Goal: Task Accomplishment & Management: Manage account settings

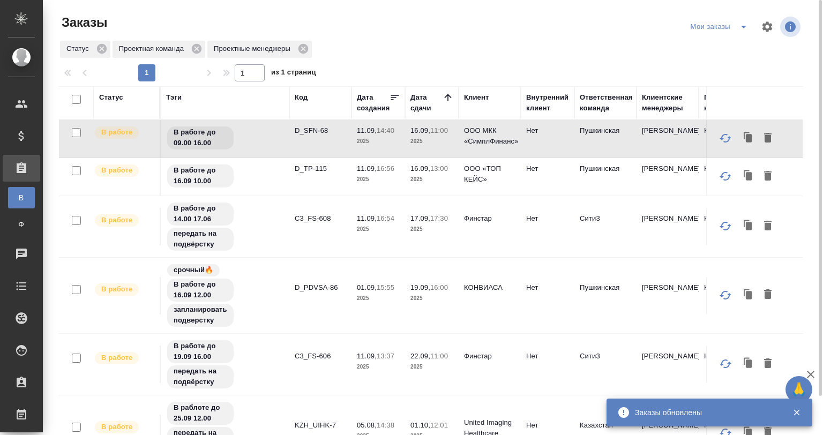
click at [740, 22] on icon "split button" at bounding box center [743, 26] width 13 height 13
drag, startPoint x: 727, startPoint y: 46, endPoint x: 672, endPoint y: 139, distance: 108.8
click at [727, 46] on li "юридические заказы" at bounding box center [721, 48] width 91 height 17
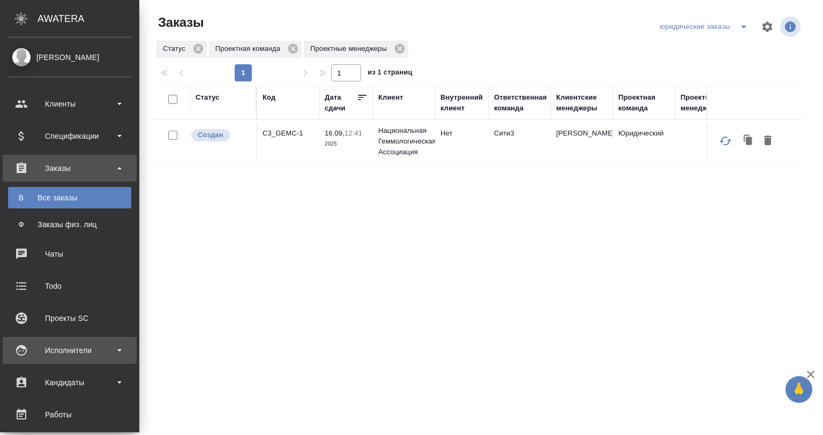
click at [66, 353] on div "Исполнители" at bounding box center [69, 350] width 123 height 16
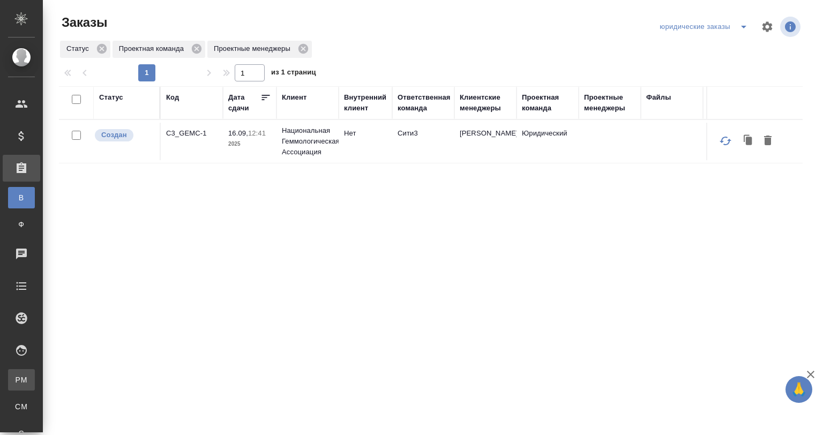
click at [16, 384] on div "Для PM/LQA" at bounding box center [8, 380] width 16 height 11
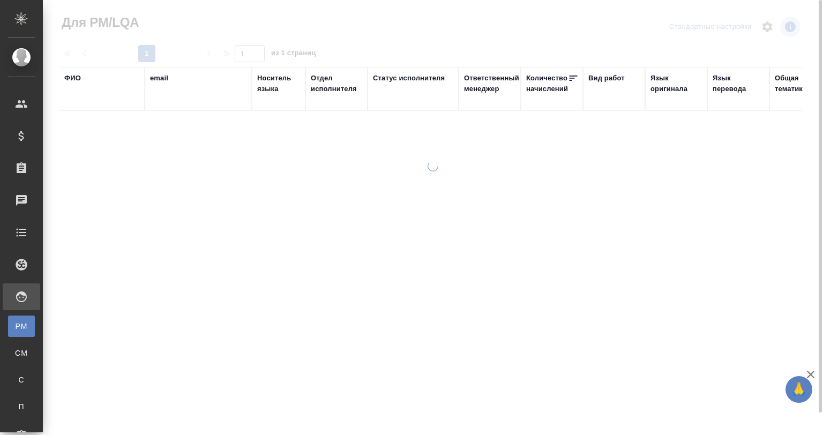
click at [72, 81] on div "ФИО" at bounding box center [72, 78] width 17 height 11
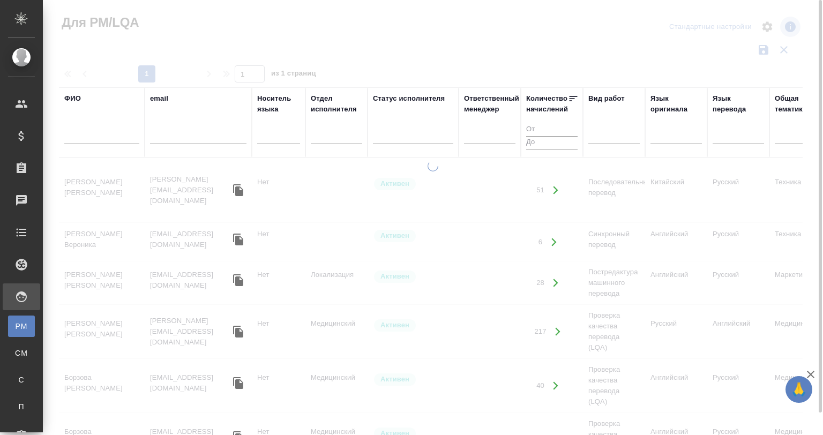
click at [88, 130] on div at bounding box center [101, 138] width 75 height 26
click at [85, 140] on input "text" at bounding box center [101, 137] width 75 height 13
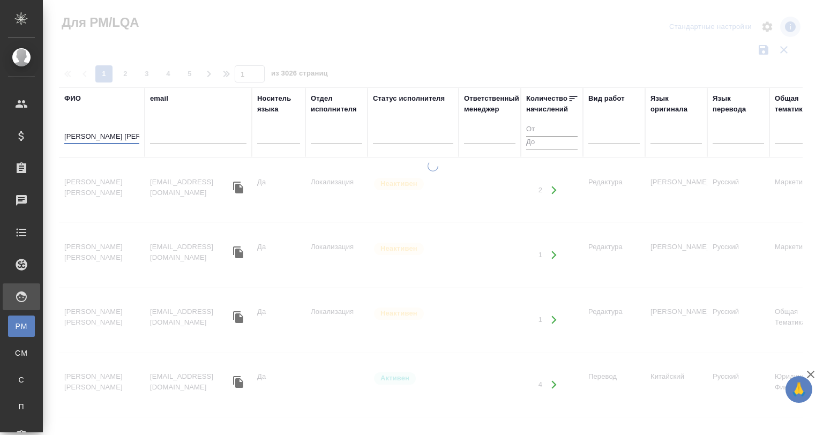
click at [99, 189] on td "Смирнова Ольга Михайловна" at bounding box center [102, 190] width 86 height 38
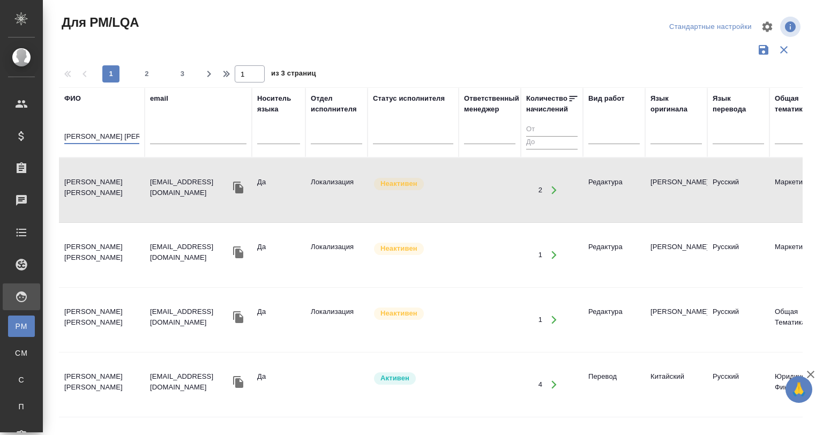
drag, startPoint x: 77, startPoint y: 133, endPoint x: 81, endPoint y: 144, distance: 11.5
click at [78, 135] on input "Смирнова Ол" at bounding box center [101, 137] width 75 height 13
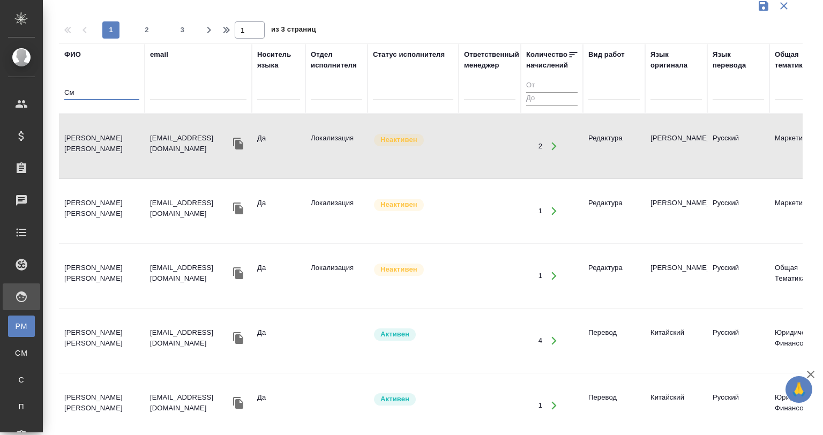
type input "С"
type input "Ольга"
click at [660, 89] on div at bounding box center [676, 90] width 51 height 16
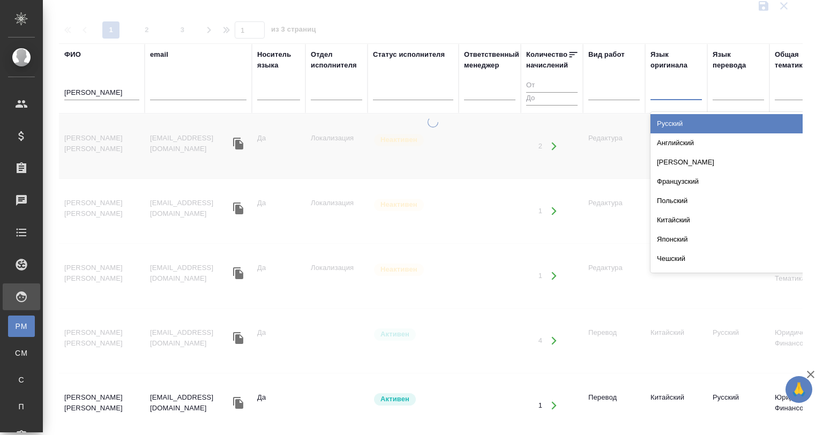
type input "е"
type input "кит"
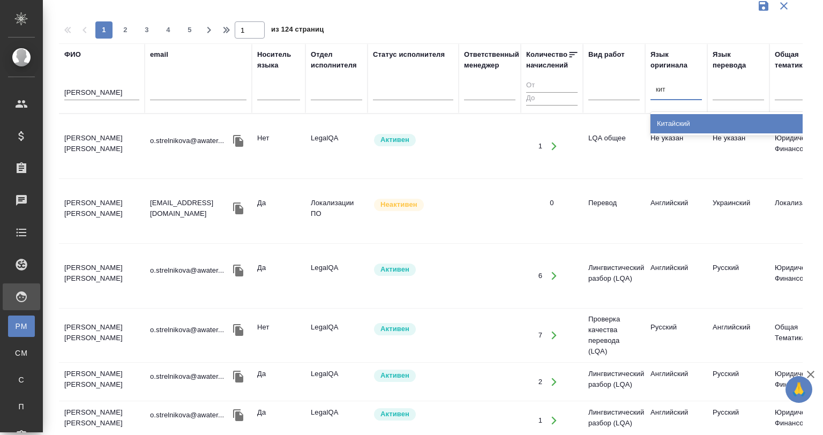
click at [697, 125] on div "Китайский" at bounding box center [731, 123] width 161 height 19
click at [720, 94] on div at bounding box center [738, 90] width 51 height 16
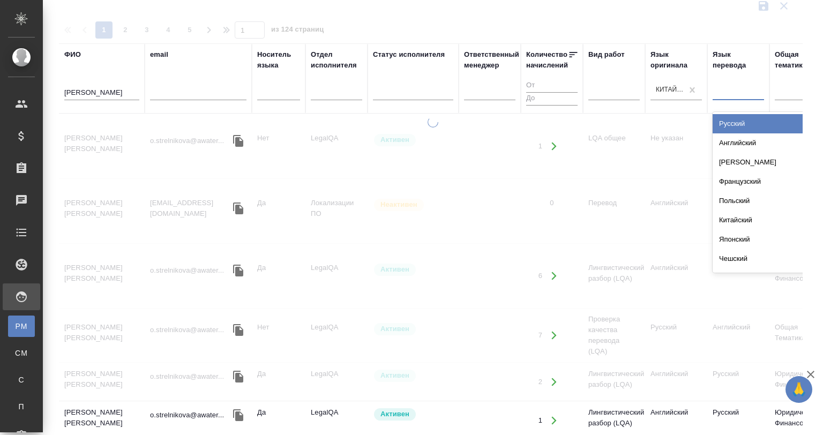
click at [731, 115] on div "Русский" at bounding box center [793, 123] width 161 height 19
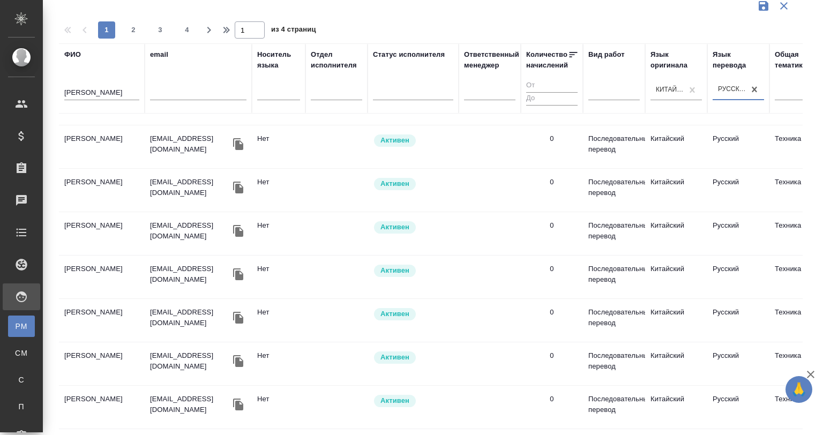
scroll to position [1054, 0]
click at [129, 35] on button "2" at bounding box center [133, 29] width 17 height 17
type input "2"
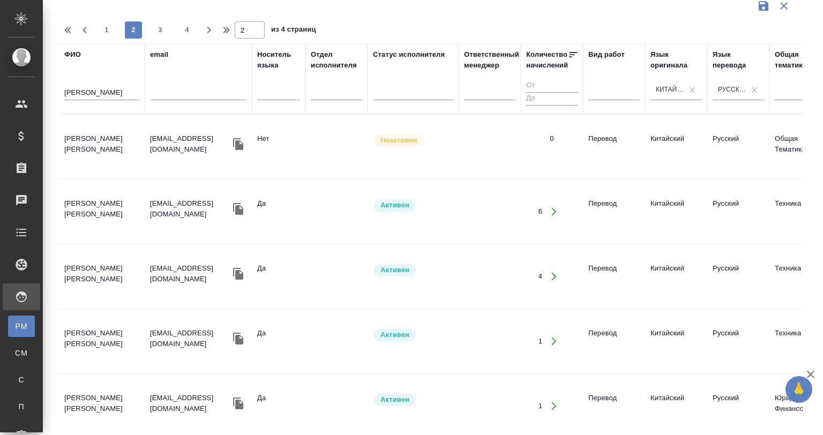
click at [129, 295] on td "Смирнова Ольга Алексеевна" at bounding box center [102, 277] width 86 height 38
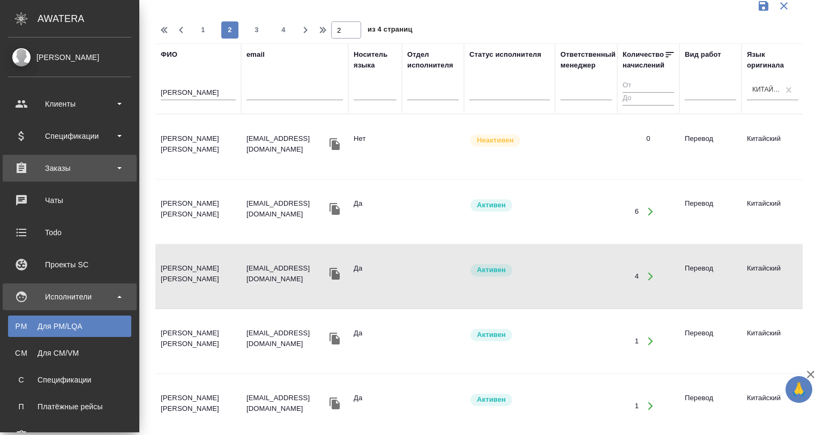
click at [32, 176] on div "Заказы" at bounding box center [69, 168] width 123 height 16
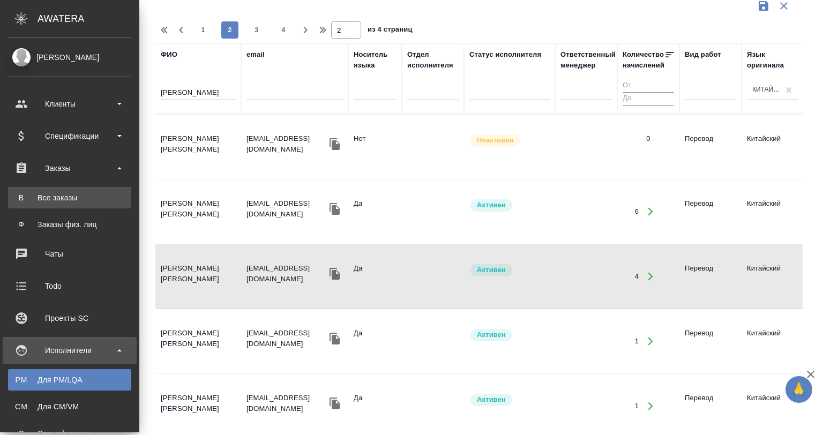
click at [73, 192] on div "Все заказы" at bounding box center [69, 197] width 113 height 11
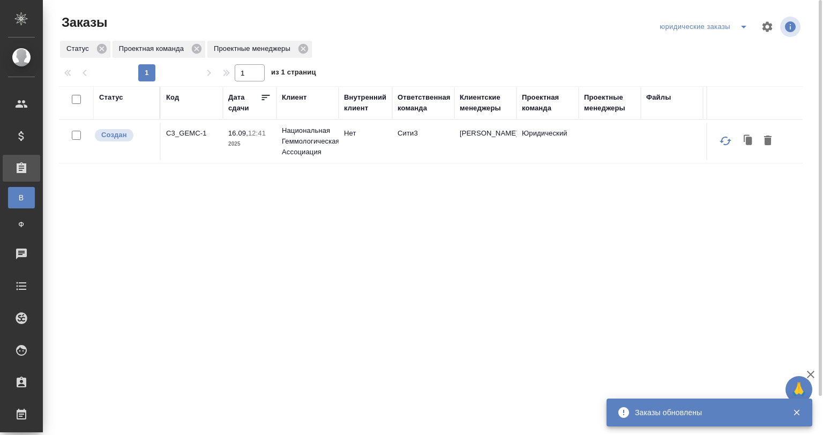
click at [487, 106] on div "Клиентские менеджеры" at bounding box center [485, 102] width 51 height 21
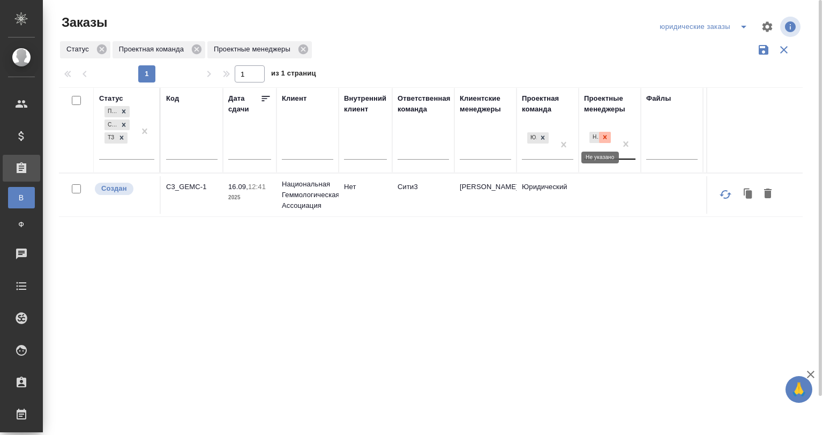
click at [608, 137] on icon at bounding box center [605, 137] width 8 height 8
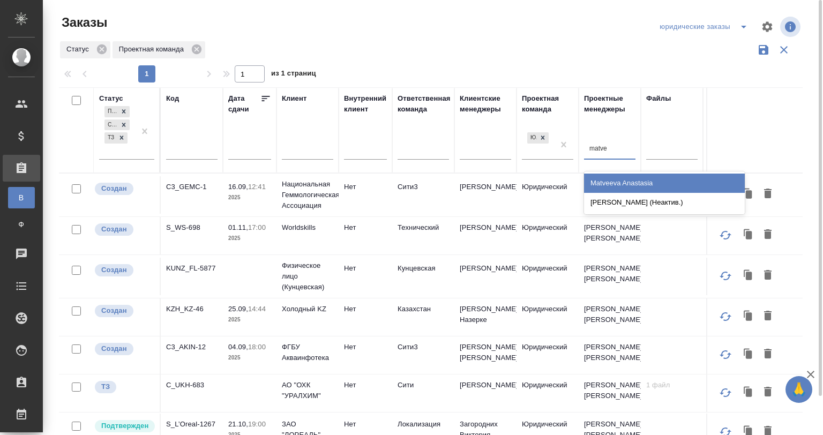
type input "matvee"
click at [689, 181] on div "Matveeva Anastasia" at bounding box center [664, 183] width 161 height 19
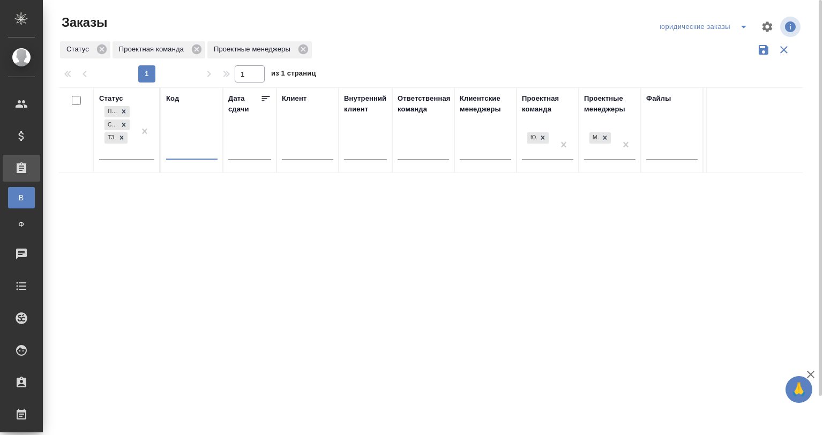
click at [180, 151] on input "text" at bounding box center [191, 152] width 51 height 13
paste input "S_HTCH-"
type input "S_HTCH-"
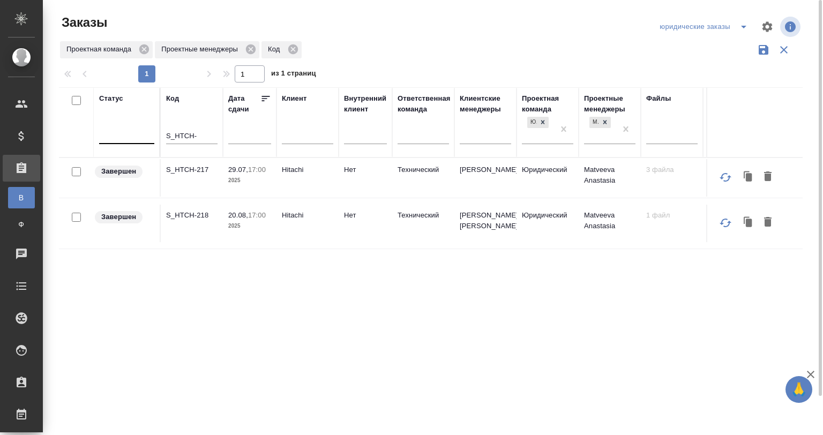
click at [310, 281] on div "Статус Код S_HTCH- Дата сдачи Клиент Внутренний клиент Ответственная команда Кл…" at bounding box center [431, 280] width 744 height 386
click at [189, 185] on td "S_HTCH-217" at bounding box center [192, 178] width 62 height 38
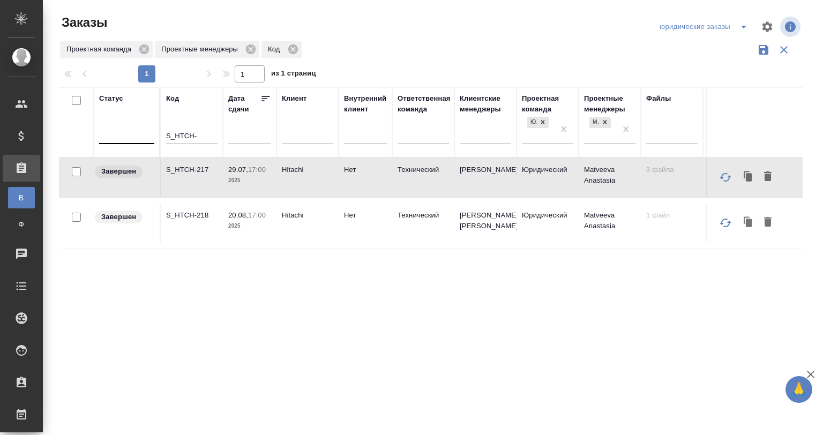
click at [737, 24] on icon "split button" at bounding box center [743, 26] width 13 height 13
click at [699, 48] on li "Мои заказы" at bounding box center [698, 48] width 98 height 17
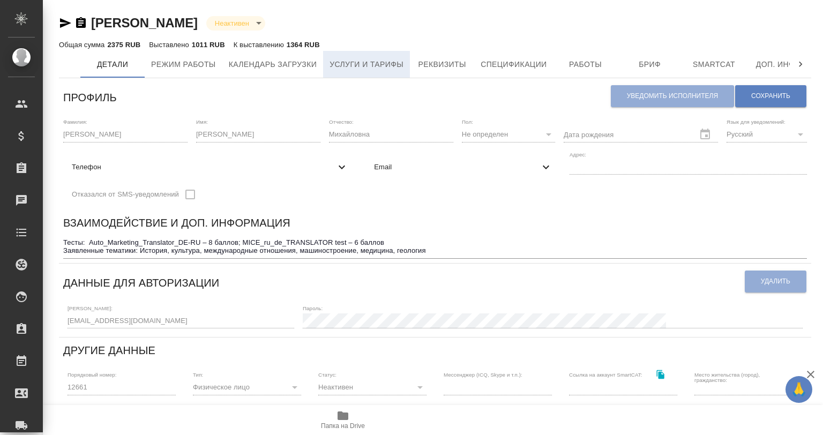
click at [391, 64] on span "Услуги и тарифы" at bounding box center [367, 64] width 74 height 13
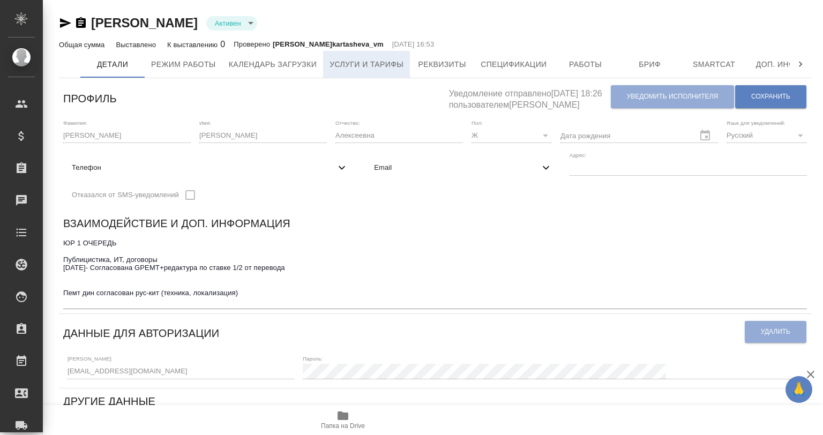
click at [361, 75] on button "Услуги и тарифы" at bounding box center [366, 64] width 87 height 27
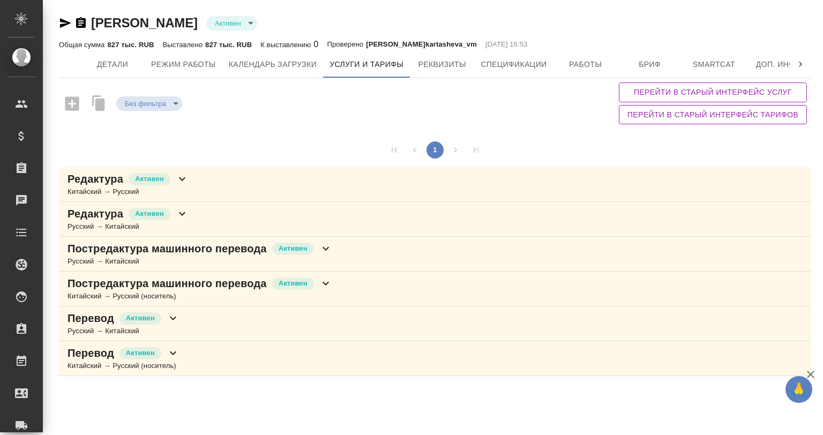
click at [186, 183] on icon at bounding box center [182, 179] width 13 height 13
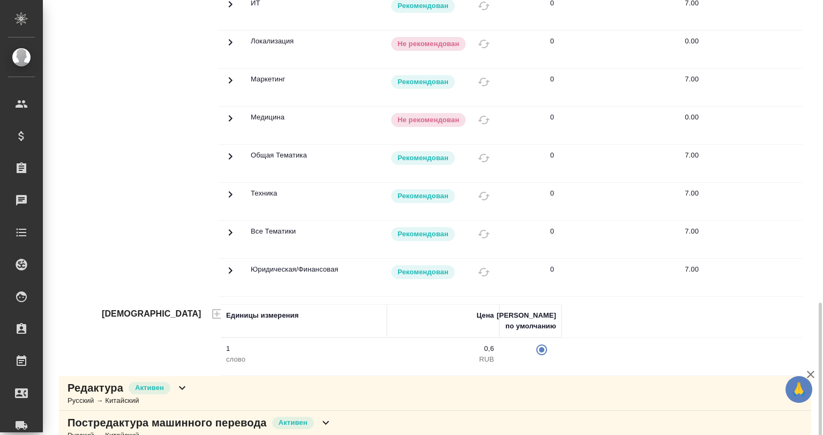
scroll to position [375, 0]
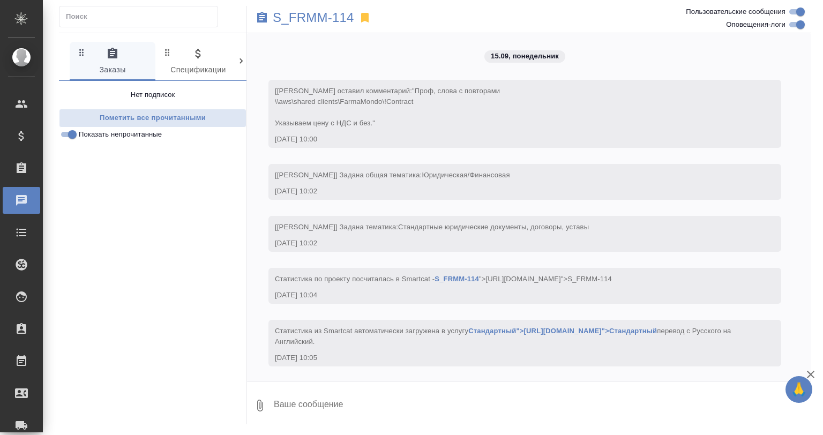
scroll to position [3196, 0]
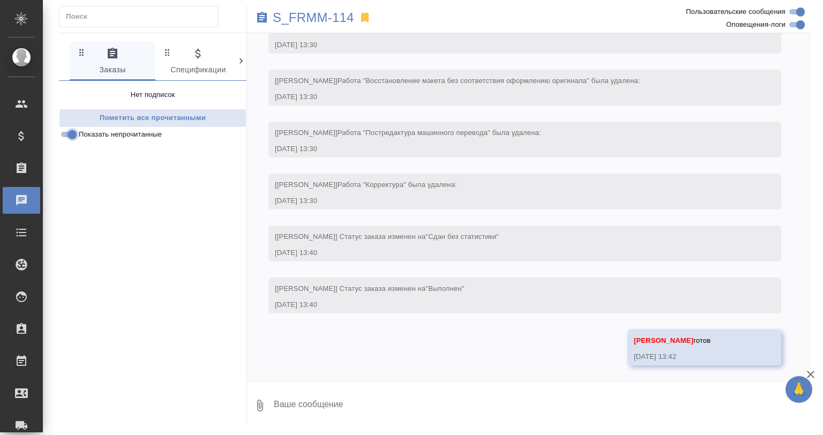
click at [64, 135] on input "Показать непрочитанные" at bounding box center [72, 134] width 39 height 13
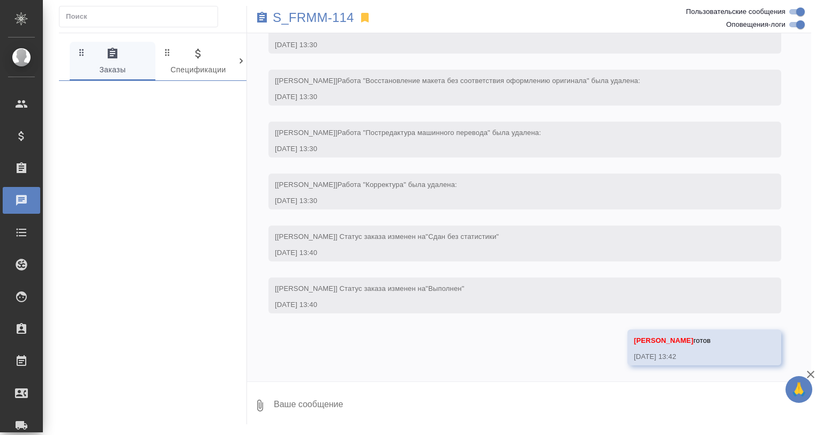
click at [92, 23] on input "text" at bounding box center [142, 16] width 152 height 15
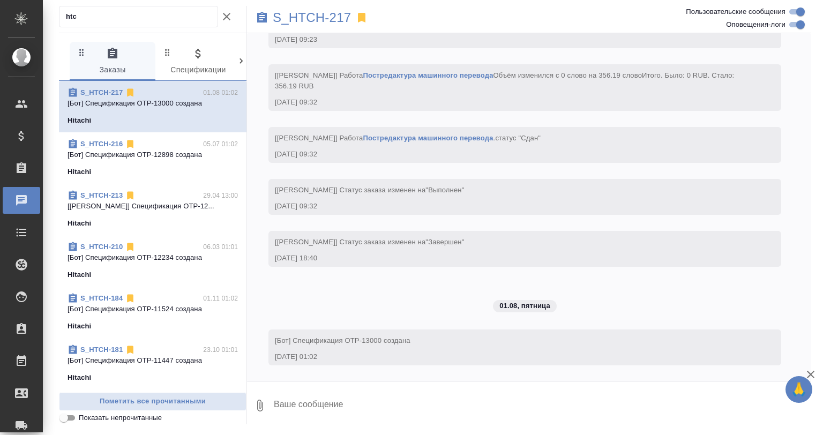
scroll to position [8869, 0]
type input "htc"
click at [96, 155] on p "[Бот] Спецификация OTP-12898 создана" at bounding box center [153, 155] width 170 height 11
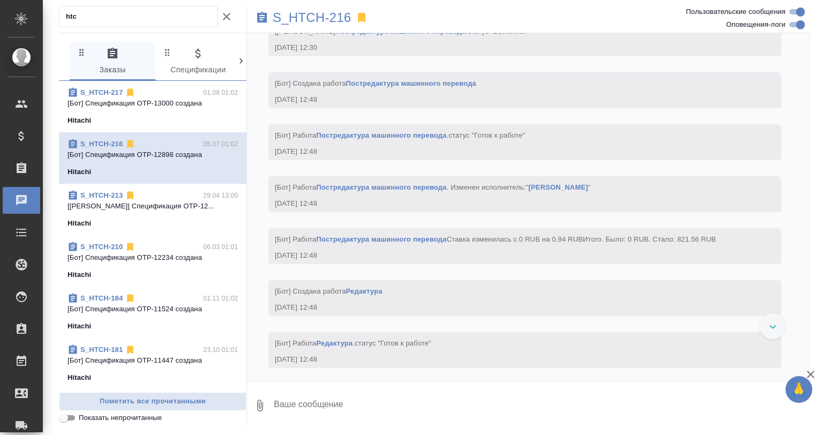
click at [152, 207] on p "[Никифорова Валерия] Спецификация OTP-12..." at bounding box center [153, 206] width 170 height 11
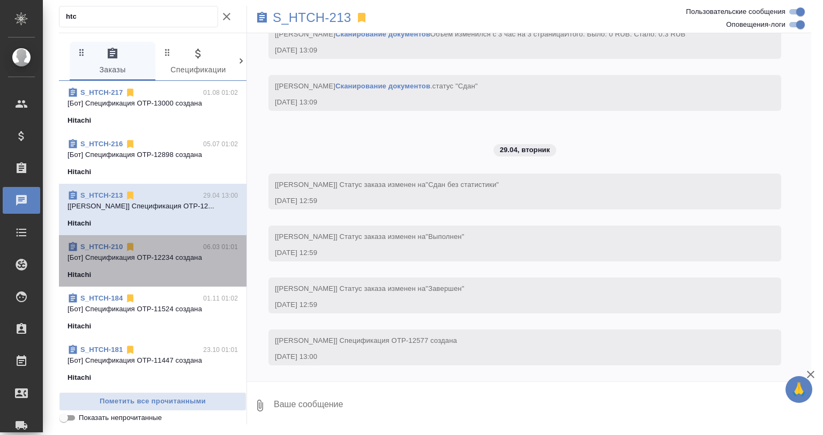
click at [169, 256] on p "[Бот] Спецификация OTP-12234 создана" at bounding box center [153, 257] width 170 height 11
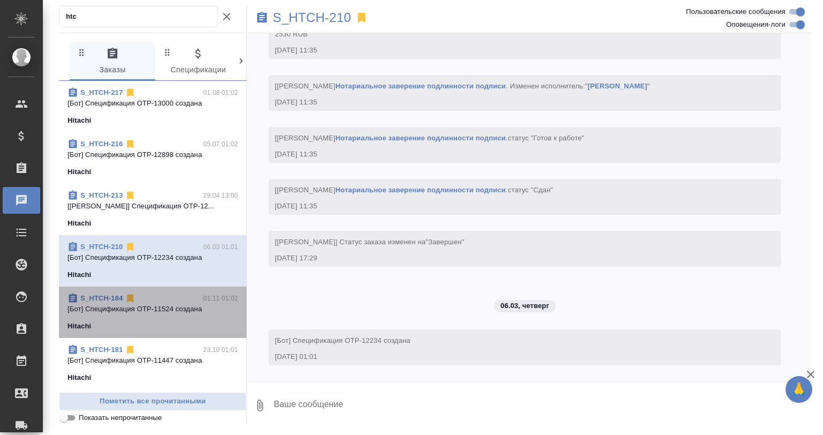
click at [165, 310] on p "[Бот] Спецификация OTP-11524 создана" at bounding box center [153, 309] width 170 height 11
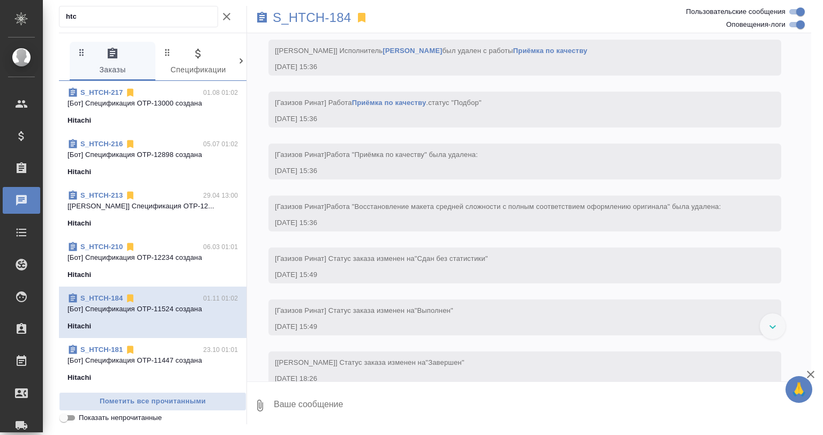
scroll to position [5237, 0]
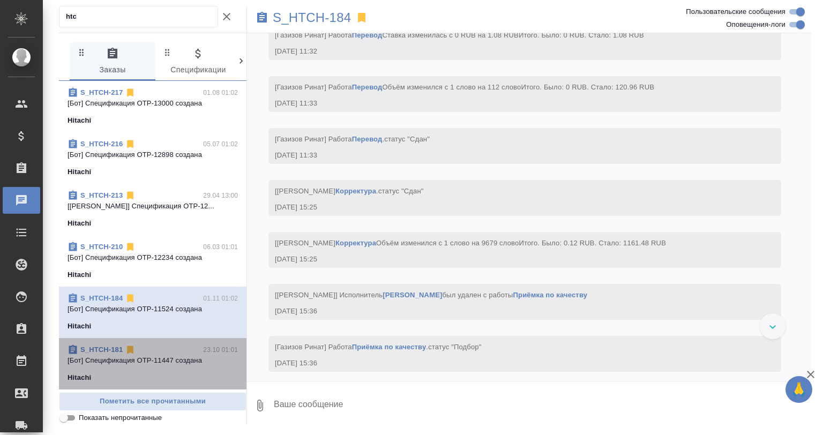
click at [159, 365] on p "[Бот] Спецификация OTP-11447 создана" at bounding box center [153, 360] width 170 height 11
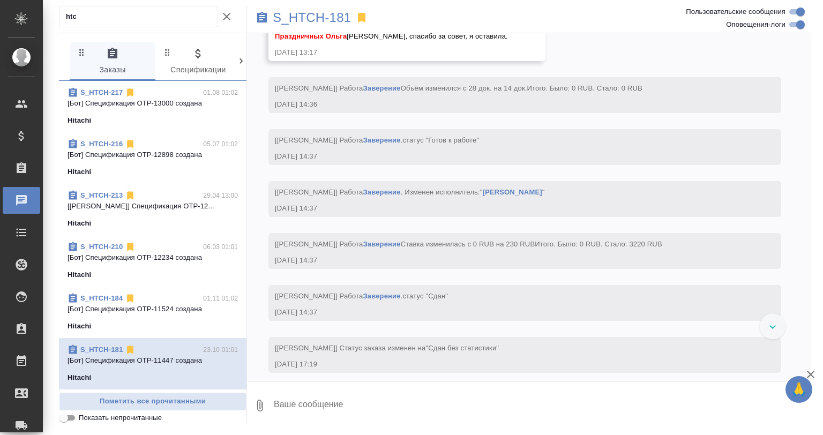
scroll to position [16702, 0]
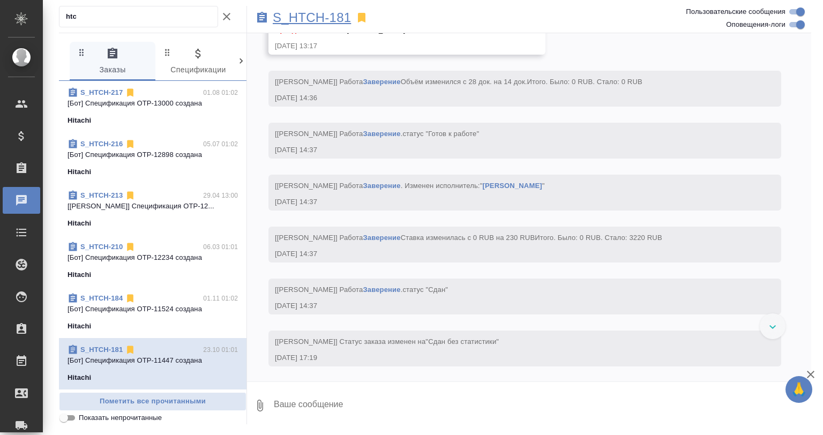
click at [303, 12] on p "S_HTCH-181" at bounding box center [312, 17] width 78 height 11
click at [325, 14] on p "S_HTCH-181" at bounding box center [312, 17] width 78 height 11
click at [75, 415] on input "Показать непрочитанные" at bounding box center [63, 418] width 39 height 13
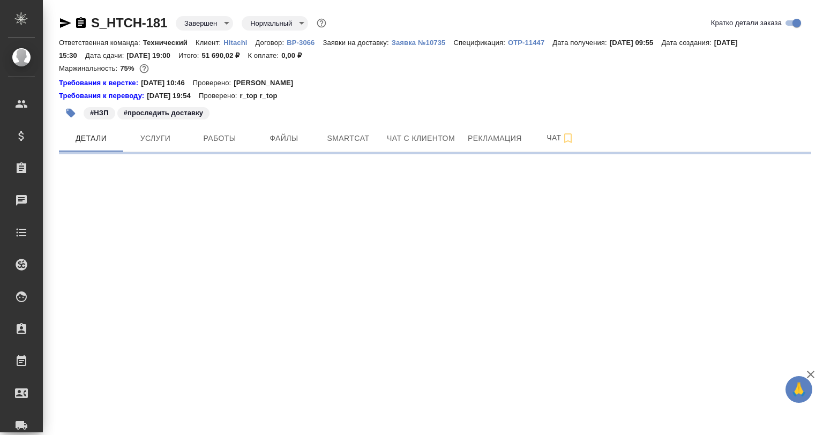
select select "RU"
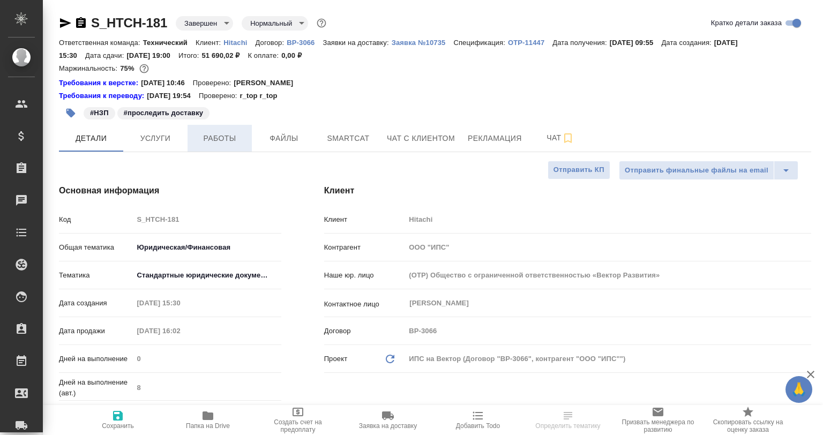
type textarea "x"
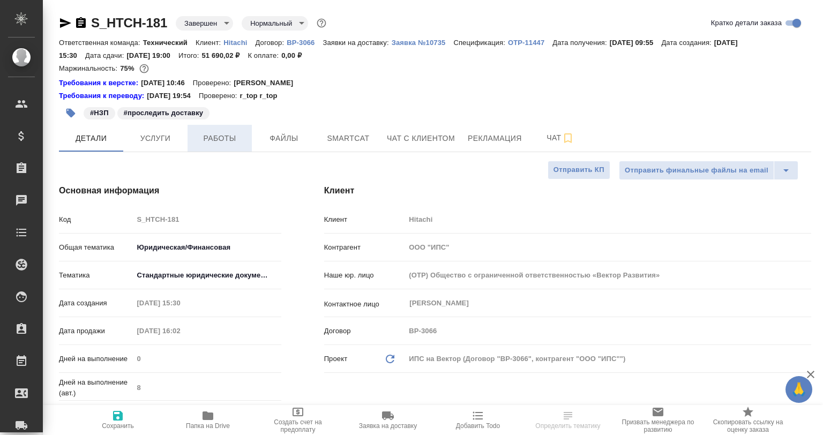
type textarea "x"
type input "[PERSON_NAME]"
type input "[PERSON_NAME]pavlova"
click at [238, 42] on p "Hitachi" at bounding box center [239, 43] width 32 height 8
type textarea "x"
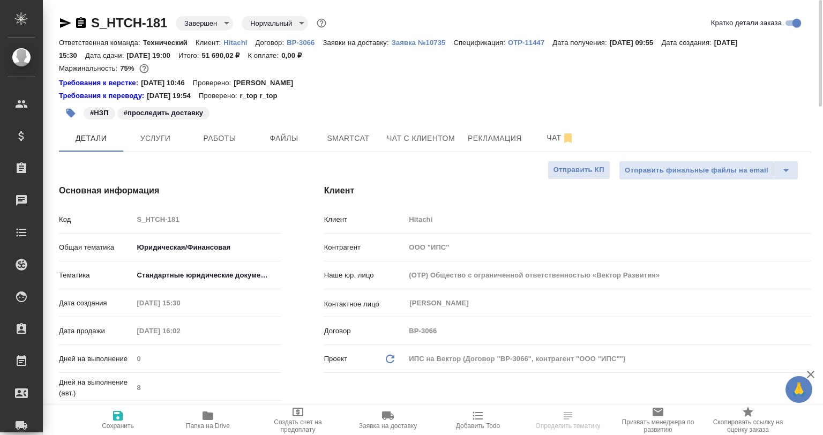
type textarea "x"
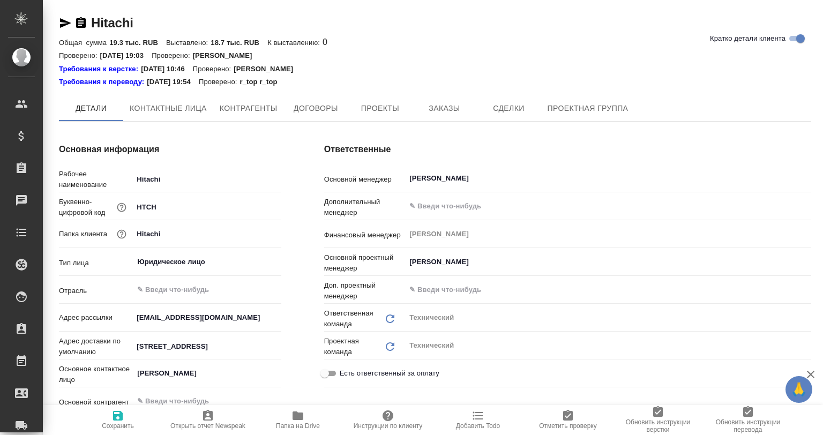
type textarea "x"
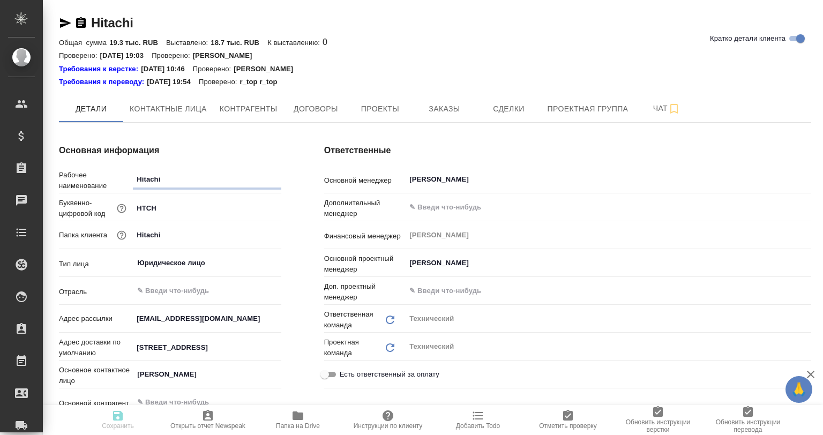
type textarea "x"
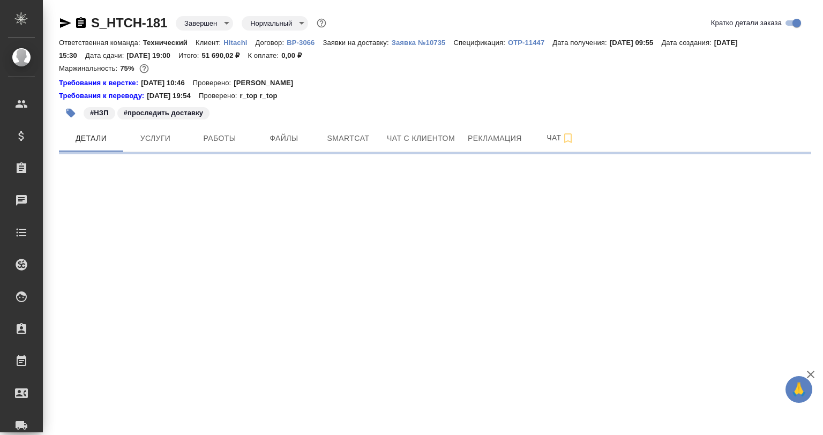
select select "RU"
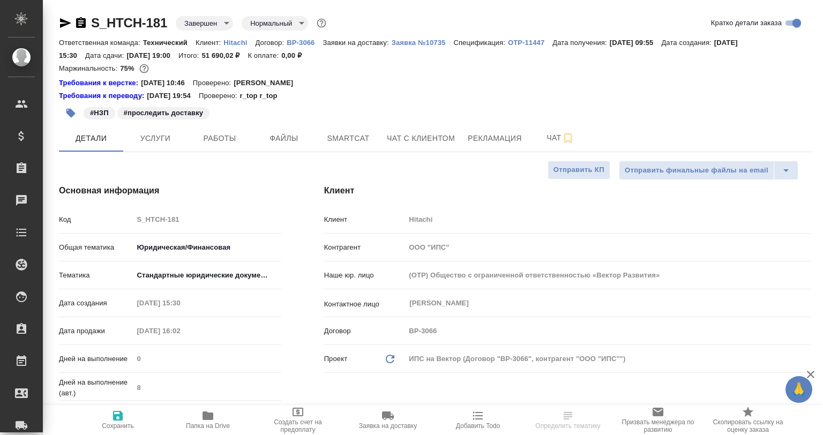
type textarea "x"
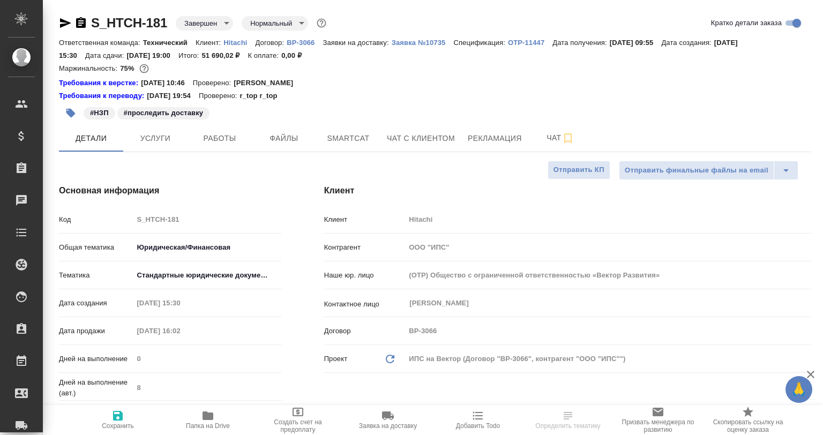
type textarea "x"
drag, startPoint x: 88, startPoint y: 19, endPoint x: 146, endPoint y: 21, distance: 58.4
click at [146, 21] on div "S_HTCH-181 Завершен closed Нормальный normal" at bounding box center [194, 22] width 270 height 17
copy link "S_HTCH-"
type textarea "x"
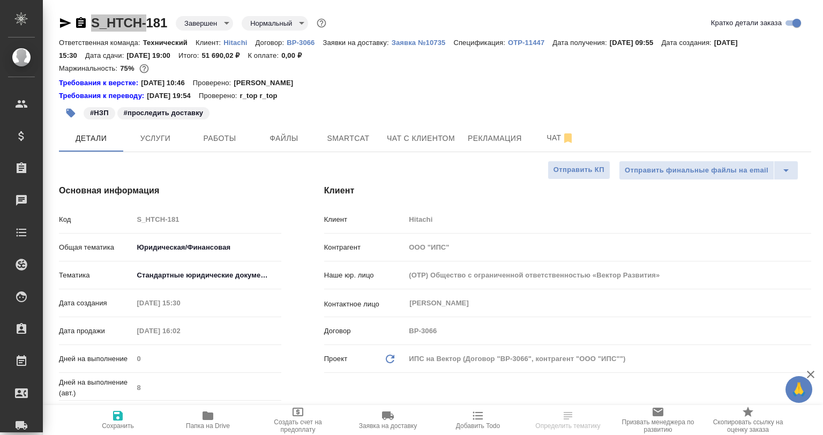
type textarea "x"
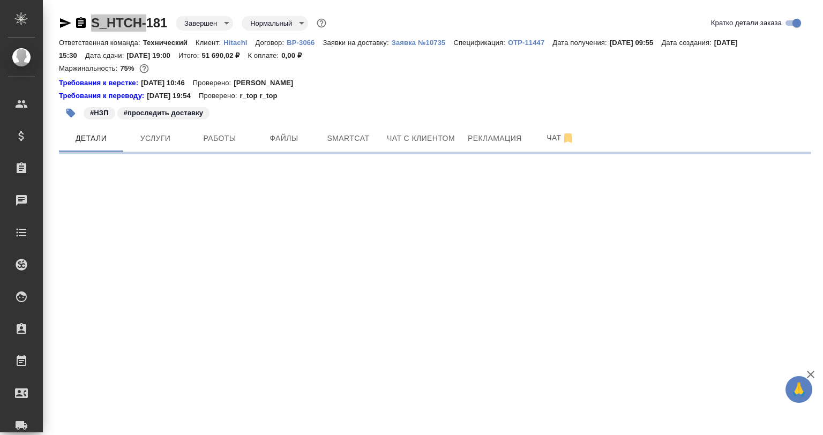
select select "RU"
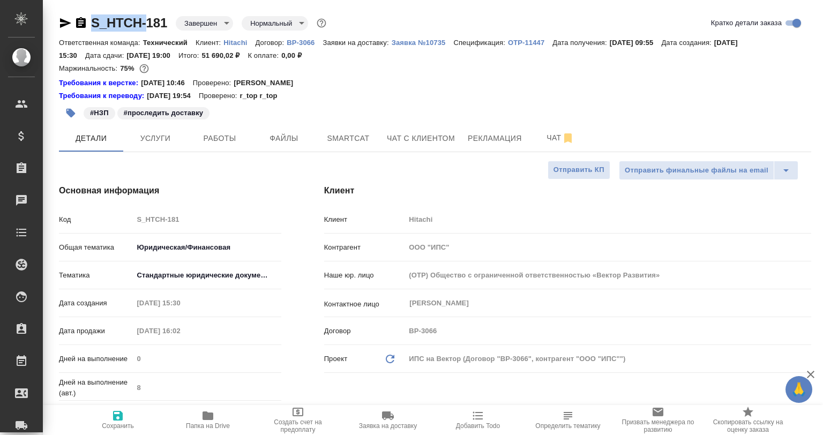
type textarea "x"
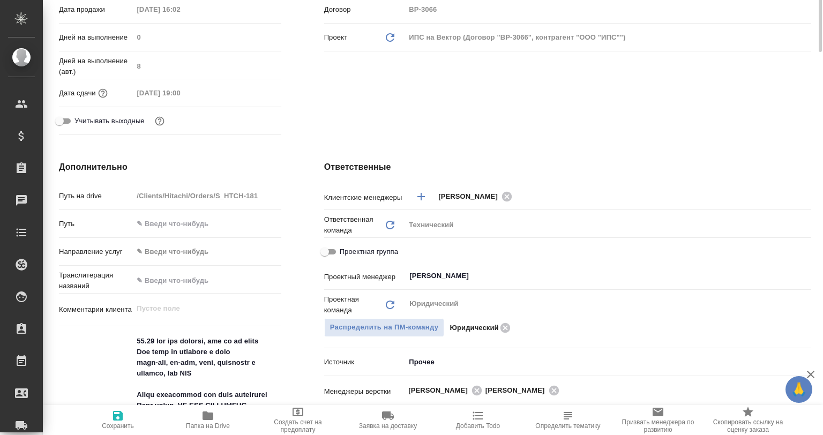
scroll to position [107, 0]
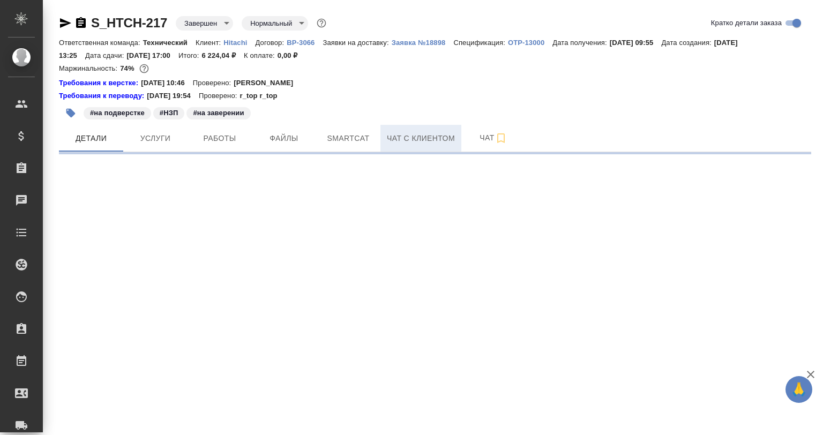
select select "RU"
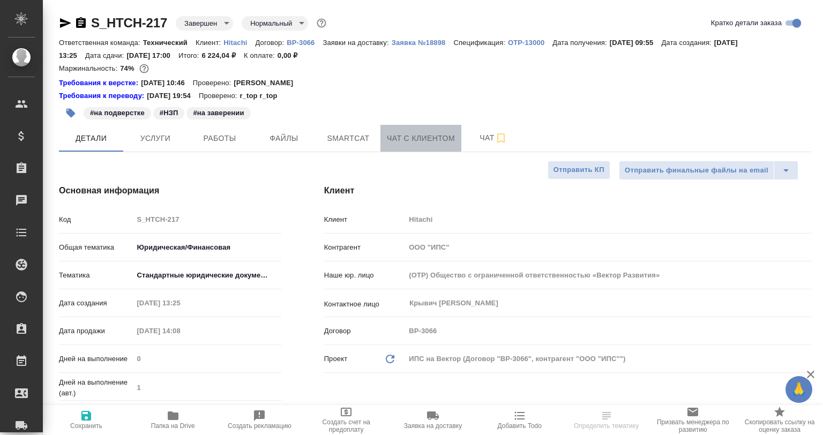
click at [460, 136] on button "Чат с клиентом" at bounding box center [421, 138] width 81 height 27
type textarea "x"
click at [472, 137] on span "Чат" at bounding box center [493, 137] width 51 height 13
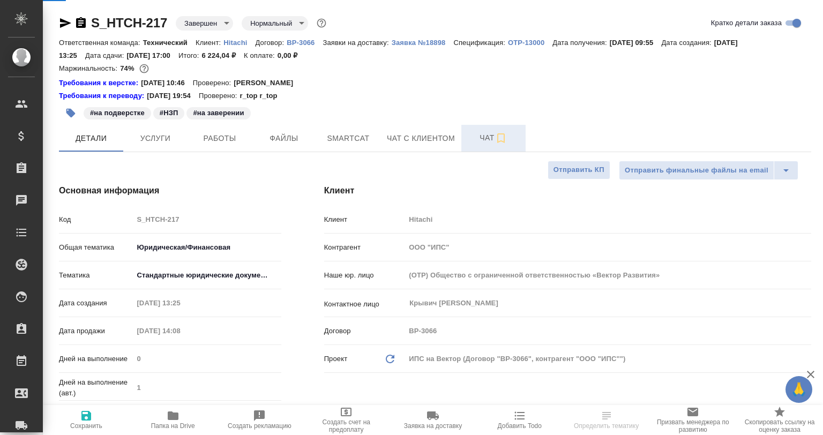
type textarea "x"
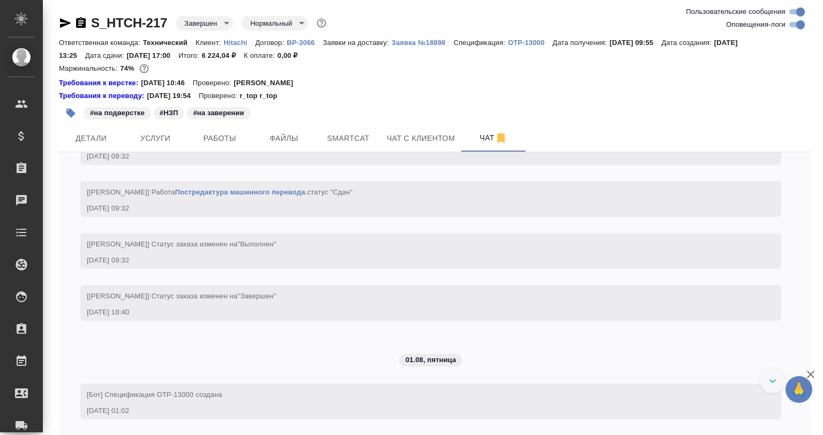
click at [797, 17] on input "Пользовательские сообщения" at bounding box center [800, 11] width 39 height 13
click at [794, 11] on input "Пользовательские сообщения" at bounding box center [792, 11] width 39 height 13
checkbox input "true"
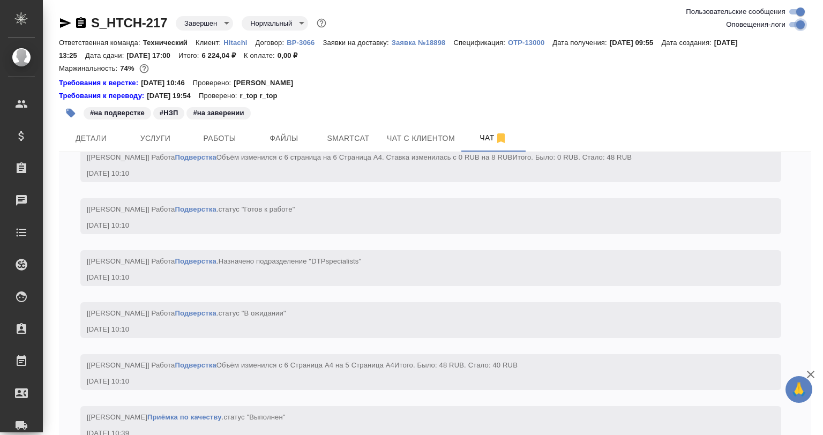
click at [798, 27] on input "Оповещения-логи" at bounding box center [800, 24] width 39 height 13
checkbox input "false"
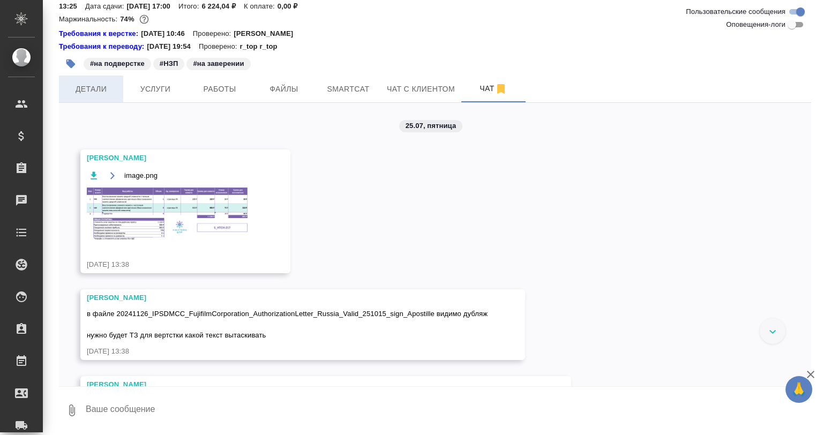
click at [102, 86] on span "Детали" at bounding box center [90, 89] width 51 height 13
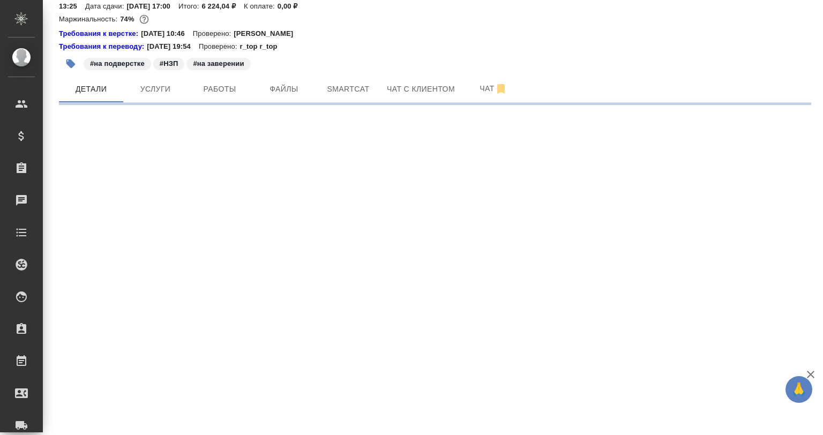
select select "RU"
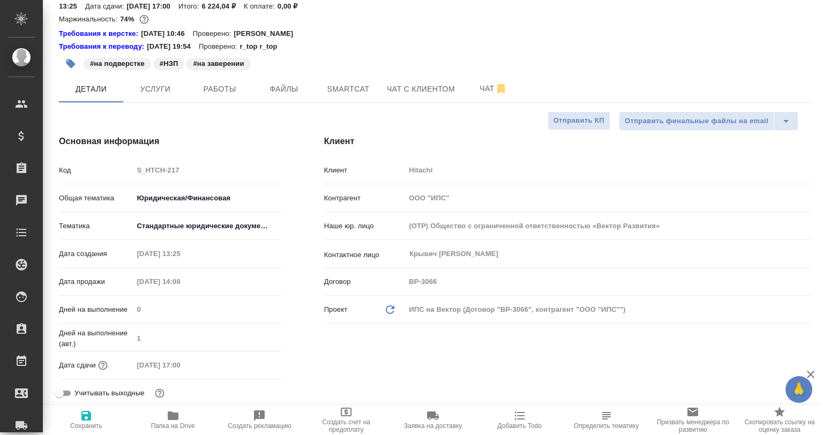
type textarea "x"
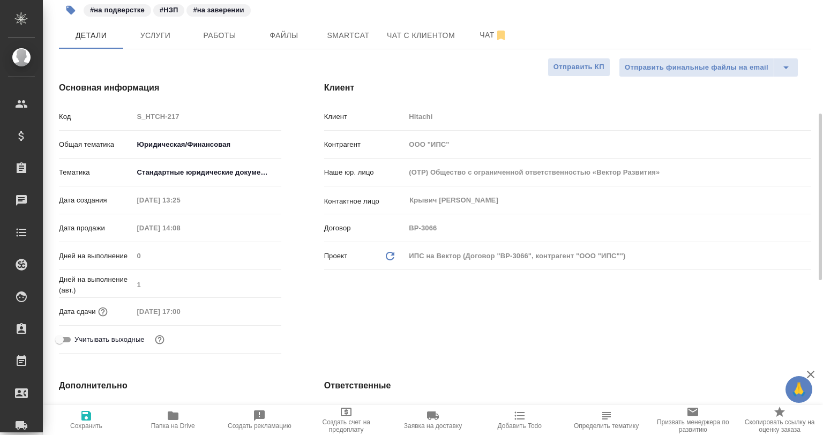
scroll to position [156, 0]
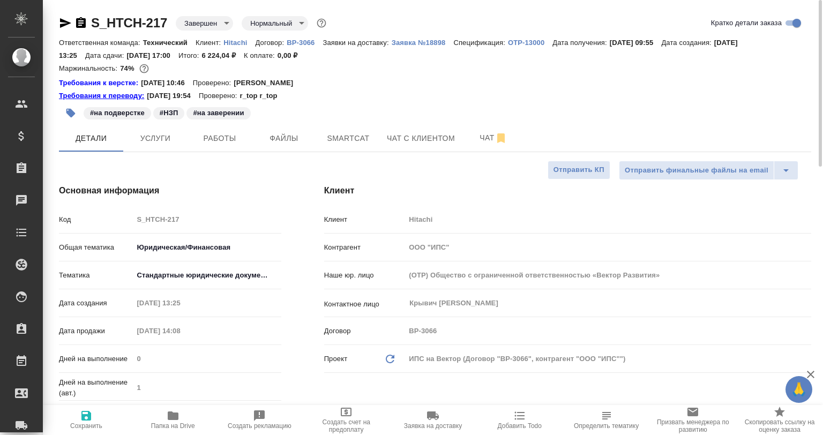
type textarea "x"
click at [63, 26] on icon "button" at bounding box center [65, 23] width 11 height 10
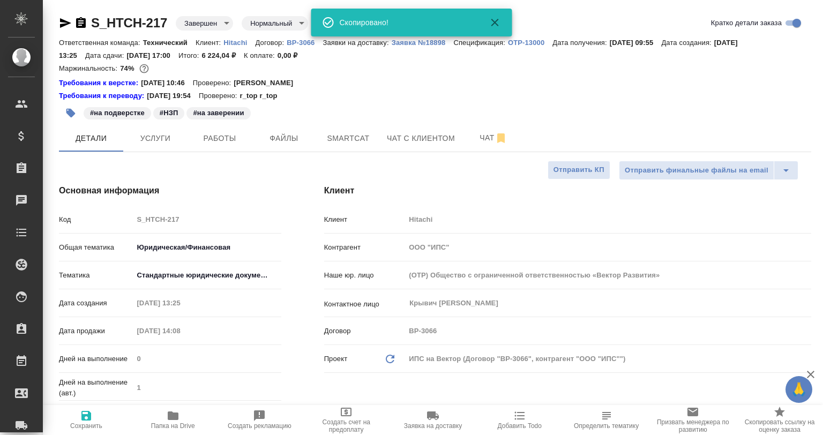
type textarea "x"
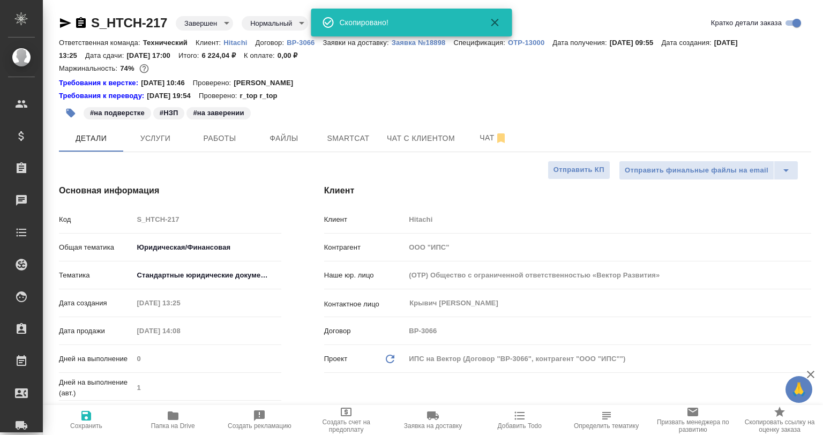
type textarea "x"
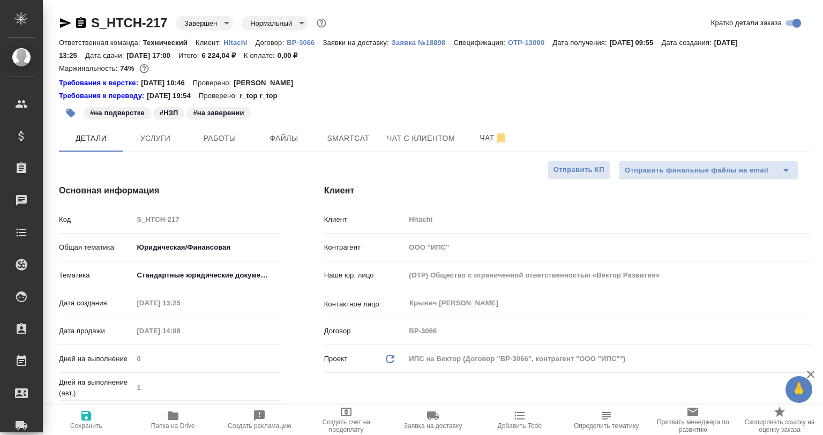
type textarea "x"
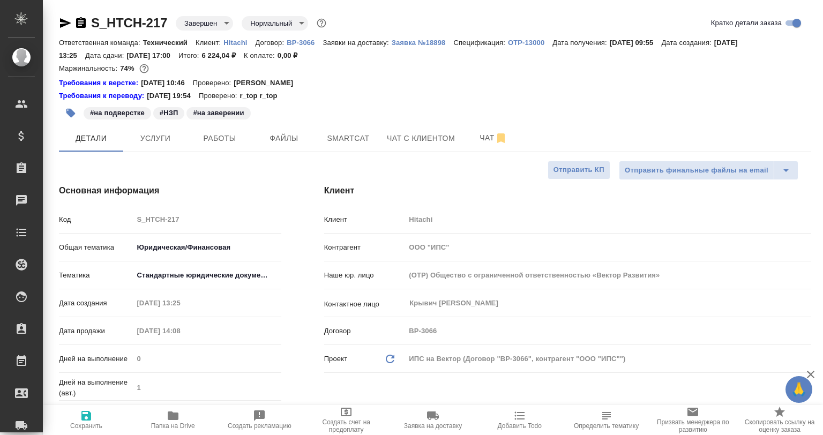
type textarea "x"
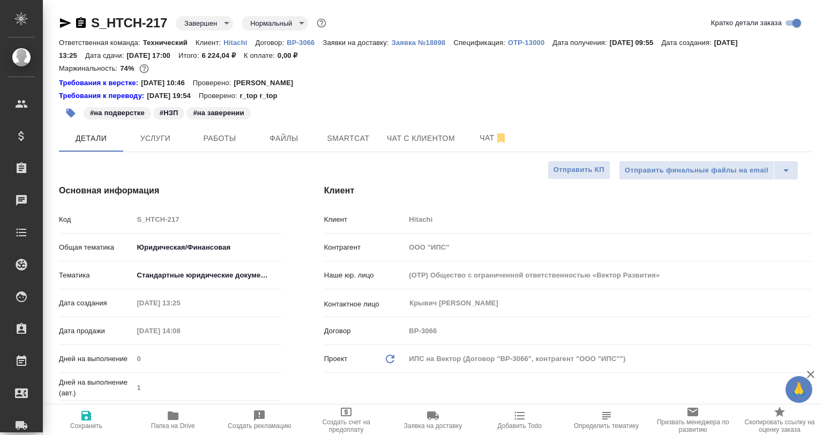
type textarea "x"
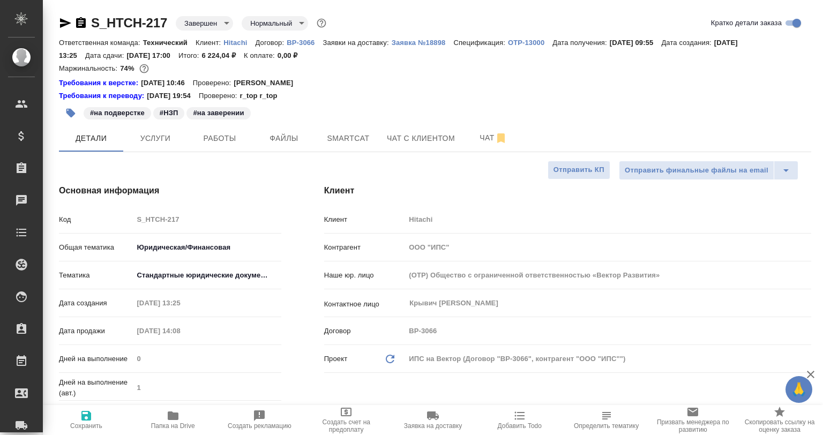
type textarea "x"
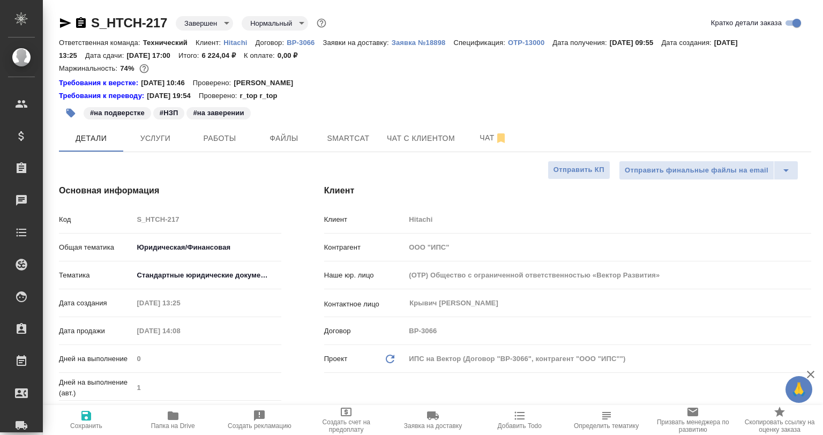
type textarea "x"
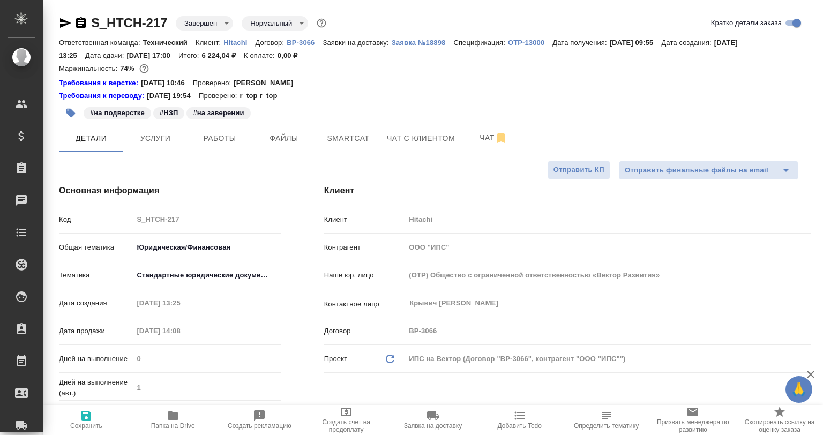
type textarea "x"
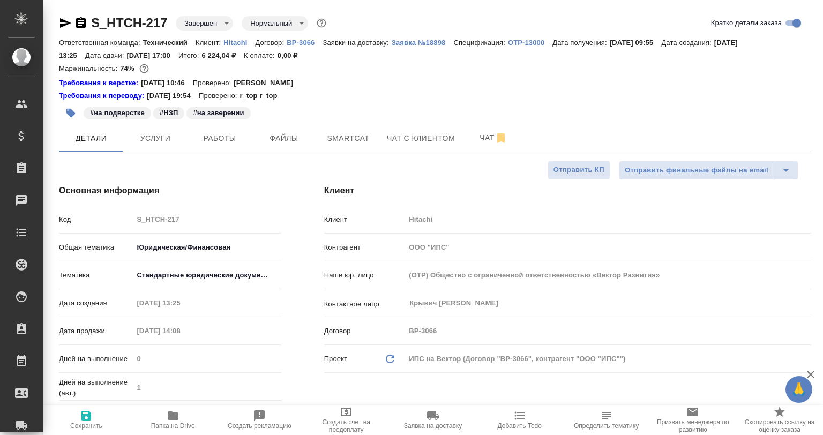
type textarea "x"
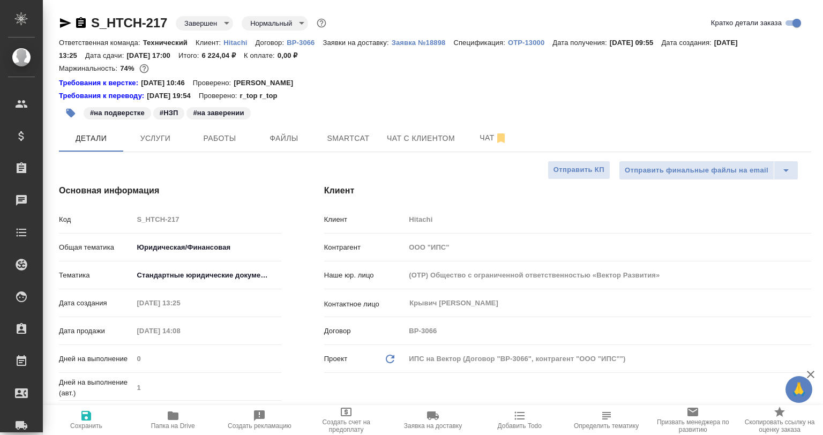
type textarea "x"
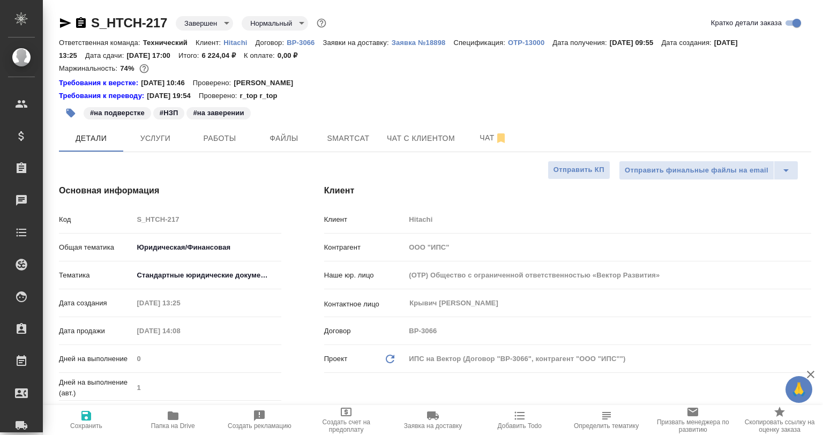
type textarea "x"
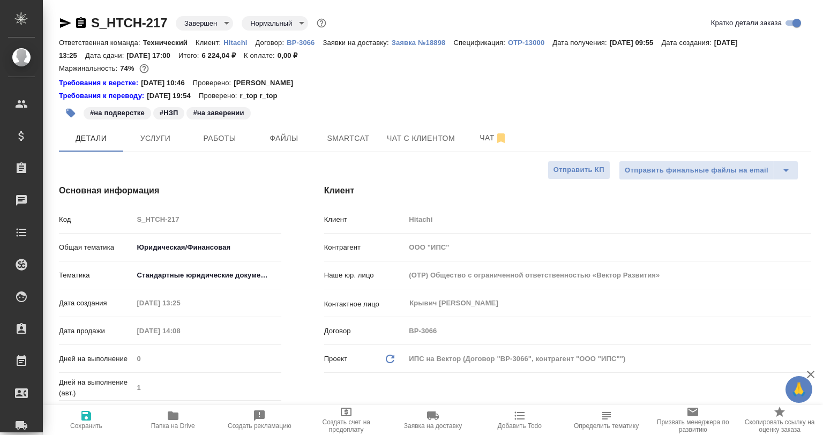
type textarea "x"
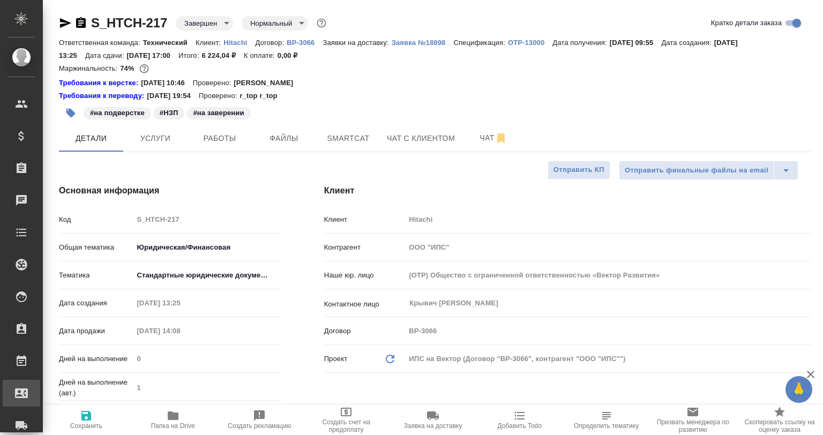
type textarea "x"
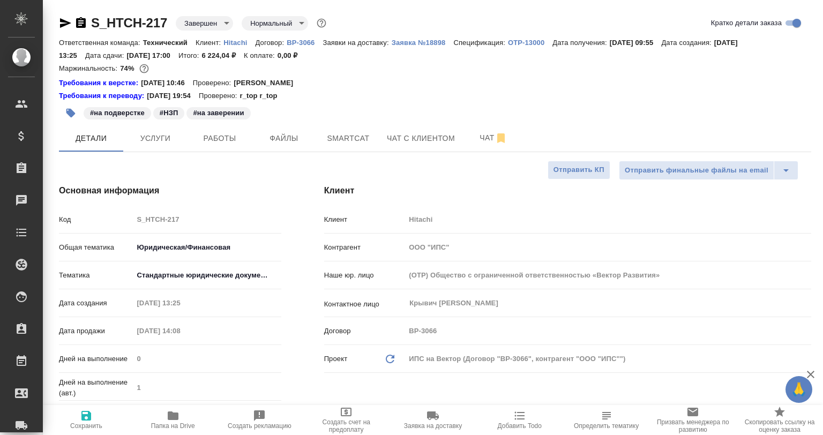
type textarea "x"
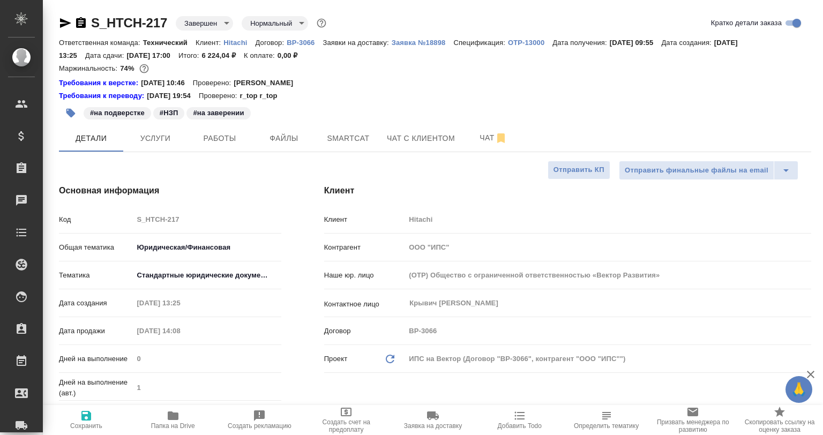
type textarea "x"
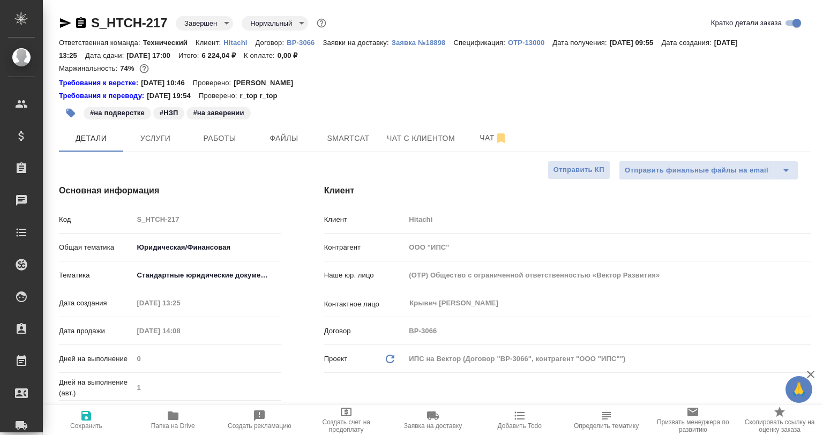
type textarea "x"
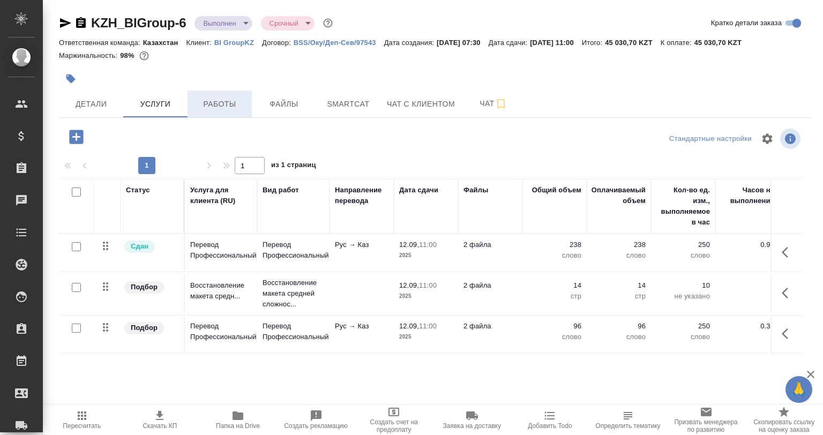
click at [228, 110] on span "Работы" at bounding box center [219, 104] width 51 height 13
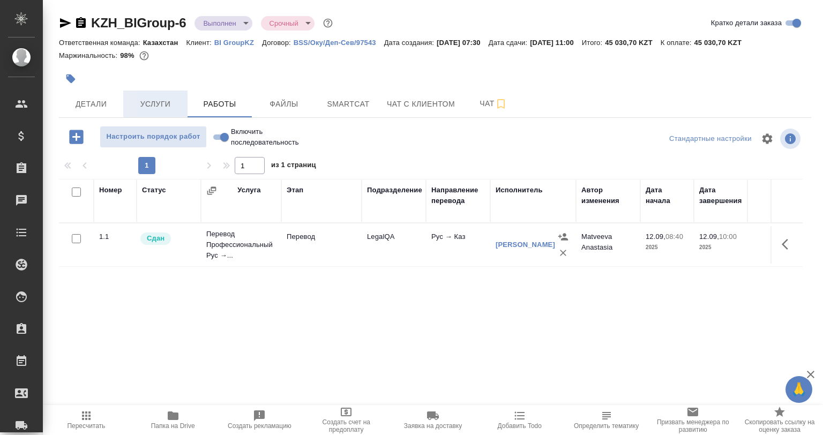
click at [148, 103] on span "Услуги" at bounding box center [155, 104] width 51 height 13
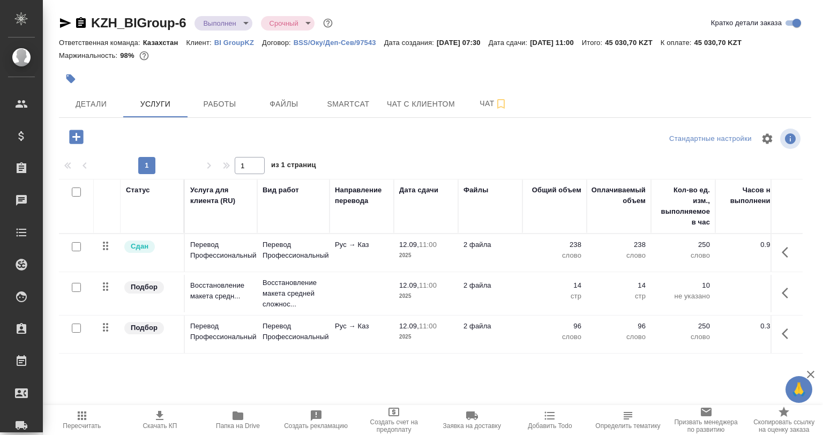
click at [79, 139] on icon "button" at bounding box center [76, 137] width 14 height 14
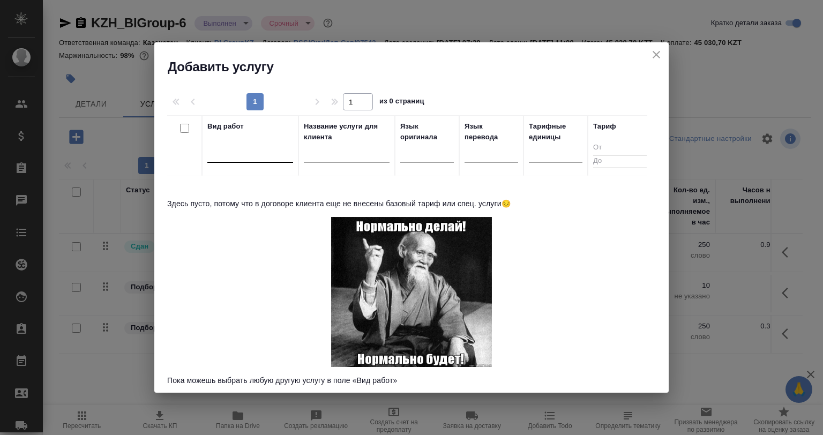
click at [268, 153] on div at bounding box center [250, 152] width 86 height 16
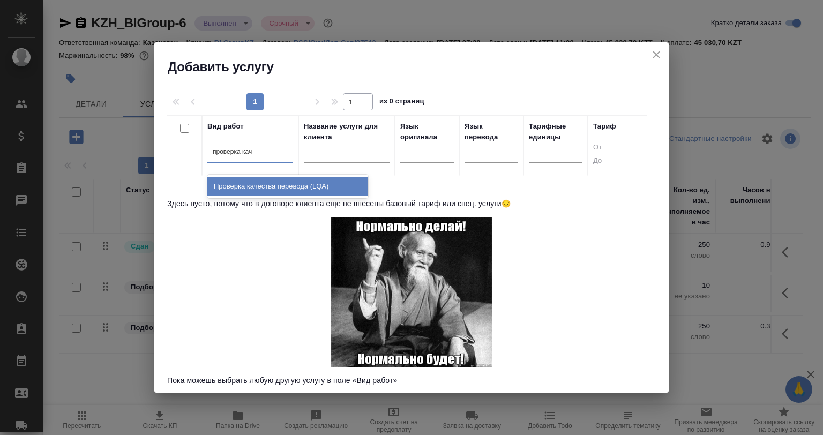
type input "проверка каче"
click at [339, 185] on div "Проверка качества перевода (LQA)" at bounding box center [287, 186] width 161 height 19
click at [339, 176] on th "Название услуги для клиента" at bounding box center [347, 145] width 96 height 61
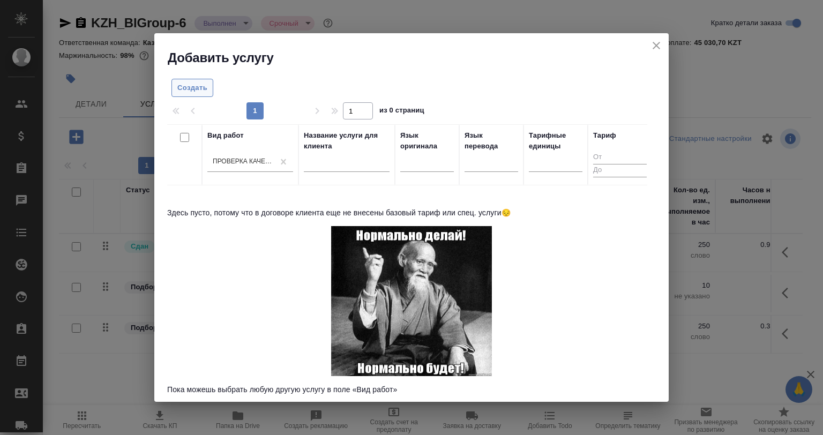
click at [191, 86] on span "Создать" at bounding box center [192, 88] width 30 height 12
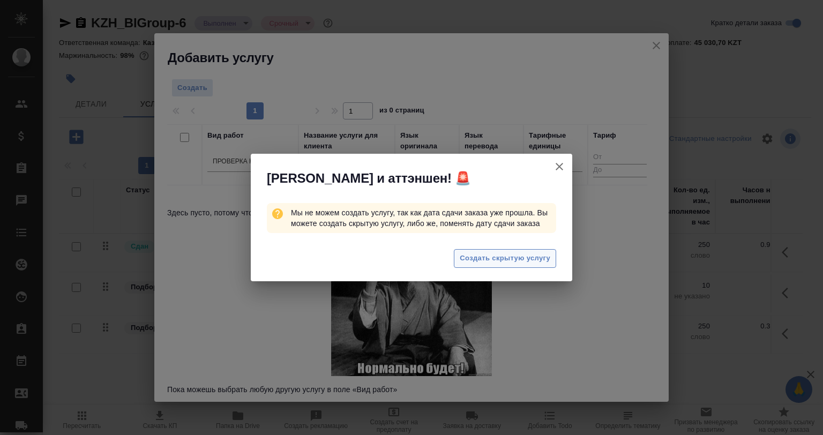
click at [478, 260] on span "Создать скрытую услугу" at bounding box center [505, 258] width 91 height 12
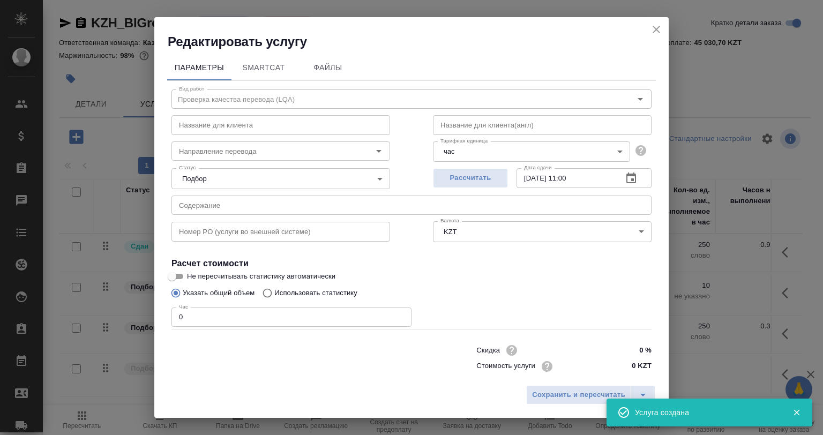
click at [665, 34] on h2 "Редактировать услугу" at bounding box center [418, 41] width 501 height 17
drag, startPoint x: 655, startPoint y: 30, endPoint x: 622, endPoint y: 45, distance: 36.5
click at [655, 30] on icon "close" at bounding box center [656, 29] width 13 height 13
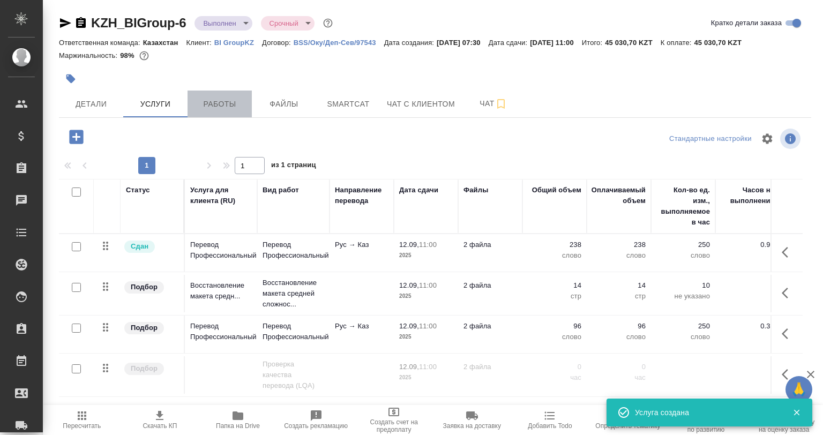
click at [195, 105] on span "Работы" at bounding box center [219, 104] width 51 height 13
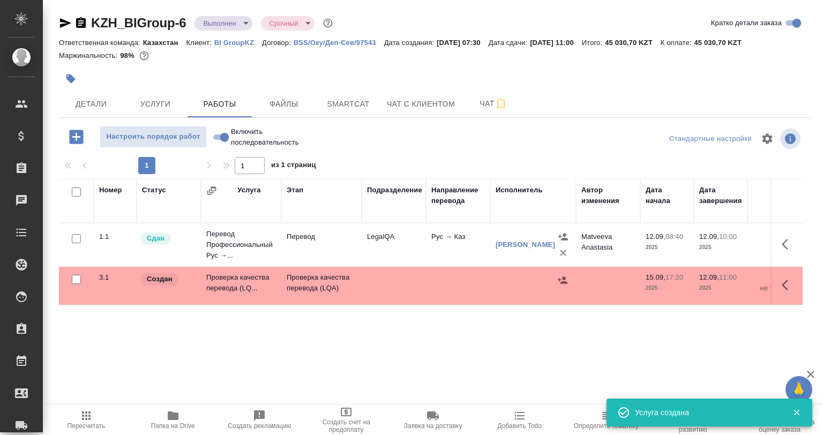
scroll to position [12, 0]
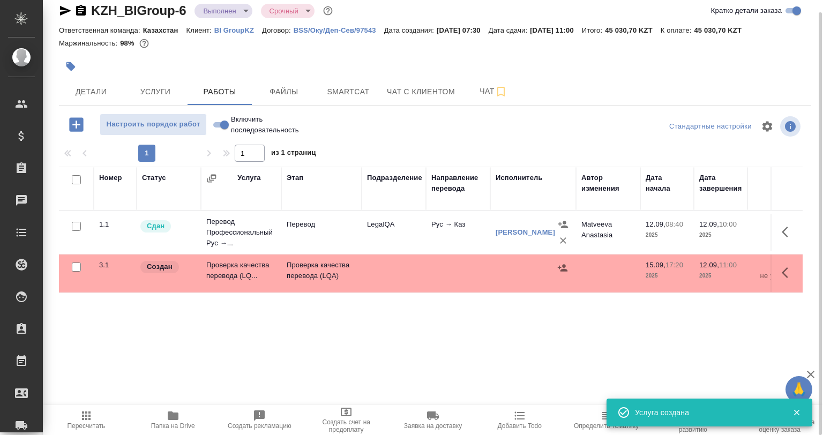
click at [786, 264] on button "button" at bounding box center [788, 273] width 26 height 26
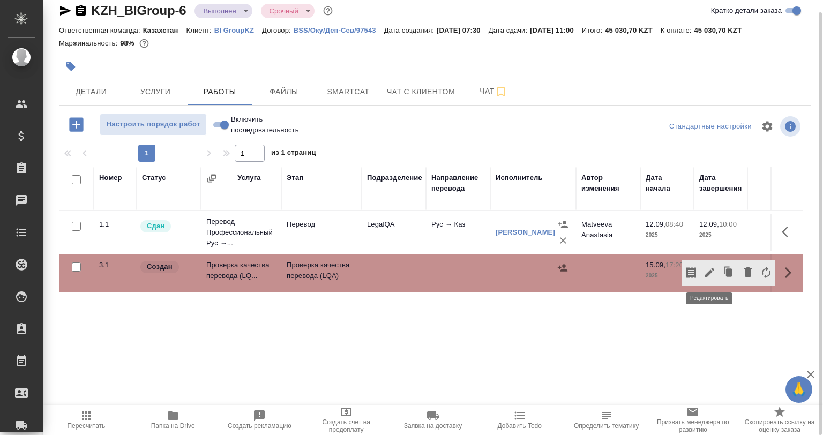
click at [704, 272] on icon "button" at bounding box center [709, 272] width 13 height 13
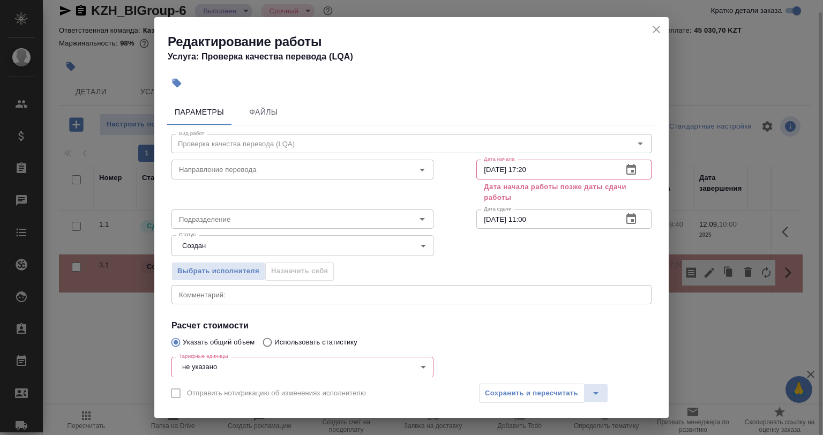
scroll to position [103, 0]
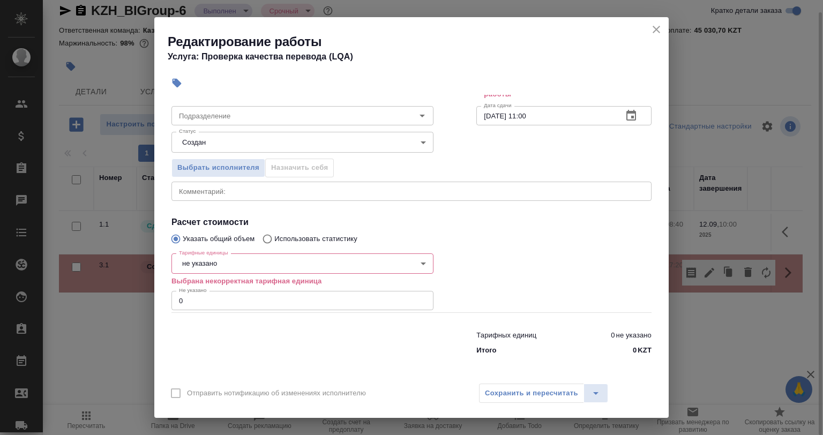
click at [221, 271] on body "🙏 .cls-1 fill:#fff; AWATERA [PERSON_NAME] Спецификации Заказы 0 Чаты Todo Проек…" at bounding box center [411, 217] width 823 height 435
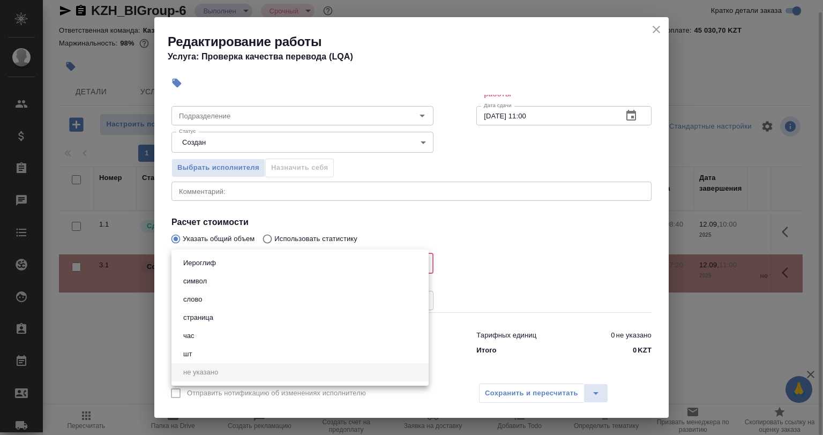
click at [220, 338] on li "час" at bounding box center [299, 336] width 257 height 18
type input "5a8b1489cc6b4906c91bfd93"
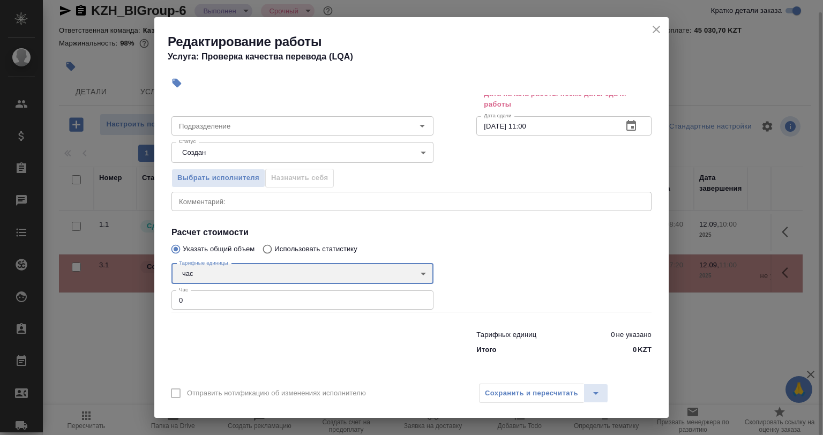
scroll to position [93, 0]
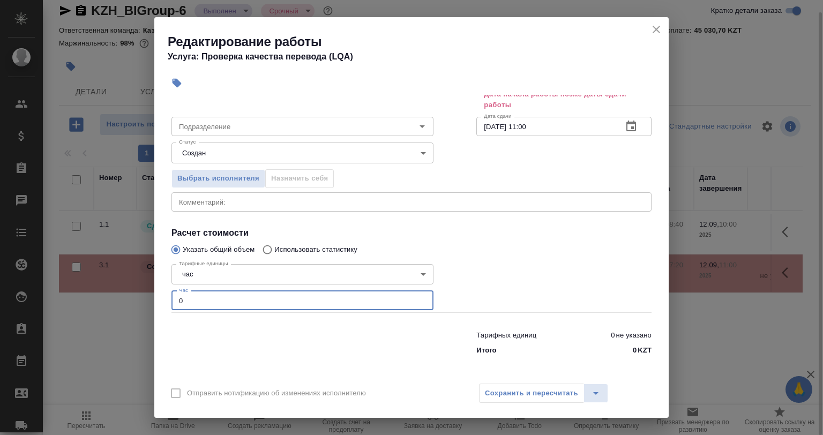
drag, startPoint x: 191, startPoint y: 301, endPoint x: 152, endPoint y: 299, distance: 39.2
click at [152, 299] on div "Редактирование работы Услуга: Проверка качества перевода (LQA) Параметры Файлы …" at bounding box center [411, 217] width 823 height 435
type input "8"
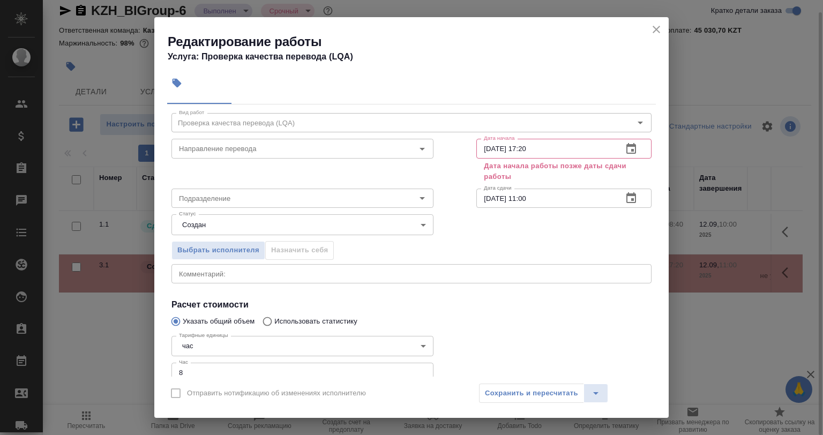
scroll to position [0, 0]
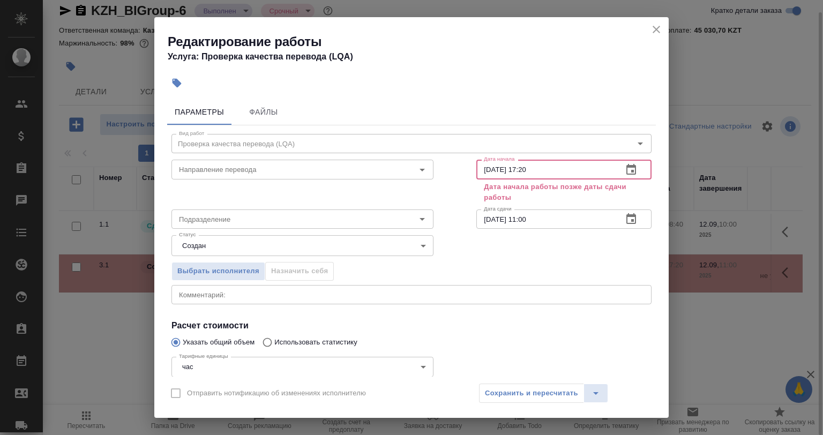
drag, startPoint x: 539, startPoint y: 176, endPoint x: 452, endPoint y: 174, distance: 87.4
click at [455, 174] on div "Дата начала [DATE] 17:20 Дата начала Дата начала работы позже даты сдачи работы" at bounding box center [564, 180] width 218 height 92
type input "[DATE] 07:00"
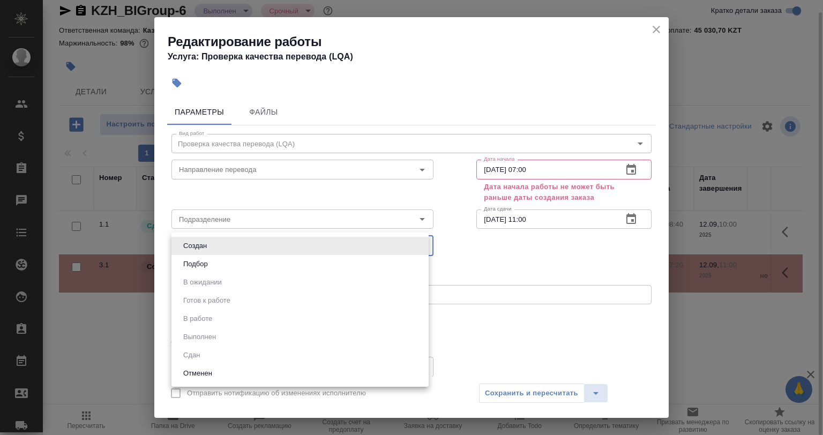
drag, startPoint x: 214, startPoint y: 243, endPoint x: 223, endPoint y: 260, distance: 19.2
click at [217, 247] on body "🙏 .cls-1 fill:#fff; AWATERA [PERSON_NAME] Спецификации Заказы 0 Чаты Todo Проек…" at bounding box center [411, 217] width 823 height 435
click at [223, 260] on li "Подбор" at bounding box center [299, 264] width 257 height 18
type input "recruiting"
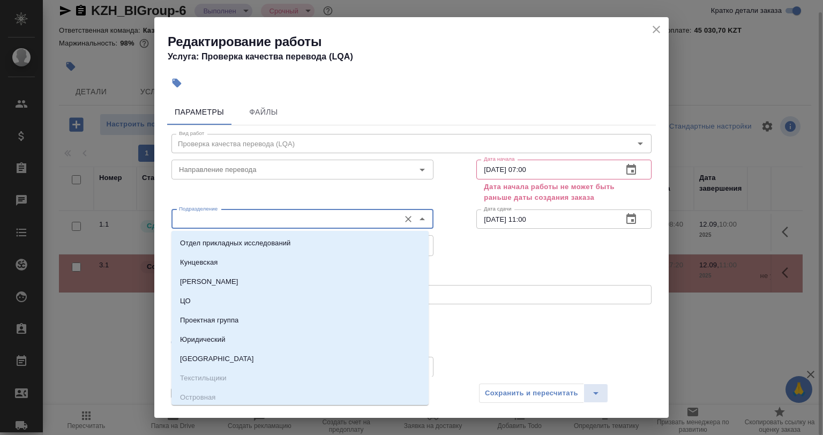
click at [220, 218] on input "Подразделение" at bounding box center [285, 219] width 220 height 13
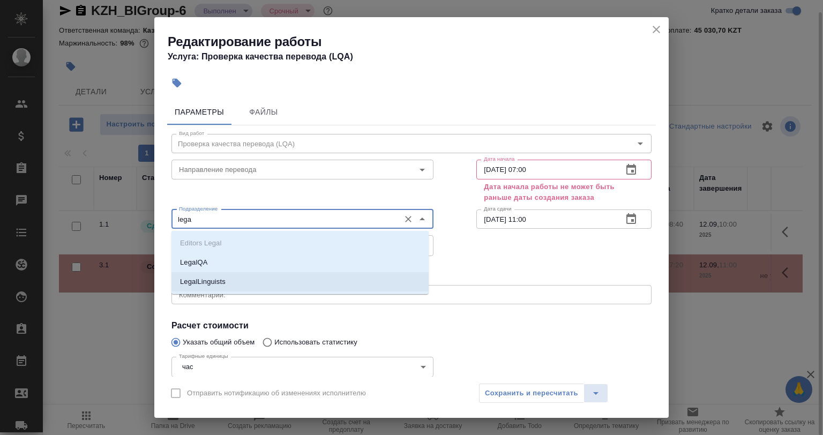
click at [234, 279] on li "LegalLinguists" at bounding box center [299, 281] width 257 height 19
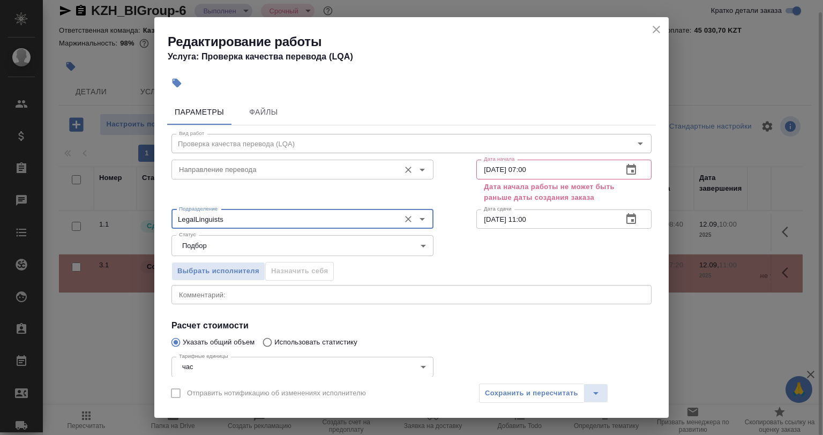
type input "LegalLinguists"
click at [264, 167] on input "Направление перевода" at bounding box center [285, 169] width 220 height 13
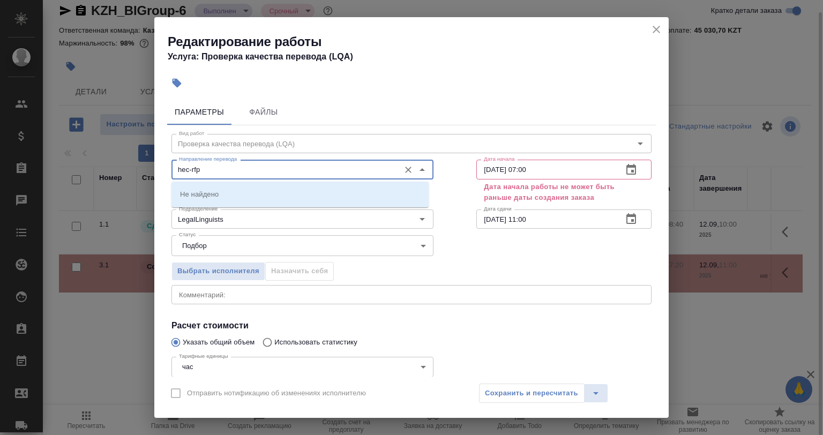
click at [145, 176] on div "Редактирование работы Услуга: Проверка качества перевода (LQA) Параметры Файлы …" at bounding box center [411, 217] width 823 height 435
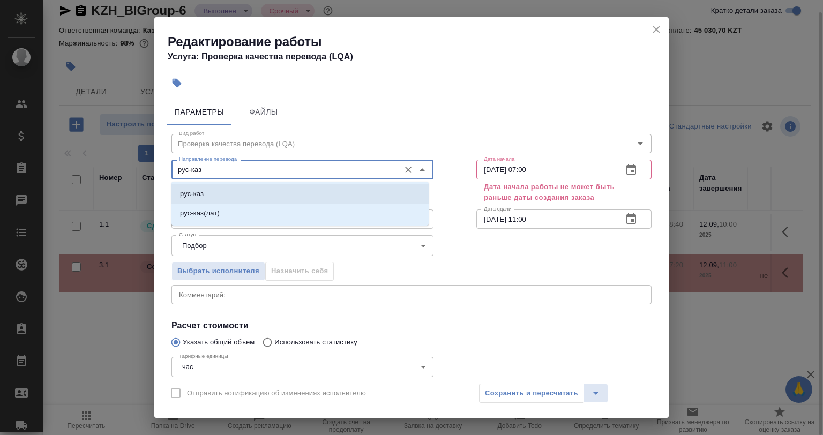
click at [206, 191] on li "рус-каз" at bounding box center [299, 193] width 257 height 19
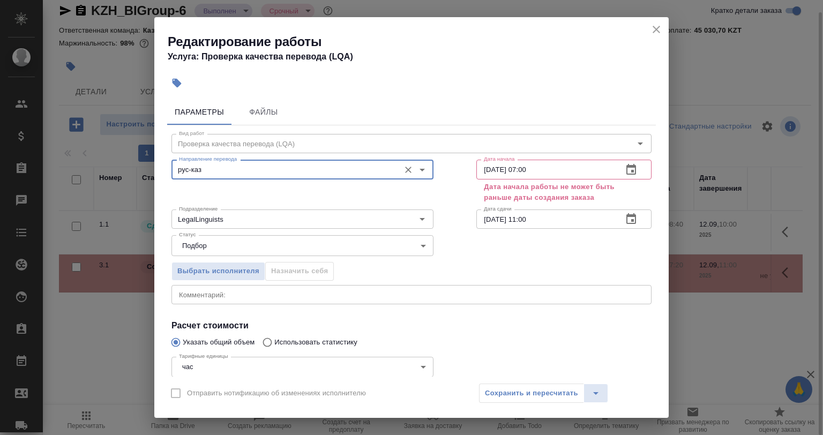
type input "рус-каз"
click at [505, 403] on div "Отправить нотификацию об изменениях исполнителю Сохранить и пересчитать" at bounding box center [411, 397] width 514 height 41
click at [529, 169] on input "[DATE] 07:00" at bounding box center [545, 169] width 138 height 19
drag, startPoint x: 539, startPoint y: 169, endPoint x: 518, endPoint y: 166, distance: 21.1
click at [518, 166] on input "[DATE] 07:00" at bounding box center [545, 169] width 138 height 19
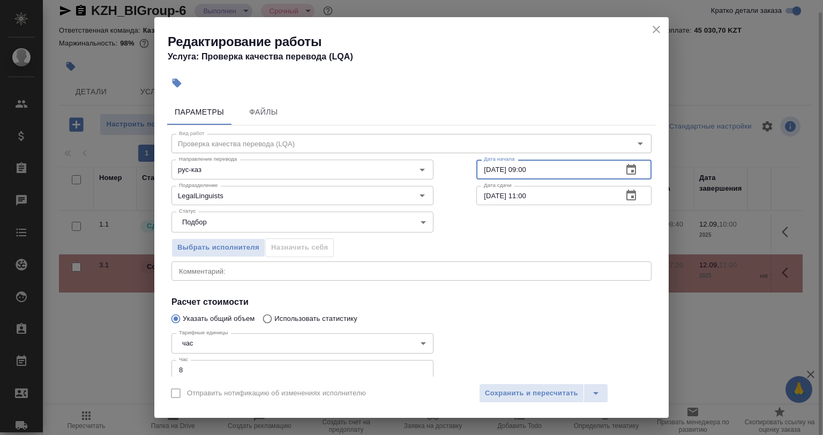
type input "[DATE] 09:00"
drag, startPoint x: 506, startPoint y: 406, endPoint x: 504, endPoint y: 400, distance: 6.3
click at [504, 401] on div "Отправить нотификацию об изменениях исполнителю Сохранить и пересчитать" at bounding box center [411, 397] width 514 height 41
click at [504, 400] on button "Сохранить и пересчитать" at bounding box center [531, 393] width 105 height 19
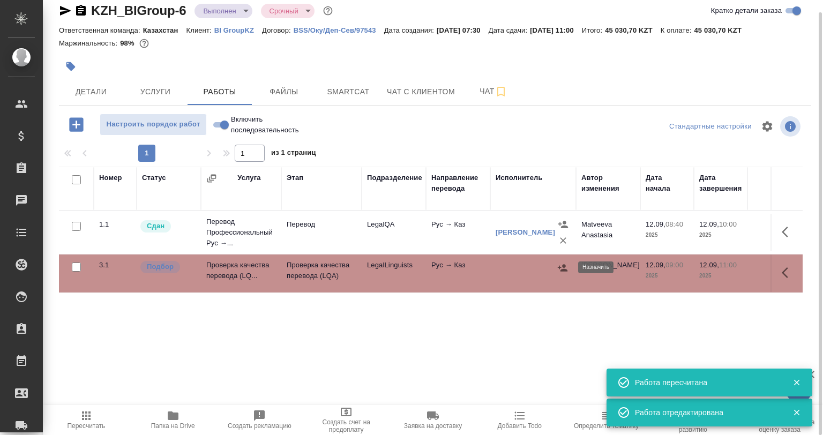
click at [562, 265] on icon "button" at bounding box center [562, 268] width 11 height 11
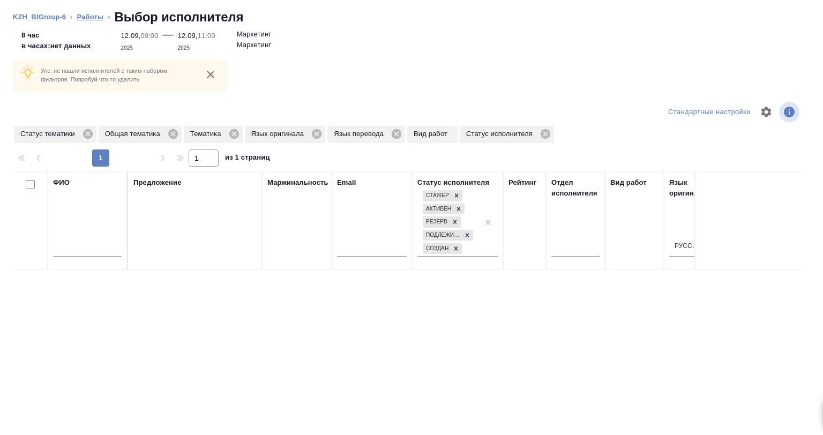
click at [96, 16] on link "Работы" at bounding box center [90, 17] width 27 height 8
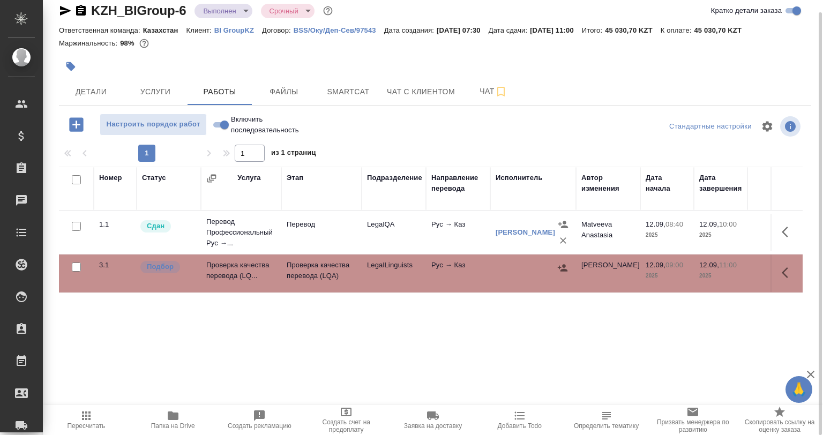
click at [227, 27] on p "BI GroupKZ" at bounding box center [238, 30] width 48 height 8
click at [787, 274] on icon "button" at bounding box center [788, 272] width 13 height 13
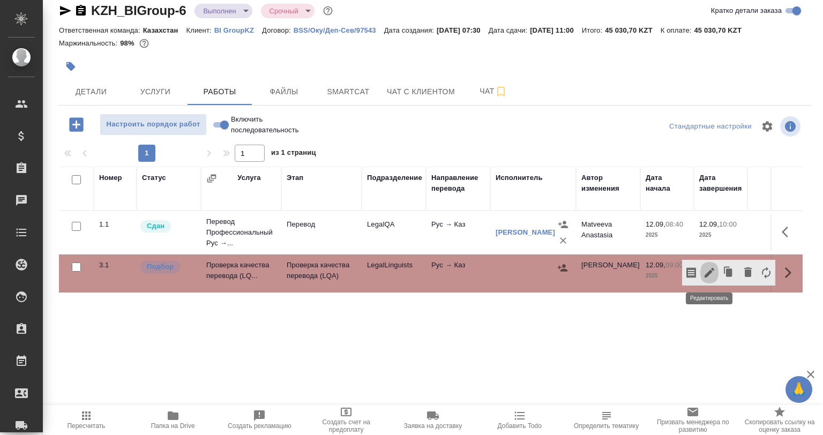
click at [710, 270] on icon "button" at bounding box center [710, 273] width 10 height 10
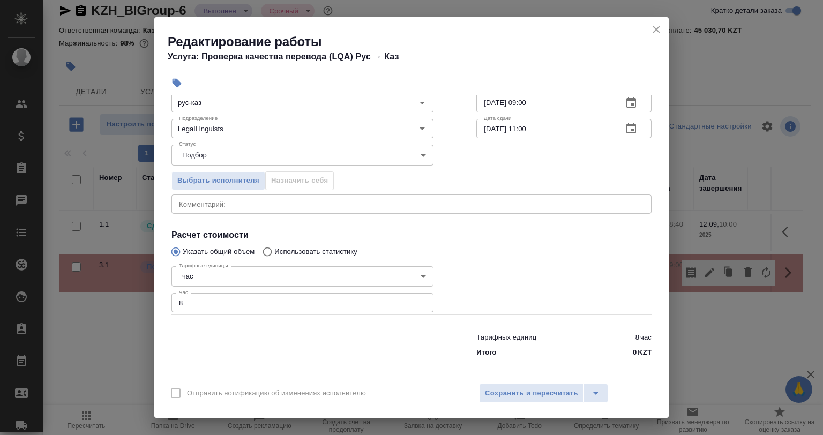
scroll to position [69, 0]
drag, startPoint x: 175, startPoint y: 305, endPoint x: 167, endPoint y: 307, distance: 8.2
click at [167, 307] on div "Параметры Файлы Вид работ Проверка качества перевода (LQA) Вид работ Направлени…" at bounding box center [411, 236] width 514 height 282
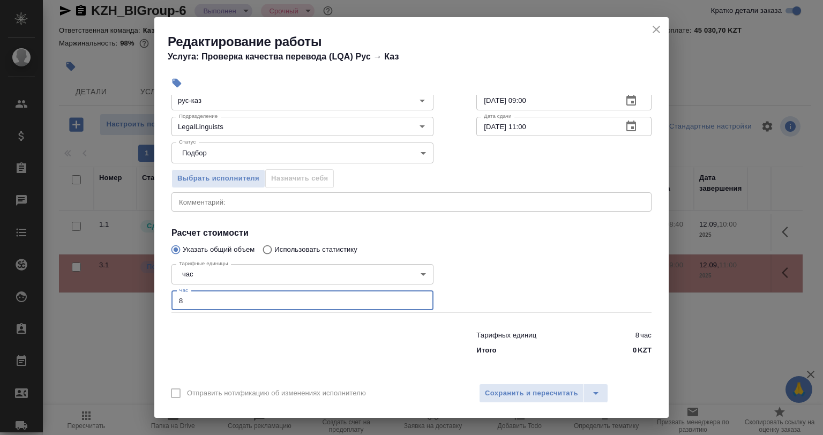
click at [655, 27] on icon "close" at bounding box center [656, 29] width 13 height 13
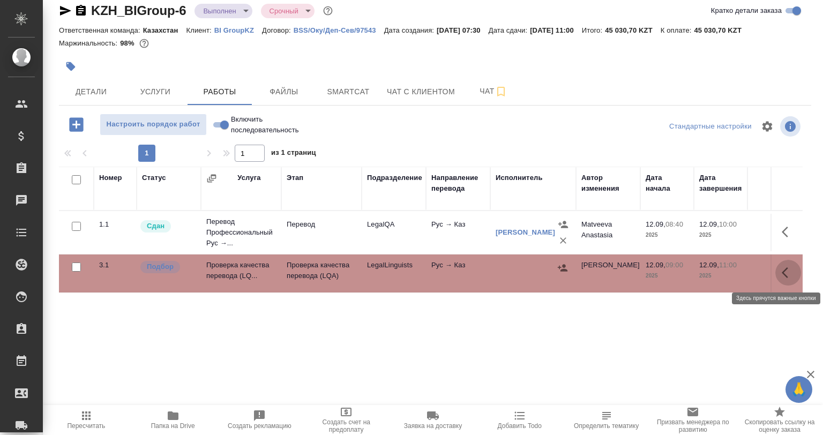
click at [781, 266] on button "button" at bounding box center [788, 273] width 26 height 26
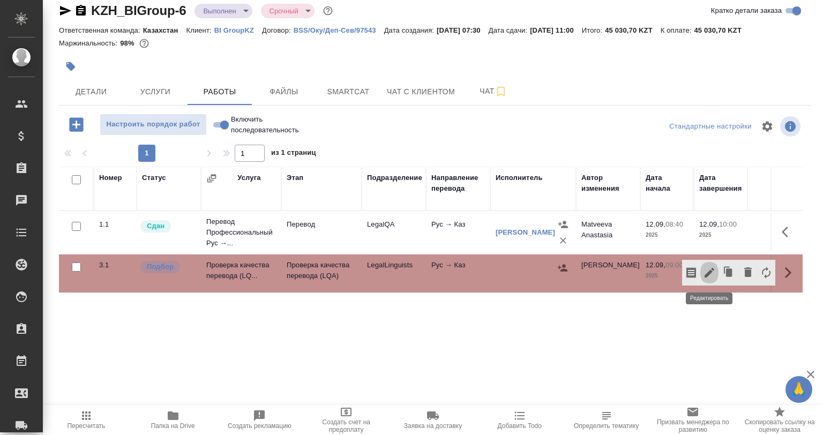
click at [711, 267] on icon "button" at bounding box center [709, 272] width 13 height 13
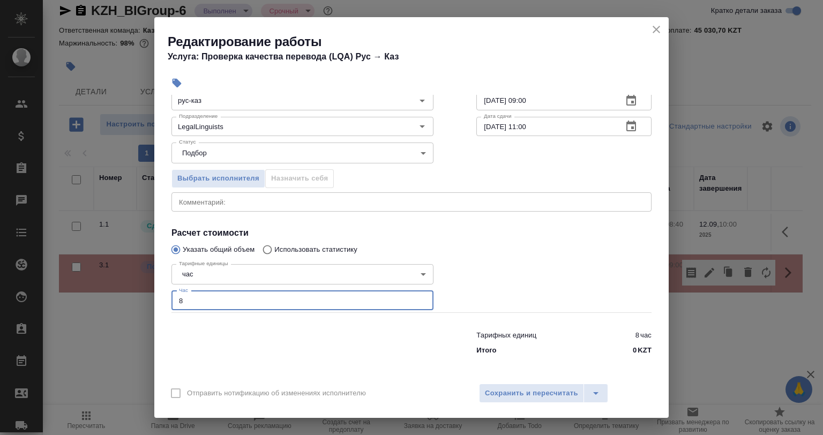
click at [150, 305] on div "Редактирование работы Услуга: Проверка качества перевода (LQA) Рус → Каз Параме…" at bounding box center [411, 217] width 823 height 435
type input "6"
drag, startPoint x: 533, startPoint y: 399, endPoint x: 542, endPoint y: 409, distance: 14.1
click at [537, 397] on span "Сохранить и пересчитать" at bounding box center [531, 393] width 93 height 12
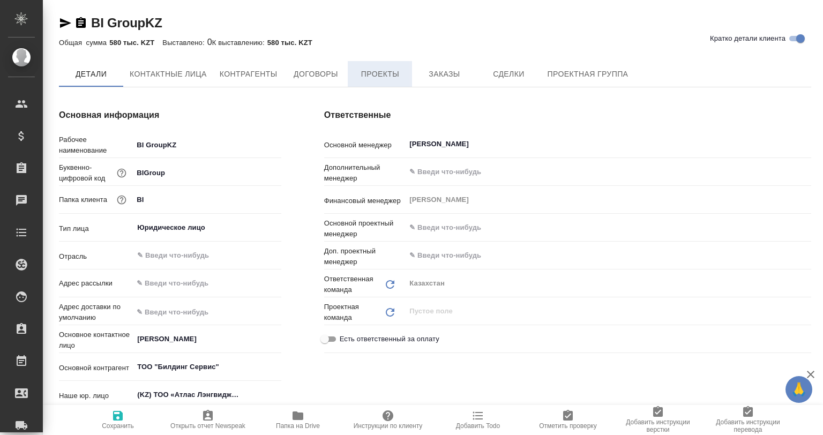
type textarea "x"
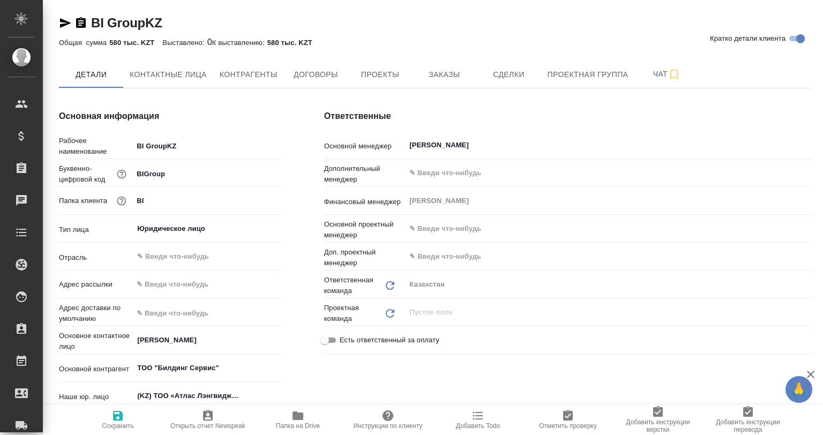
type textarea "x"
click at [431, 79] on span "Заказы" at bounding box center [444, 74] width 51 height 13
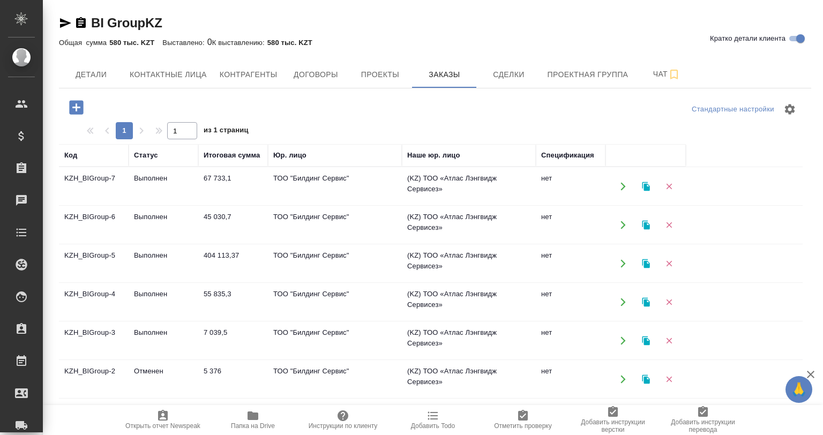
click at [169, 264] on td "Выполнен" at bounding box center [164, 264] width 70 height 38
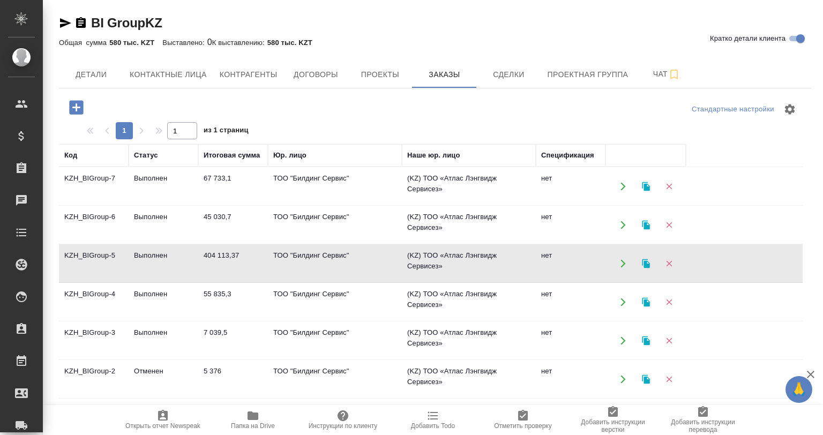
click at [169, 264] on td "Выполнен" at bounding box center [164, 264] width 70 height 38
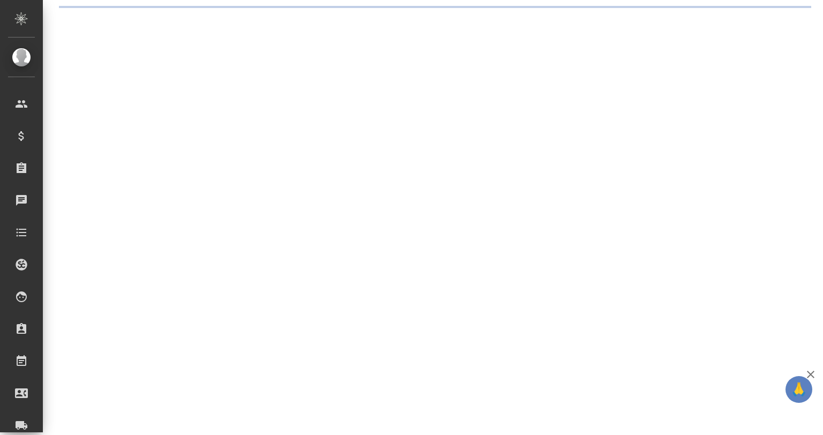
select select "RU"
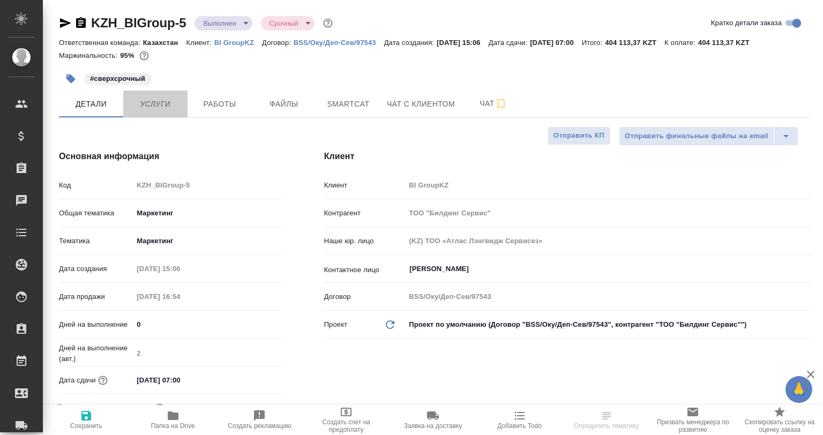
type textarea "x"
click at [154, 92] on button "Услуги" at bounding box center [155, 104] width 64 height 27
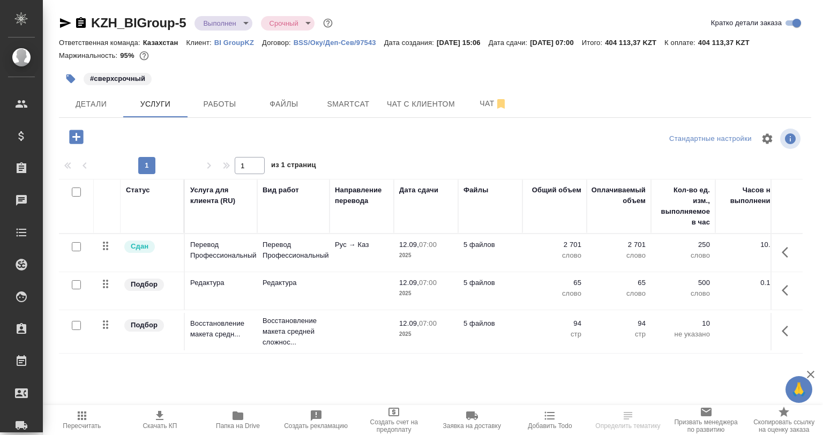
click at [75, 137] on icon "button" at bounding box center [76, 137] width 19 height 19
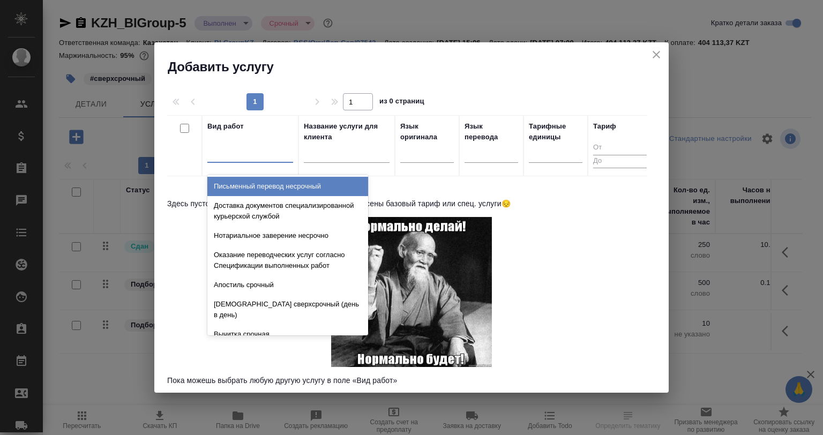
click at [244, 151] on div at bounding box center [250, 152] width 86 height 16
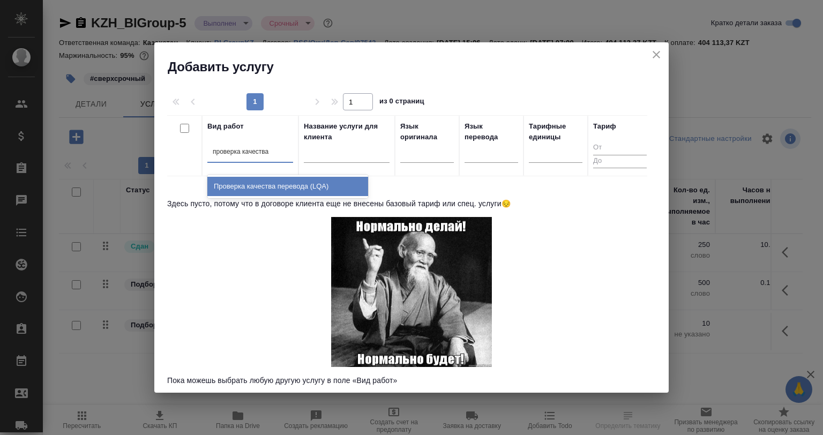
type input "проверка качества"
click at [260, 188] on div "Проверка качества перевода (LQA)" at bounding box center [287, 186] width 161 height 19
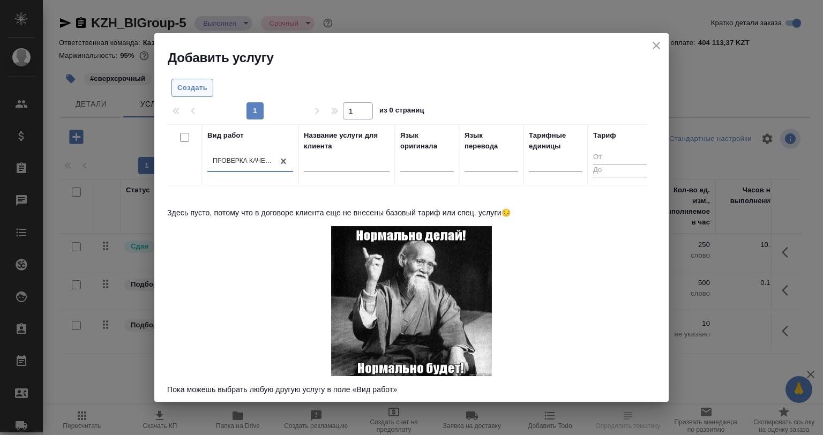
click at [205, 87] on span "Создать" at bounding box center [192, 88] width 30 height 12
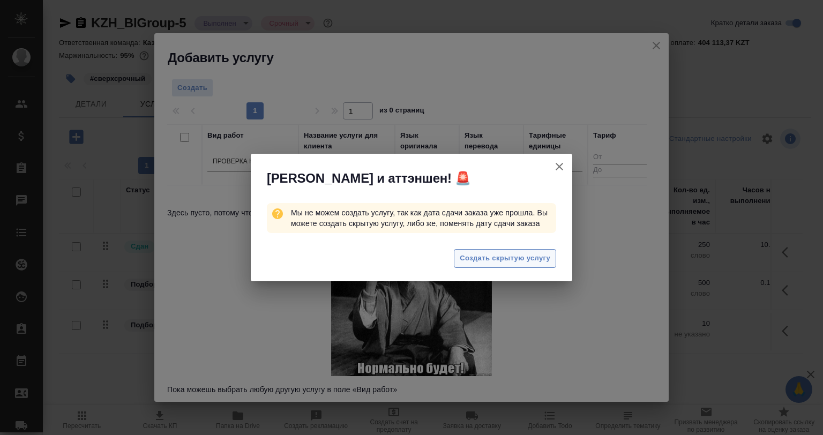
click at [471, 258] on span "Создать скрытую услугу" at bounding box center [505, 258] width 91 height 12
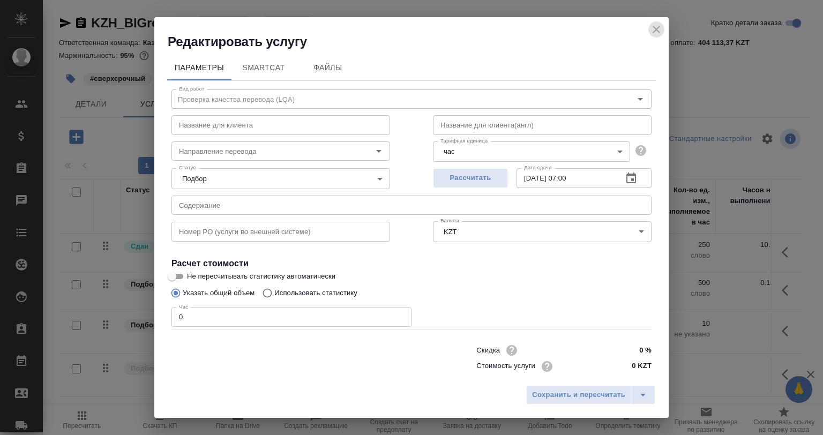
click at [651, 28] on icon "close" at bounding box center [656, 29] width 13 height 13
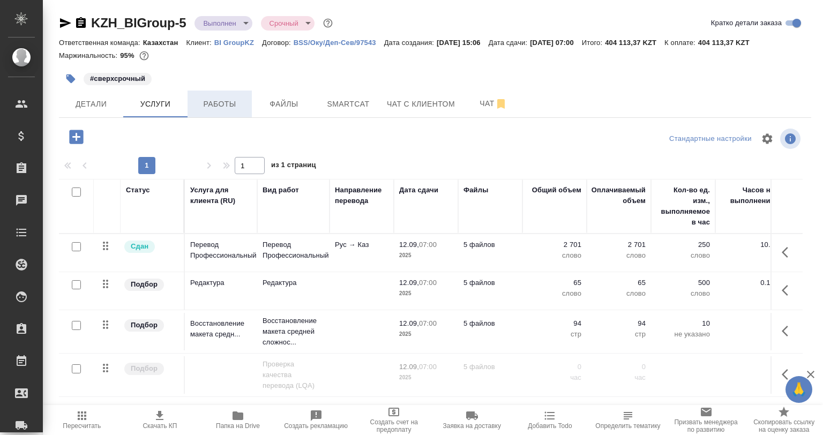
click at [223, 104] on span "Работы" at bounding box center [219, 104] width 51 height 13
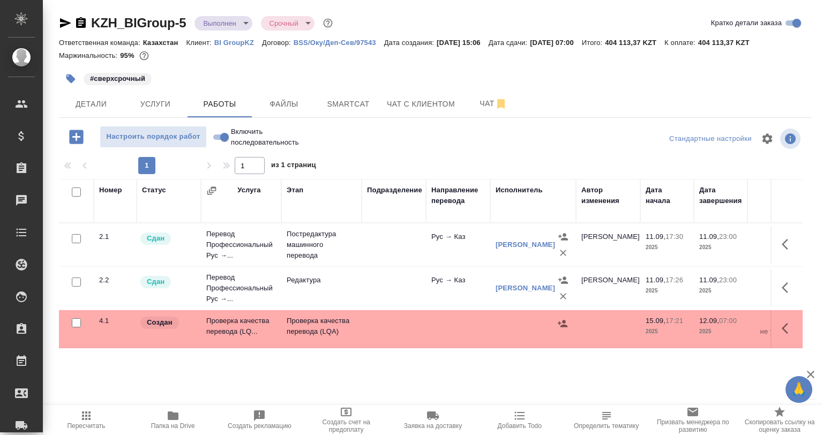
click at [776, 327] on td at bounding box center [787, 329] width 32 height 38
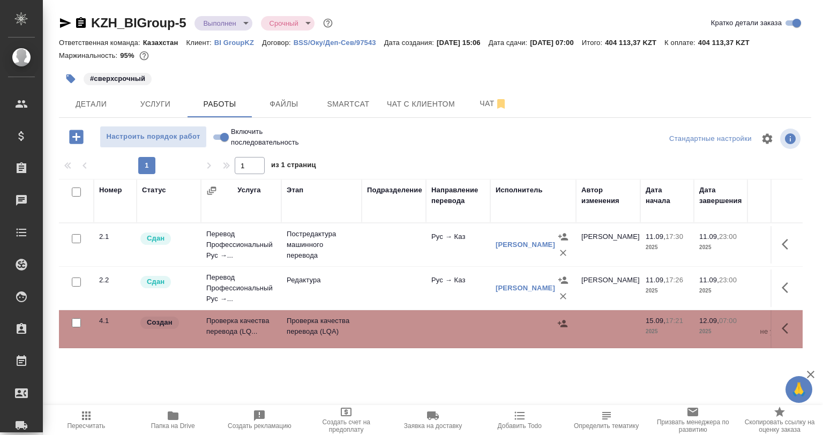
click at [796, 324] on button "button" at bounding box center [788, 329] width 26 height 26
click at [714, 324] on icon "button" at bounding box center [709, 328] width 13 height 13
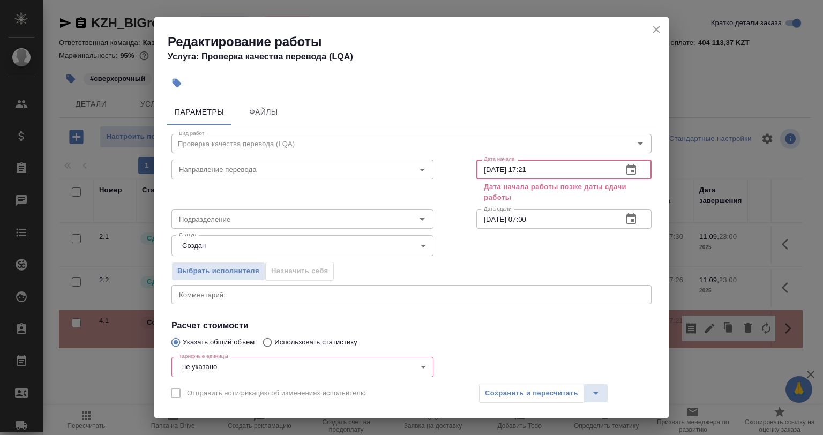
drag, startPoint x: 554, startPoint y: 175, endPoint x: 445, endPoint y: 174, distance: 109.3
click at [445, 174] on div "Направление перевода Направление перевода Дата начала 15.09.2025 17:21 Дата нач…" at bounding box center [411, 180] width 523 height 92
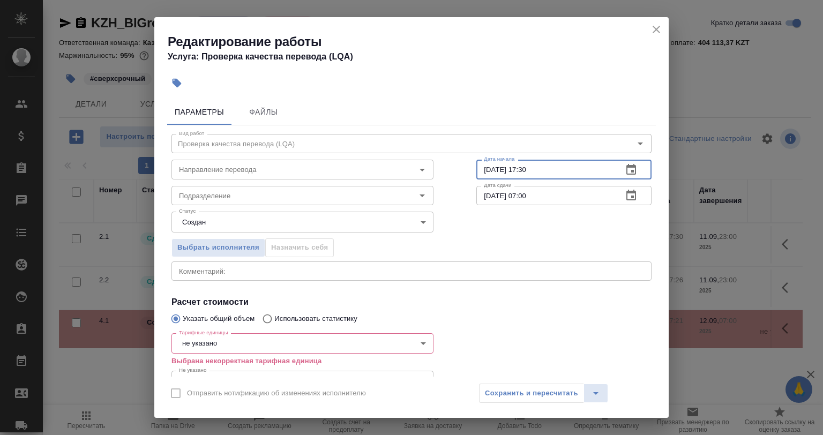
type input "11.09.2025 17:30"
click at [220, 333] on div "Тарифные единицы не указано 5a8b1489cc6b4906c91bfd89 Тарифные единицы Выбрана н…" at bounding box center [302, 361] width 262 height 64
click at [220, 342] on body "🙏 .cls-1 fill:#fff; AWATERA Babkina Anastasiya Клиенты Спецификации Заказы 0 Ча…" at bounding box center [411, 217] width 823 height 435
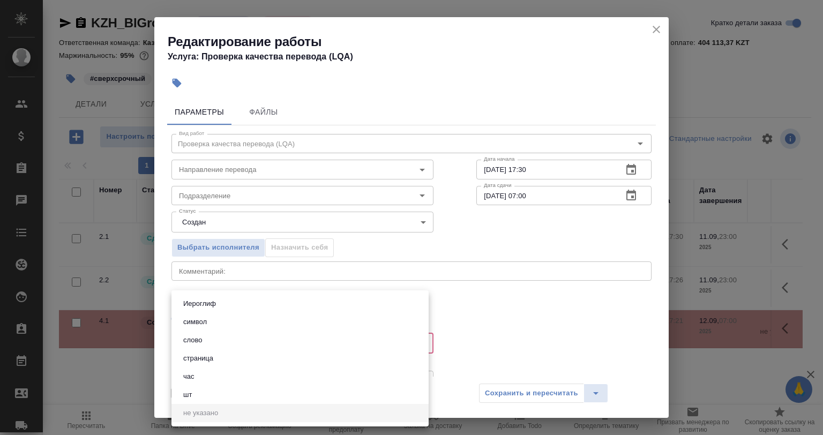
click at [203, 374] on li "час" at bounding box center [299, 377] width 257 height 18
type input "5a8b1489cc6b4906c91bfd93"
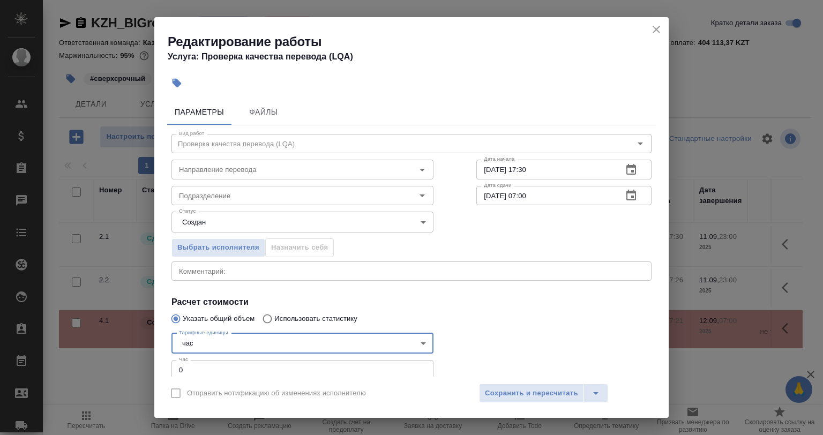
scroll to position [5, 0]
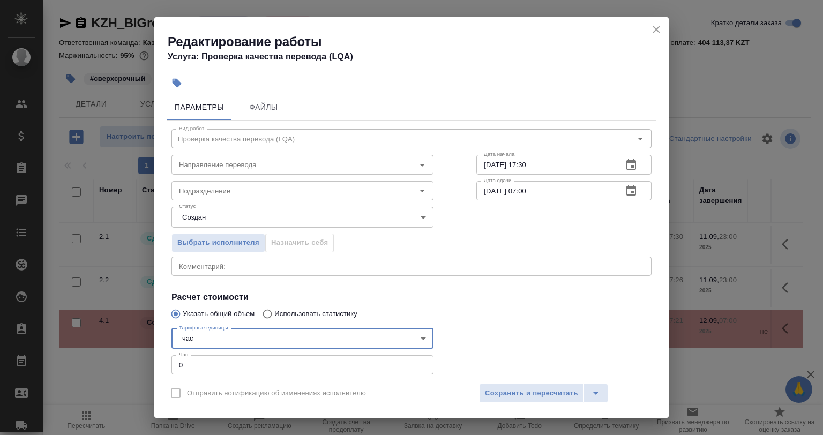
drag, startPoint x: 169, startPoint y: 369, endPoint x: 158, endPoint y: 369, distance: 11.3
click at [158, 369] on div "Параметры Файлы Вид работ Проверка качества перевода (LQA) Вид работ Направлени…" at bounding box center [411, 236] width 514 height 282
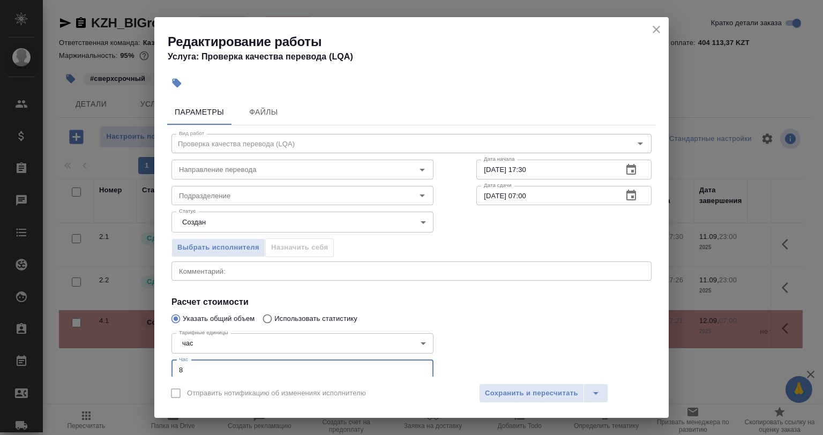
scroll to position [0, 0]
type input "8"
click at [238, 236] on div "Выбрать исполнителя Назначить себя" at bounding box center [302, 245] width 305 height 65
click at [236, 223] on body "🙏 .cls-1 fill:#fff; AWATERA Babkina Anastasiya Клиенты Спецификации Заказы 0 Ча…" at bounding box center [411, 217] width 823 height 435
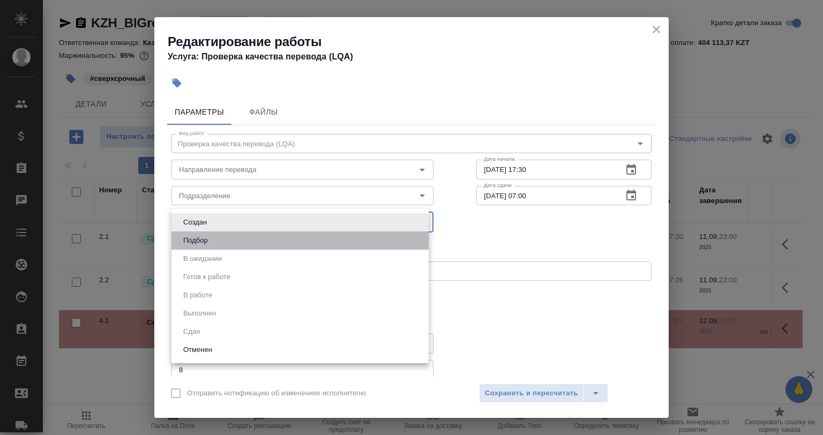
click at [231, 242] on li "Подбор" at bounding box center [299, 241] width 257 height 18
type input "recruiting"
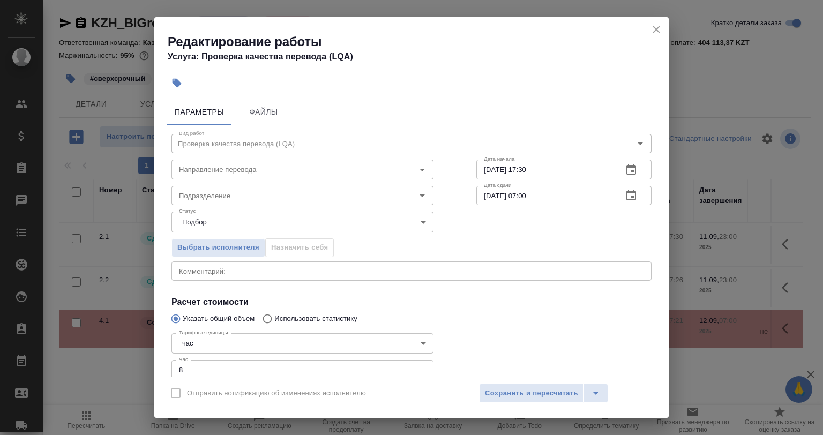
click at [212, 200] on input "Подразделение" at bounding box center [285, 195] width 220 height 13
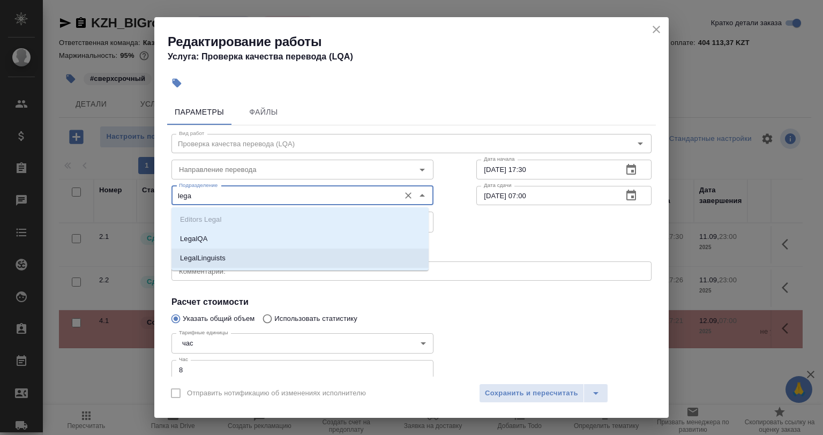
click at [238, 254] on li "LegalLinguists" at bounding box center [299, 258] width 257 height 19
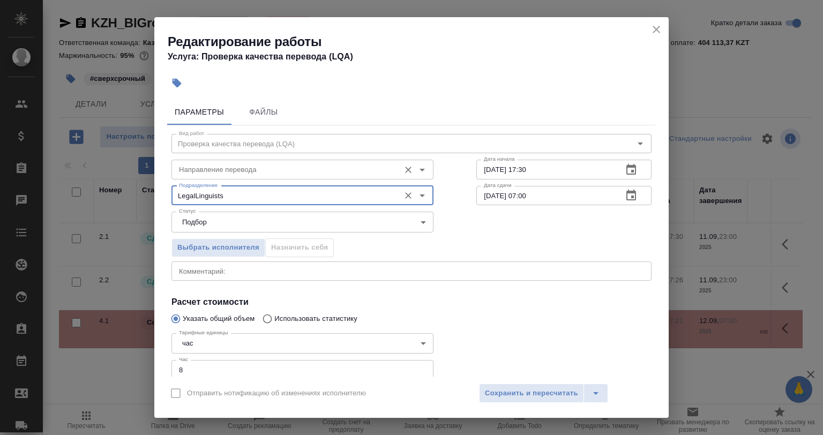
type input "LegalLinguists"
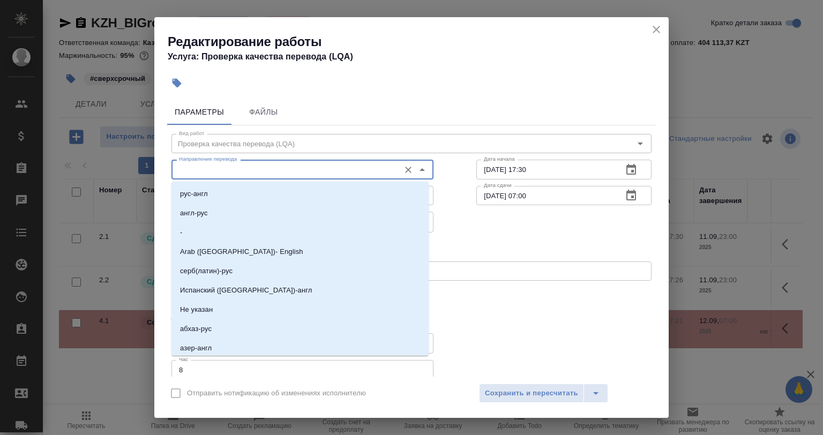
click at [223, 170] on input "Направление перевода" at bounding box center [285, 169] width 220 height 13
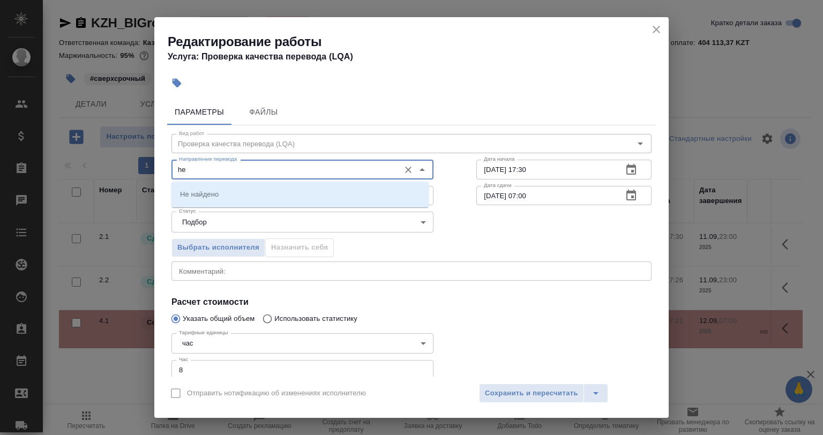
type input "h"
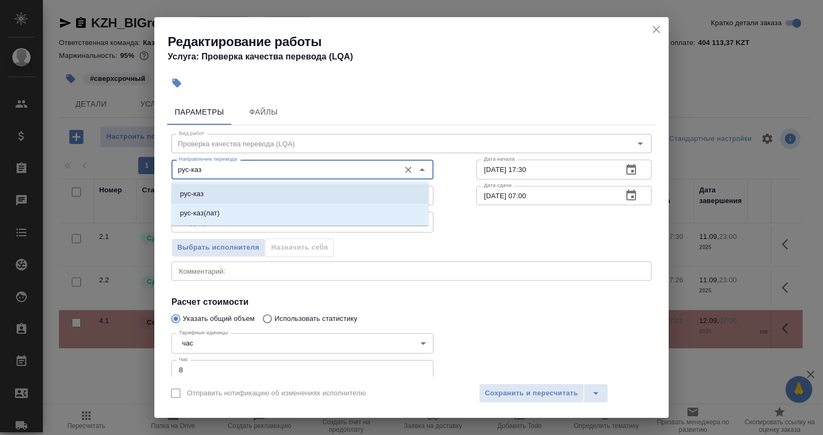
click at [215, 197] on li "рус-каз" at bounding box center [299, 193] width 257 height 19
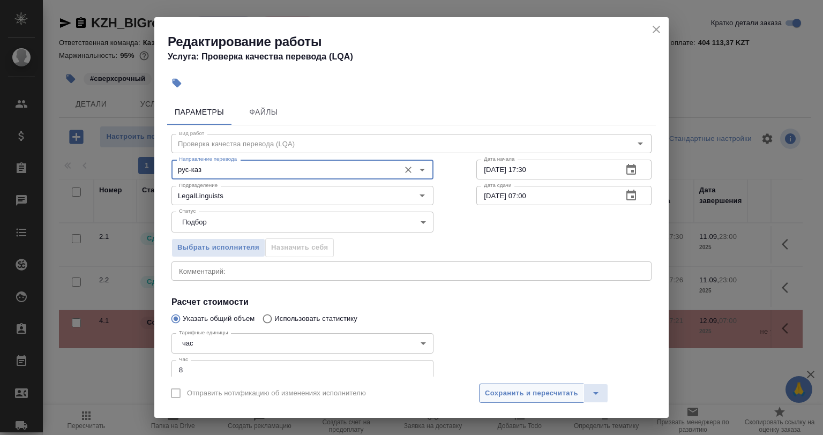
type input "рус-каз"
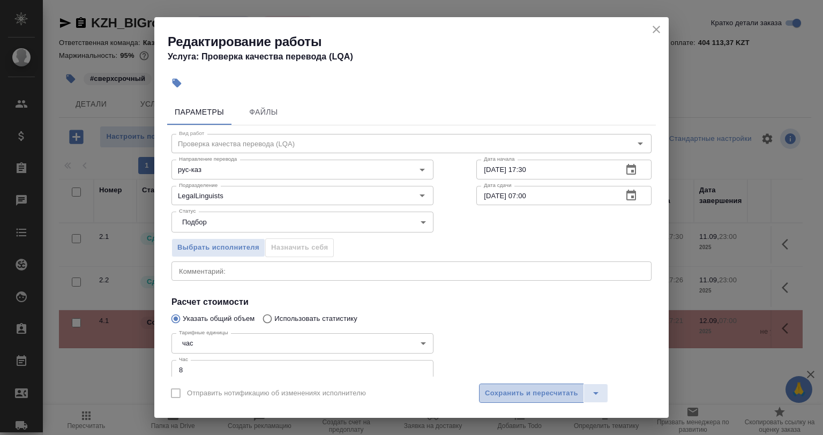
drag, startPoint x: 528, startPoint y: 387, endPoint x: 527, endPoint y: 393, distance: 6.5
click at [531, 387] on span "Сохранить и пересчитать" at bounding box center [531, 393] width 93 height 12
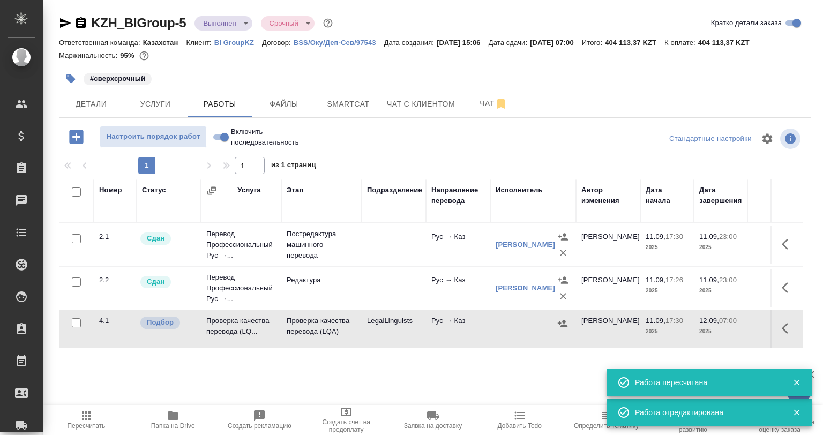
click at [559, 332] on td at bounding box center [533, 329] width 86 height 38
click at [563, 325] on icon "button" at bounding box center [563, 323] width 10 height 7
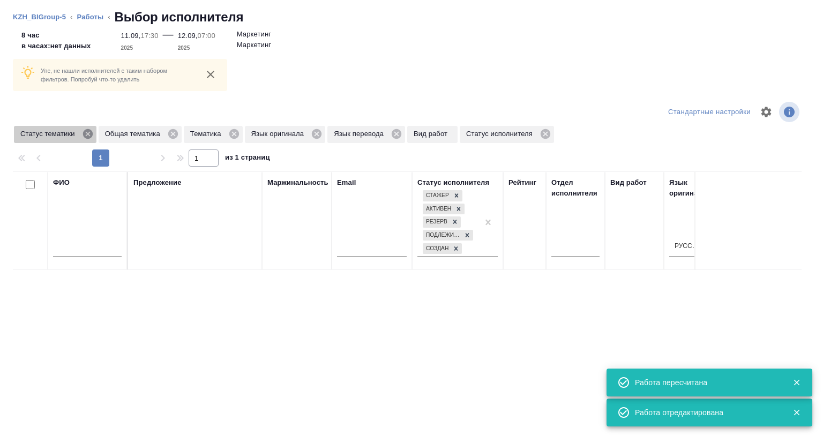
click at [86, 135] on icon at bounding box center [88, 134] width 12 height 12
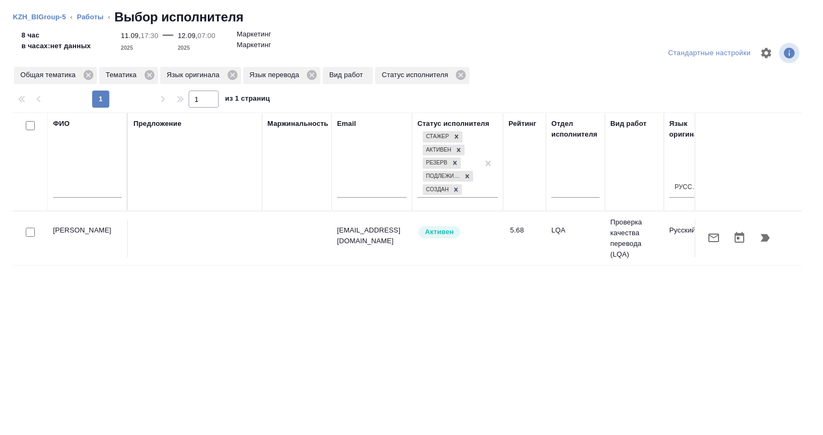
drag, startPoint x: 30, startPoint y: 223, endPoint x: 30, endPoint y: 229, distance: 5.9
click at [30, 225] on td at bounding box center [30, 239] width 35 height 38
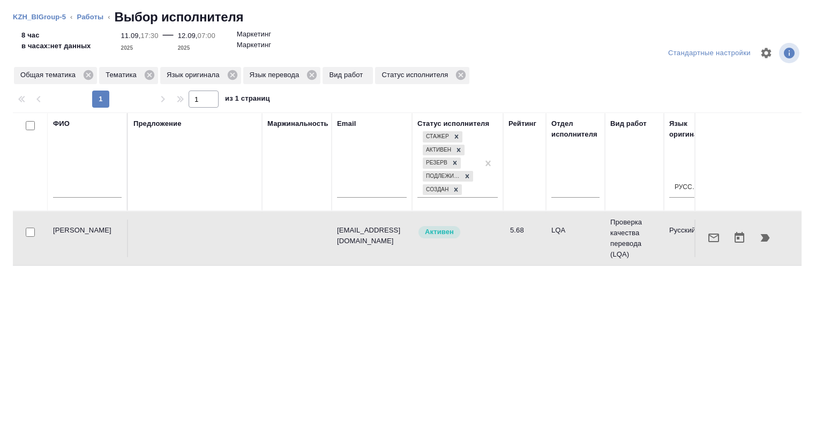
click at [30, 230] on input "checkbox" at bounding box center [30, 232] width 9 height 9
checkbox input "true"
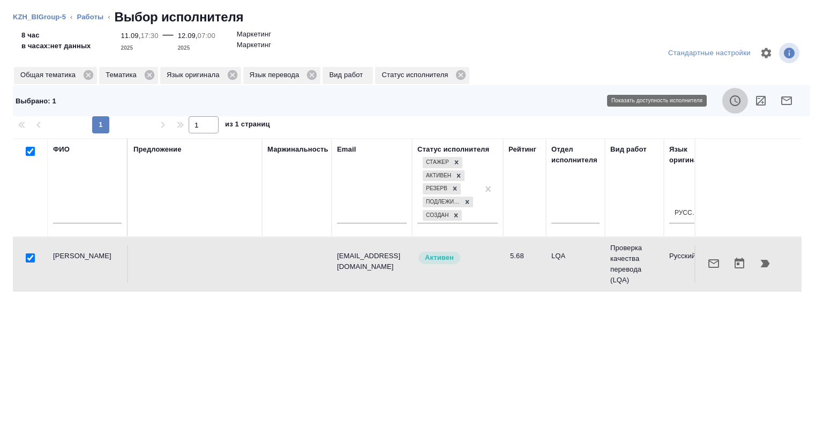
click at [735, 105] on button "button" at bounding box center [735, 101] width 26 height 26
click at [750, 103] on div at bounding box center [411, 217] width 823 height 435
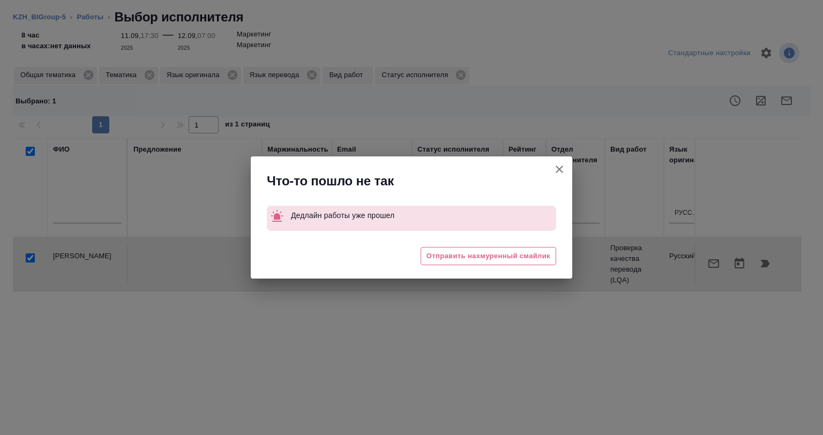
drag, startPoint x: 564, startPoint y: 174, endPoint x: 766, endPoint y: 94, distance: 216.7
click at [566, 172] on button "Группировать работы по услугам" at bounding box center [560, 169] width 26 height 26
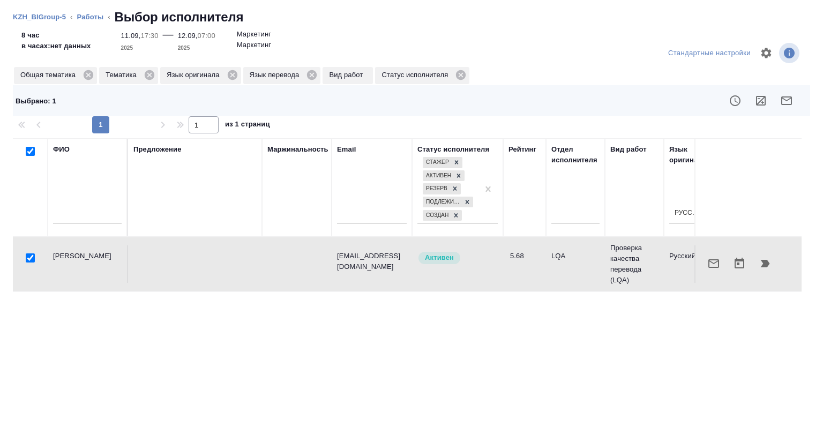
click at [755, 105] on icon "button" at bounding box center [761, 100] width 13 height 13
click at [761, 265] on icon "button" at bounding box center [765, 264] width 9 height 8
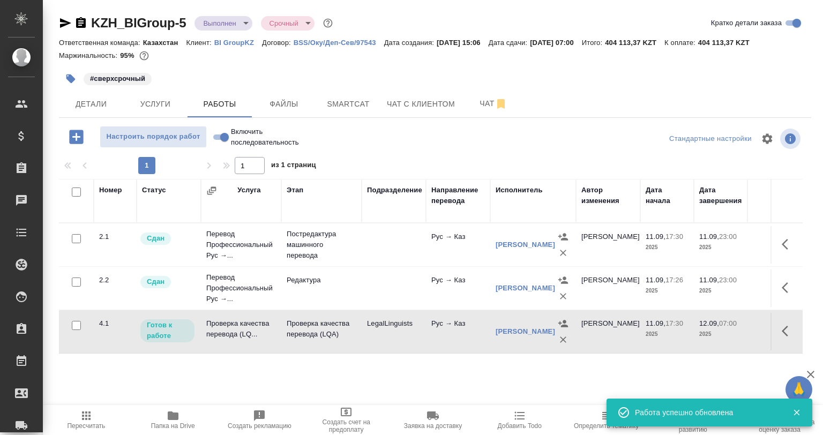
click at [787, 332] on icon "button" at bounding box center [788, 331] width 13 height 13
click at [711, 330] on icon "button" at bounding box center [710, 331] width 10 height 10
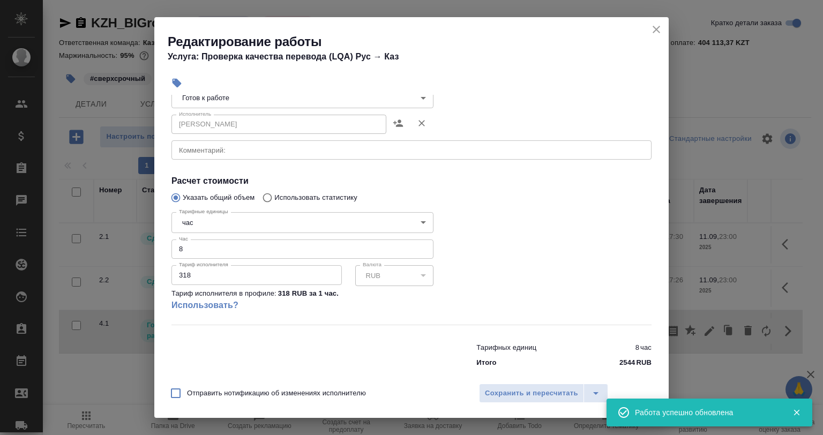
scroll to position [137, 0]
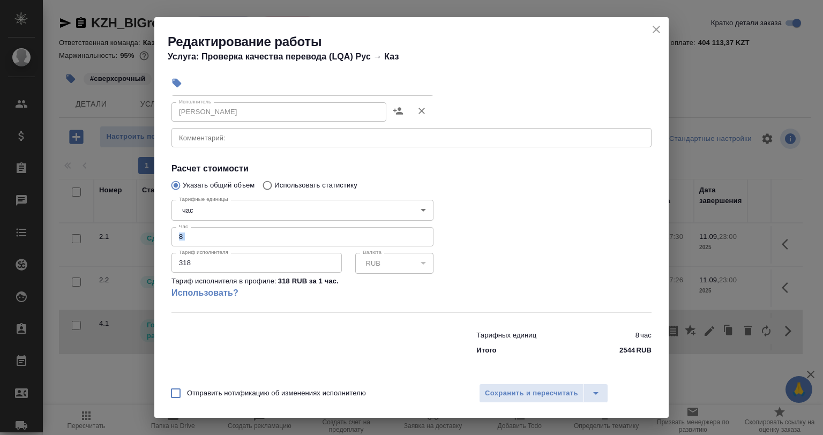
drag, startPoint x: 203, startPoint y: 247, endPoint x: 176, endPoint y: 241, distance: 27.6
click at [171, 241] on div "Тарифные единицы час 5a8b1489cc6b4906c91bfd93 Тарифные единицы Час 8 Час Тариф …" at bounding box center [302, 254] width 262 height 116
click at [234, 236] on input "8" at bounding box center [302, 236] width 262 height 19
type input "8"
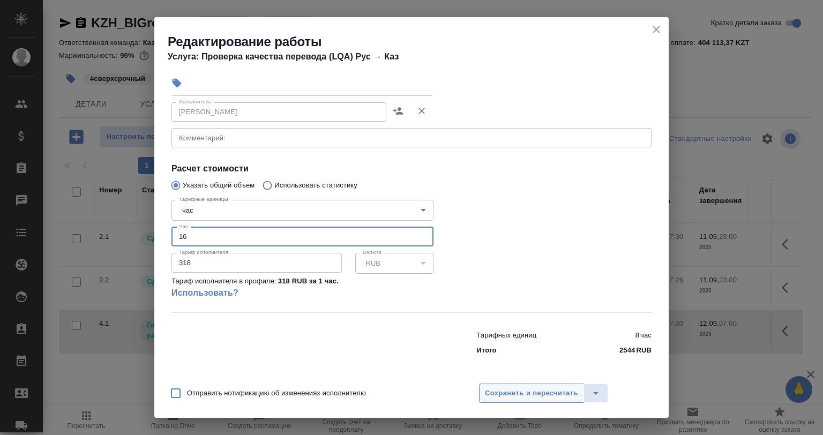
type input "16"
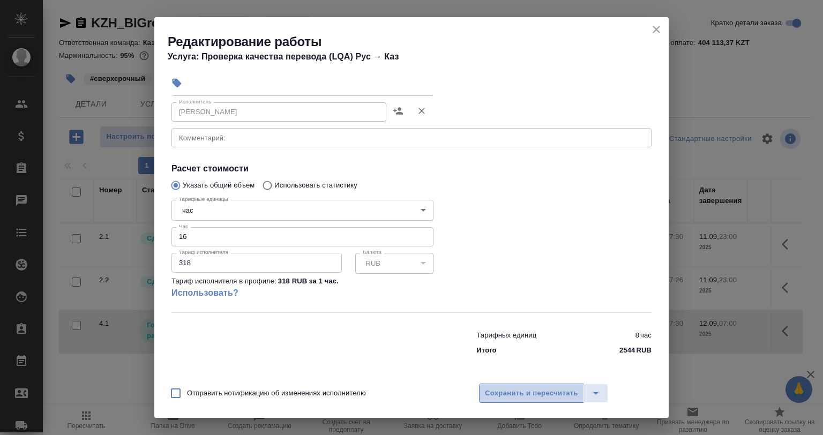
click at [518, 394] on span "Сохранить и пересчитать" at bounding box center [531, 393] width 93 height 12
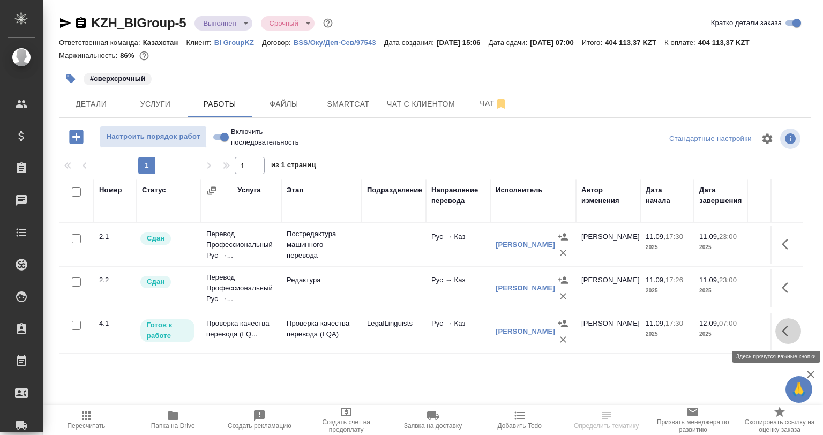
click at [783, 329] on icon "button" at bounding box center [788, 331] width 13 height 13
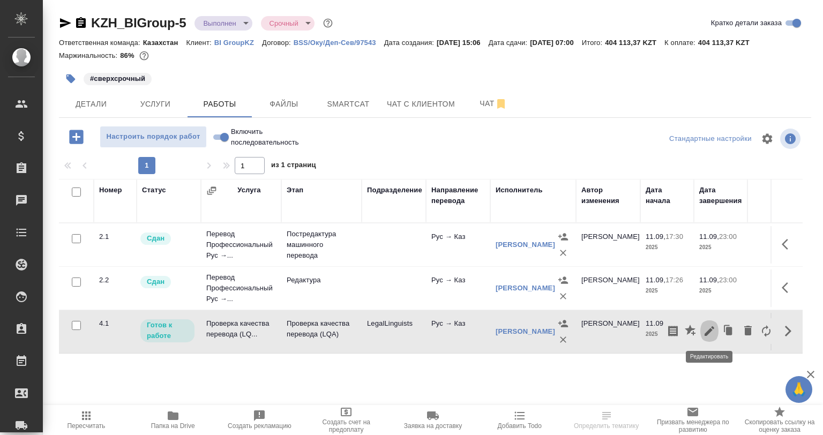
click at [702, 330] on button "button" at bounding box center [709, 331] width 18 height 26
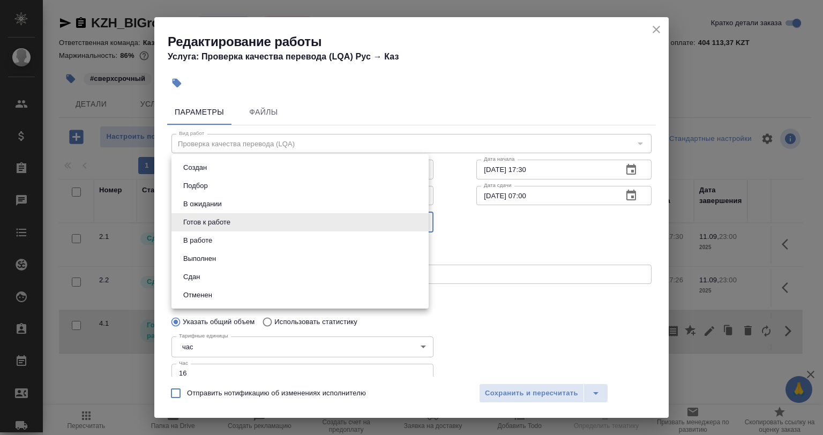
click at [217, 221] on body "🙏 .cls-1 fill:#fff; AWATERA Babkina Anastasiya Клиенты Спецификации Заказы Чаты…" at bounding box center [411, 217] width 823 height 435
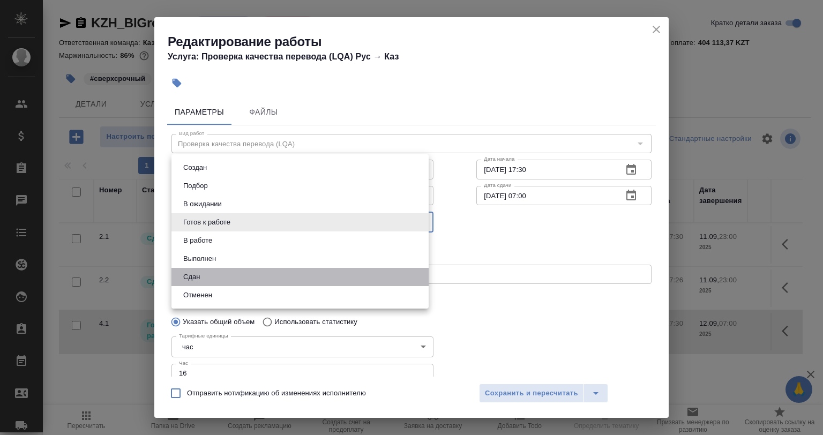
click at [217, 273] on li "Сдан" at bounding box center [299, 277] width 257 height 18
type input "closed"
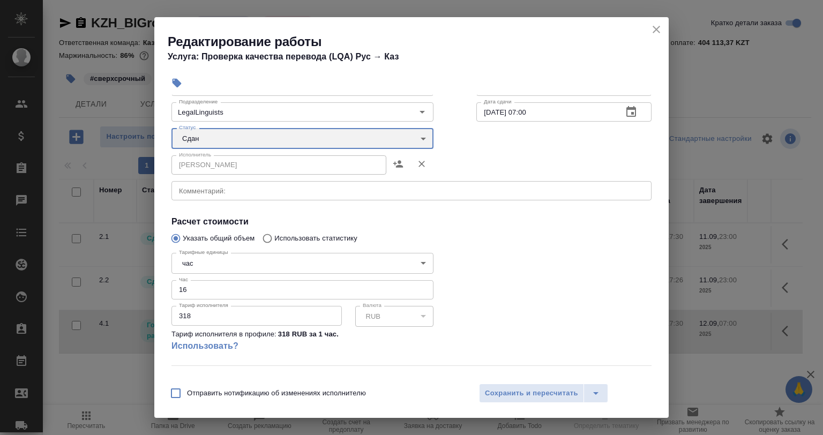
scroll to position [137, 0]
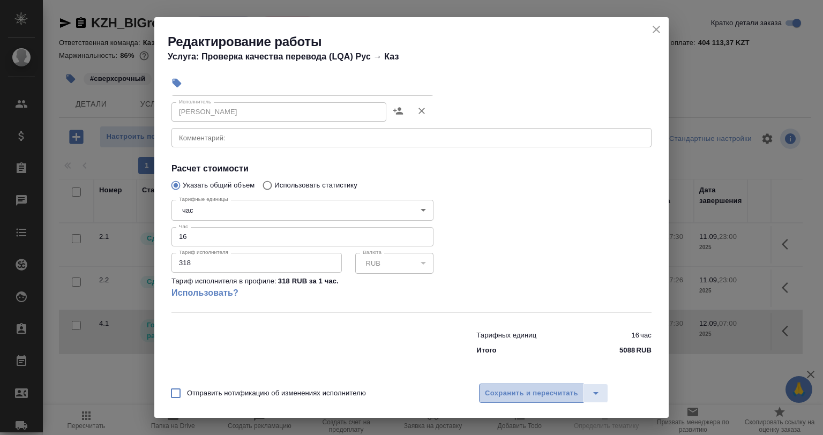
click at [512, 396] on span "Сохранить и пересчитать" at bounding box center [531, 393] width 93 height 12
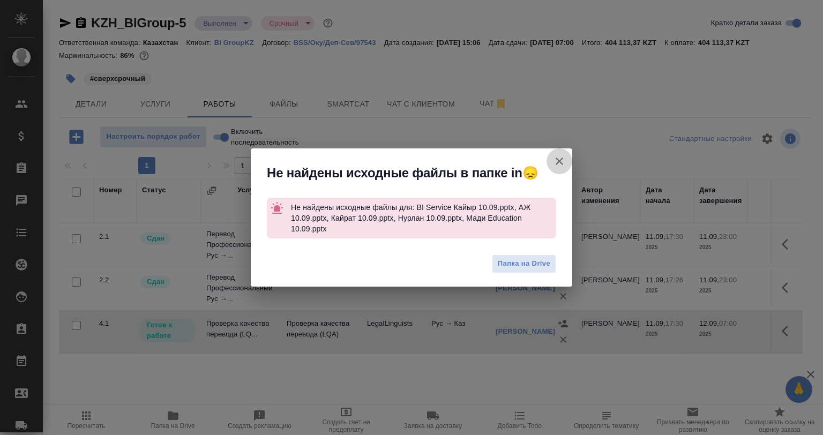
click at [566, 160] on button "Группировать работы по услугам" at bounding box center [560, 161] width 26 height 26
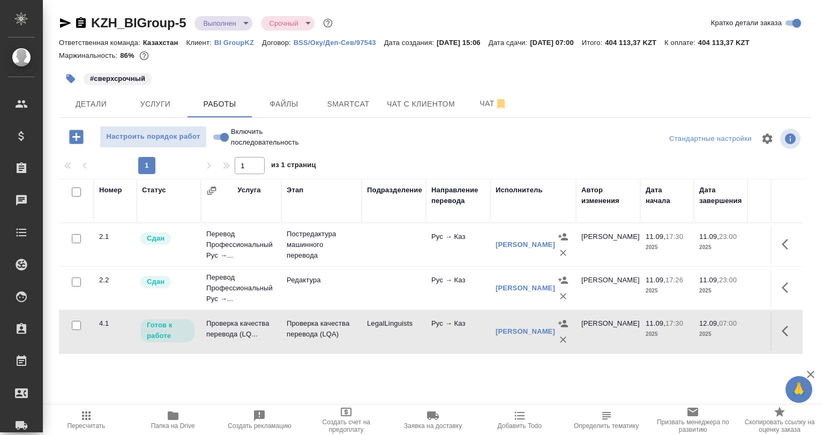
click at [215, 135] on input "Включить последовательность" at bounding box center [224, 137] width 39 height 13
checkbox input "true"
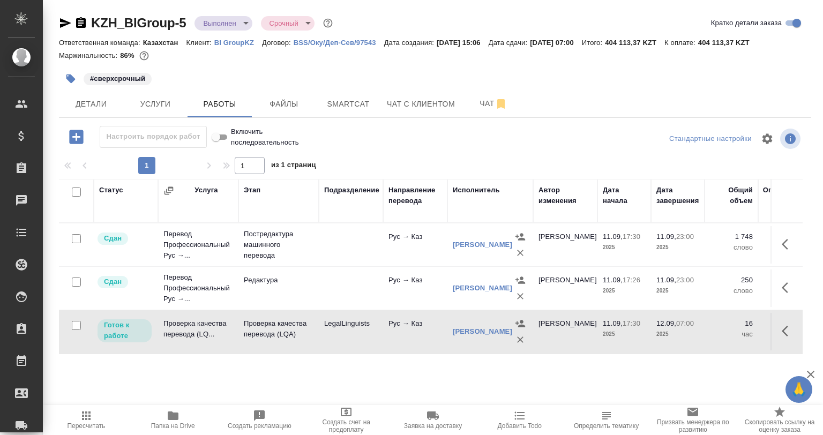
click at [783, 332] on icon "button" at bounding box center [788, 331] width 13 height 13
click at [710, 326] on icon "button" at bounding box center [709, 331] width 13 height 13
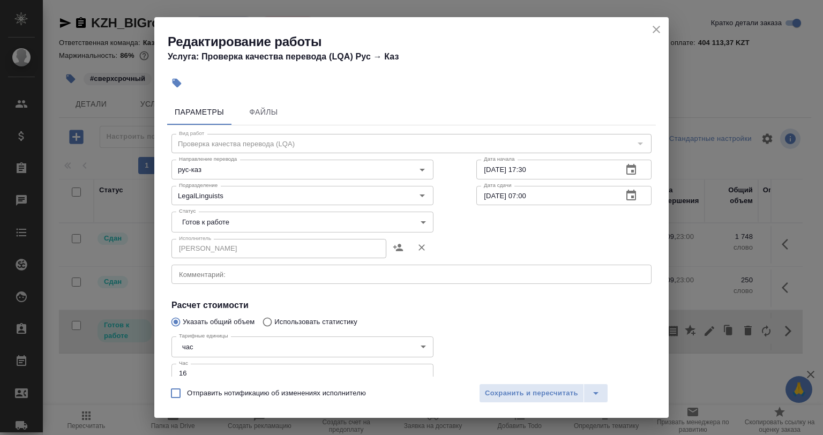
scroll to position [54, 0]
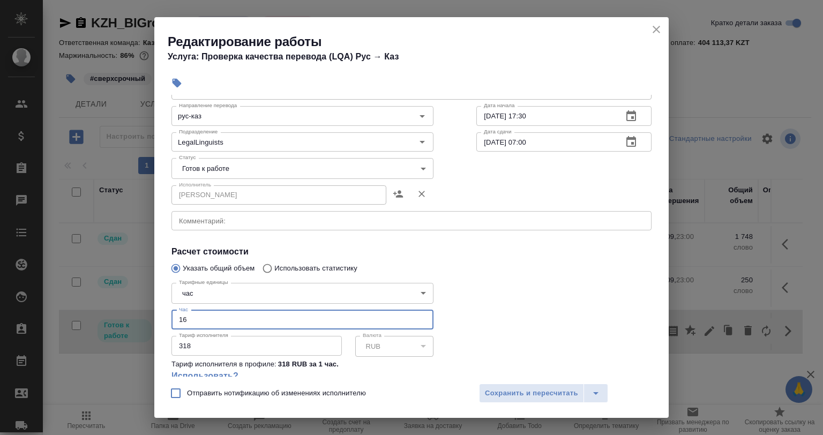
click at [194, 319] on input "16" at bounding box center [302, 319] width 262 height 19
type input "10"
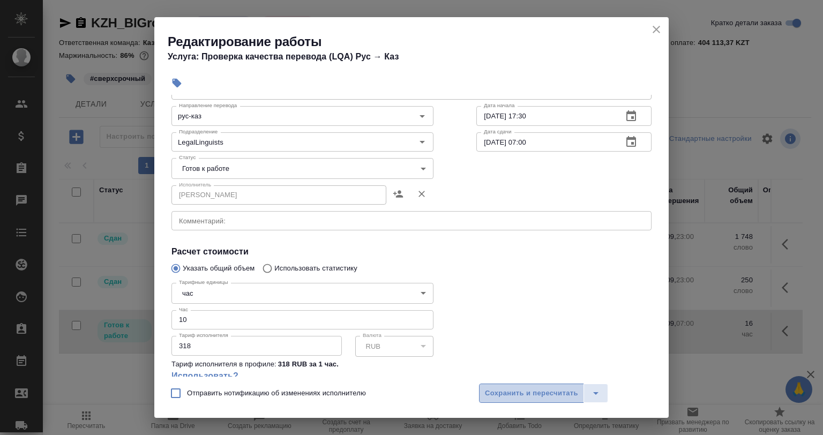
click at [540, 401] on button "Сохранить и пересчитать" at bounding box center [531, 393] width 105 height 19
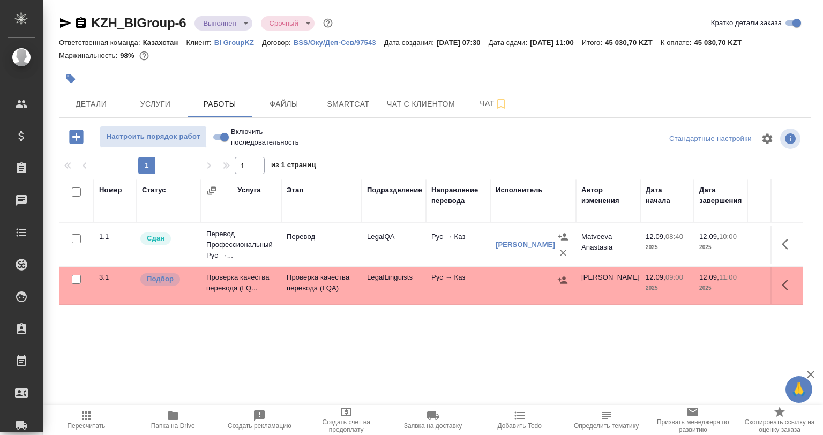
click at [794, 284] on icon "button" at bounding box center [788, 285] width 13 height 13
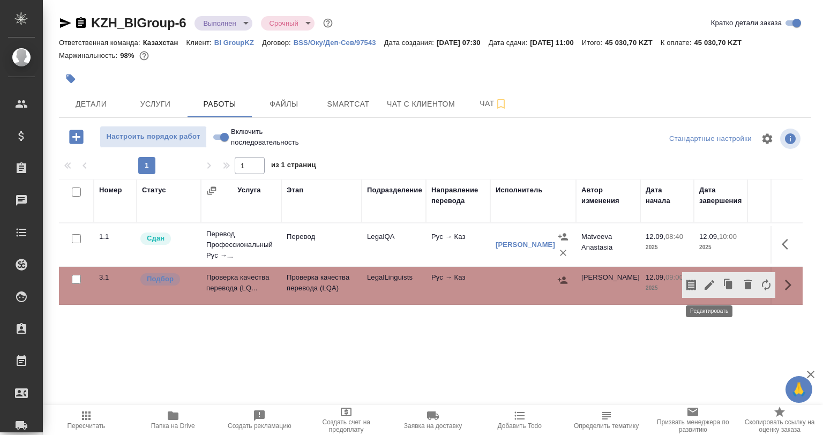
click at [713, 283] on icon "button" at bounding box center [710, 285] width 10 height 10
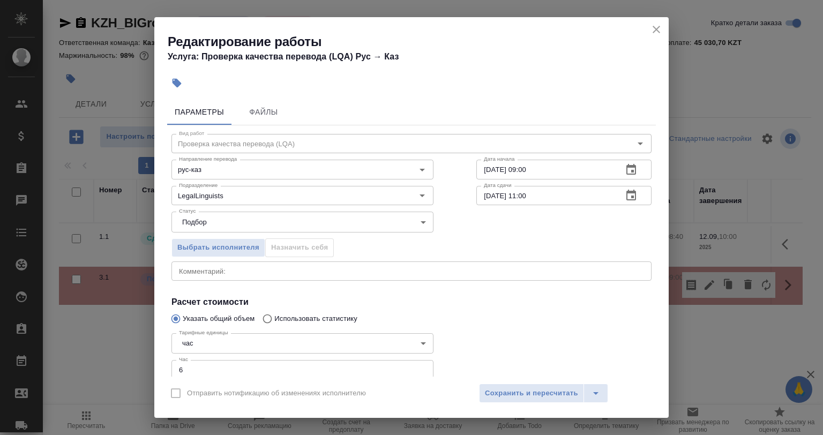
scroll to position [69, 0]
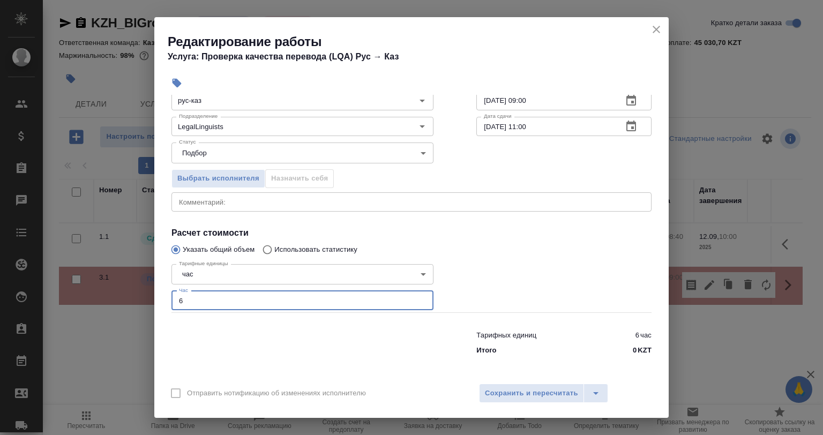
drag, startPoint x: 183, startPoint y: 301, endPoint x: 157, endPoint y: 307, distance: 26.9
click at [150, 305] on div "Редактирование работы Услуга: Проверка качества перевода (LQA) Рус → Каз Параме…" at bounding box center [411, 217] width 823 height 435
type input "3"
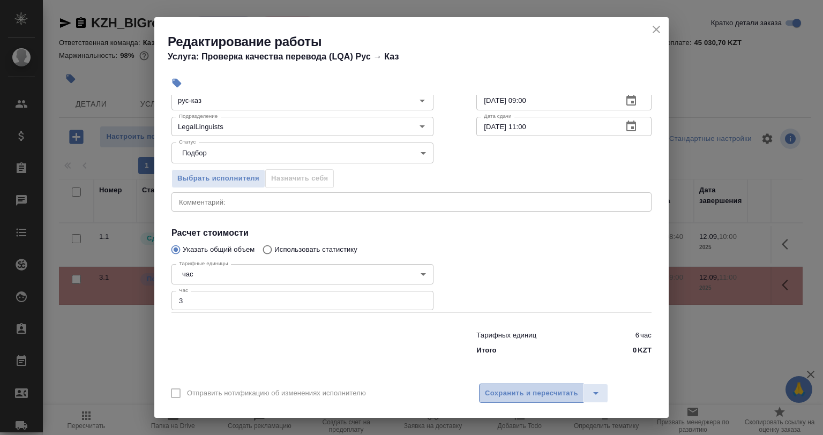
click at [510, 392] on span "Сохранить и пересчитать" at bounding box center [531, 393] width 93 height 12
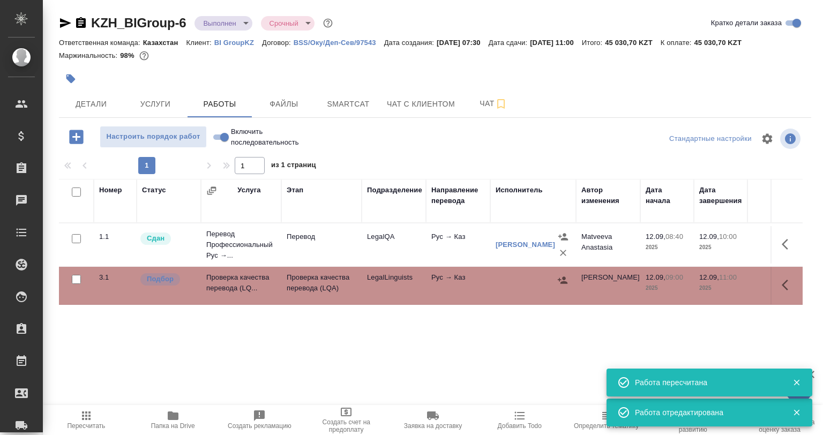
click at [566, 279] on icon "button" at bounding box center [562, 280] width 11 height 11
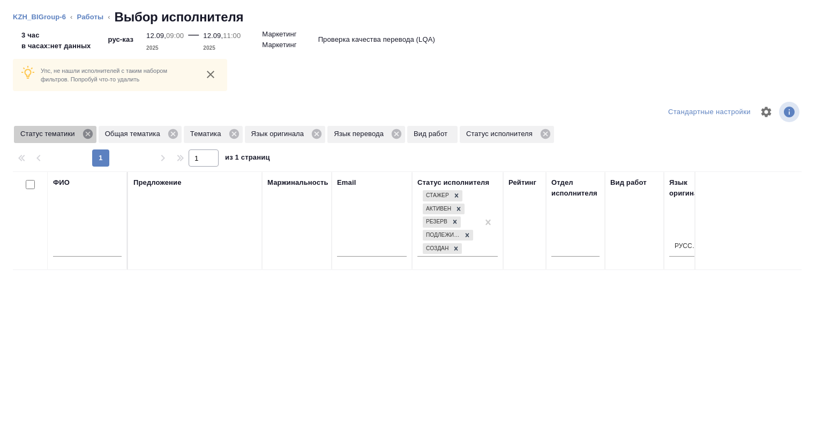
click at [83, 137] on icon at bounding box center [88, 134] width 12 height 12
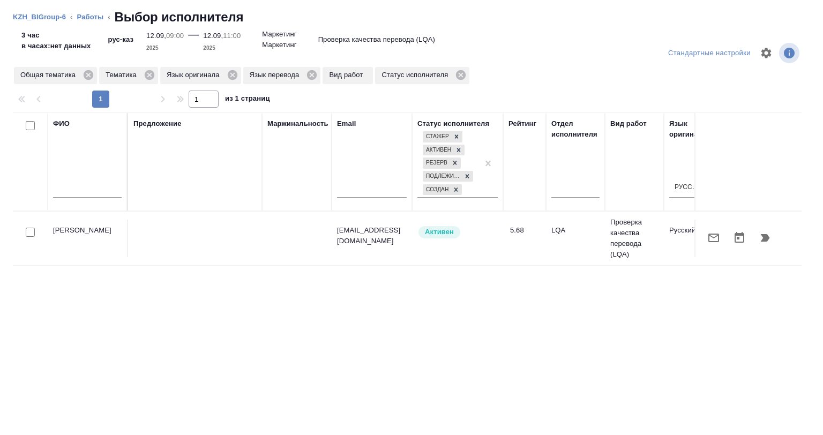
click at [30, 240] on td at bounding box center [30, 239] width 35 height 38
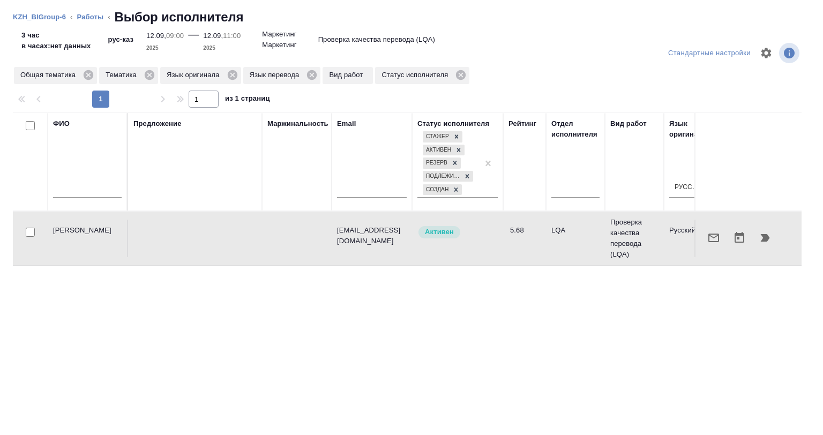
click at [30, 234] on input "checkbox" at bounding box center [30, 232] width 9 height 9
checkbox input "true"
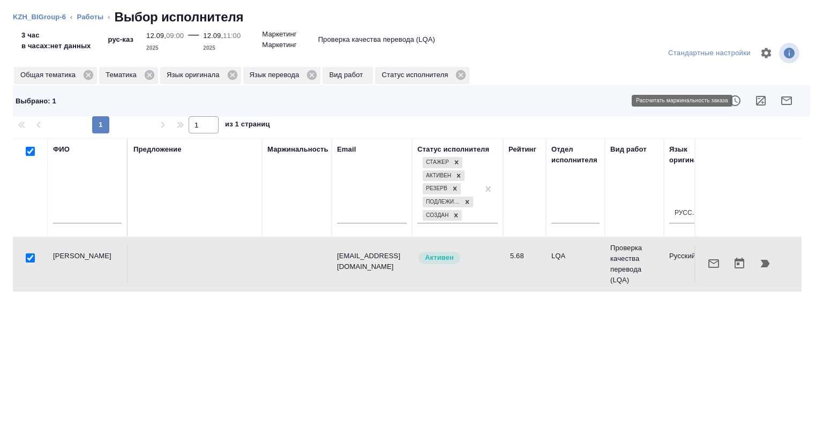
click at [751, 109] on button "button" at bounding box center [761, 101] width 26 height 26
click at [765, 259] on button "button" at bounding box center [765, 264] width 26 height 26
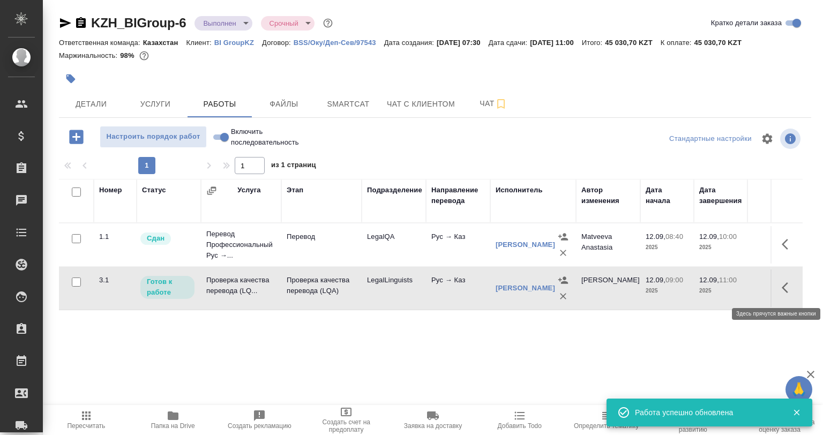
click at [788, 289] on icon "button" at bounding box center [788, 287] width 13 height 13
click at [717, 286] on button "button" at bounding box center [709, 288] width 18 height 26
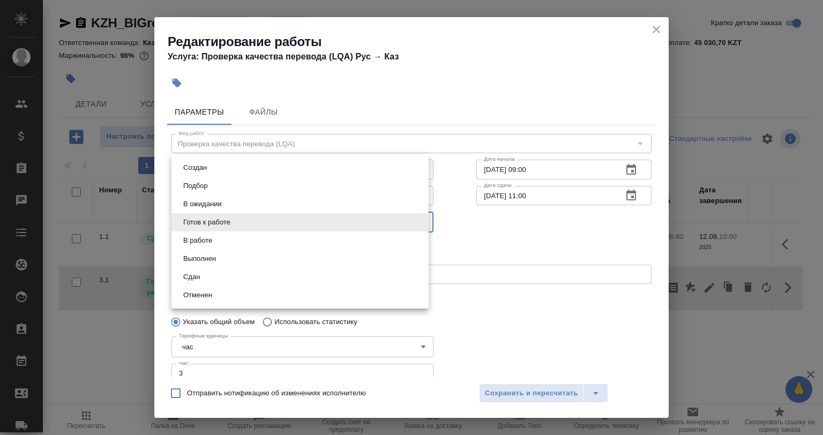
click at [269, 214] on body "🙏 .cls-1 fill:#fff; AWATERA [PERSON_NAME] Спецификации Заказы 0 Чаты Todo Проек…" at bounding box center [411, 217] width 823 height 435
drag, startPoint x: 232, startPoint y: 254, endPoint x: 225, endPoint y: 274, distance: 21.5
click at [225, 274] on ul "Создан Подбор В ожидании Готов к работе В работе Выполнен Сдан Отменен" at bounding box center [299, 231] width 257 height 154
click at [225, 274] on li "Сдан" at bounding box center [299, 277] width 257 height 18
type input "closed"
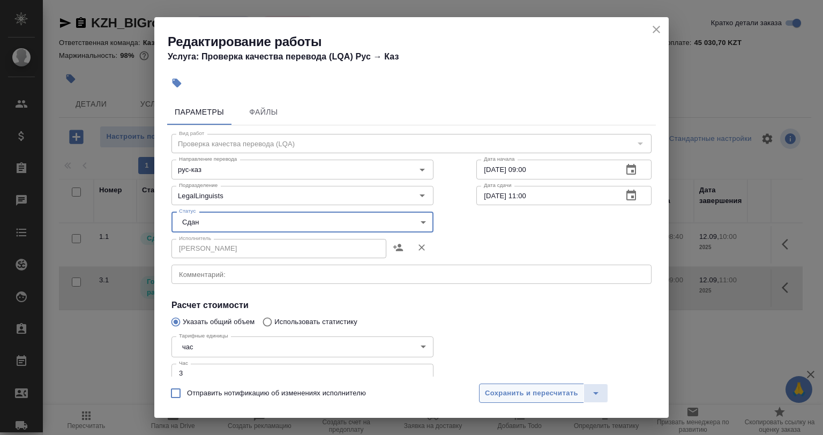
click at [498, 394] on span "Сохранить и пересчитать" at bounding box center [531, 393] width 93 height 12
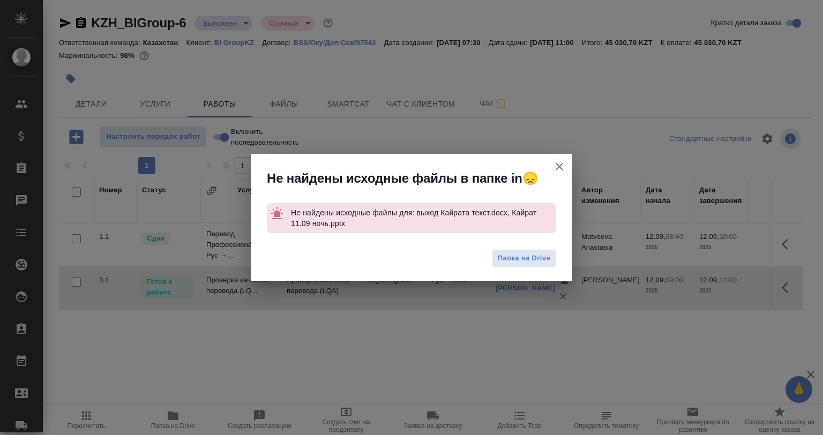
drag, startPoint x: 564, startPoint y: 165, endPoint x: 287, endPoint y: 162, distance: 277.6
click at [564, 165] on icon "button" at bounding box center [559, 166] width 13 height 13
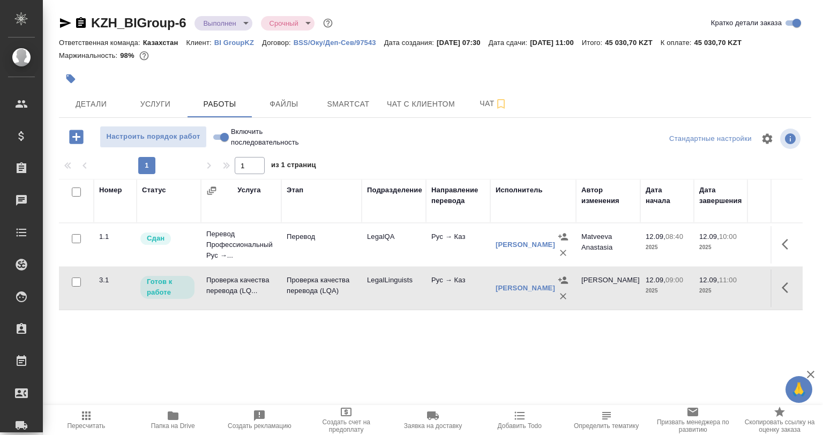
click at [245, 139] on span "Включить последовательность" at bounding box center [265, 136] width 68 height 21
click at [244, 139] on input "Включить последовательность" at bounding box center [224, 137] width 39 height 13
checkbox input "true"
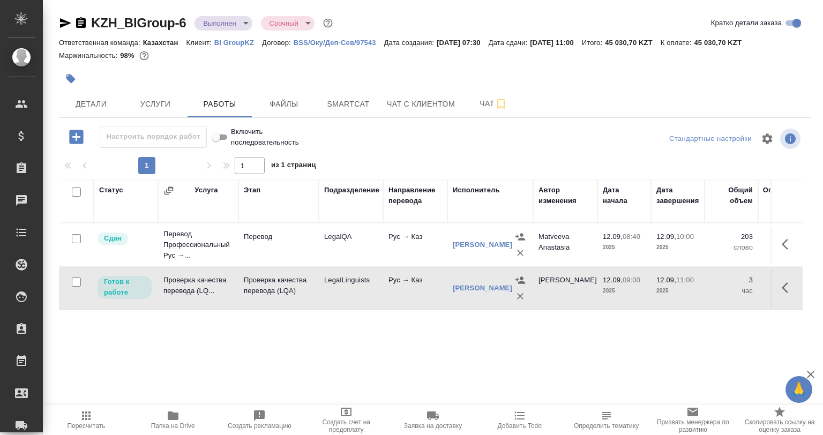
click at [793, 299] on button "button" at bounding box center [788, 288] width 26 height 26
click at [709, 297] on button "button" at bounding box center [709, 288] width 18 height 26
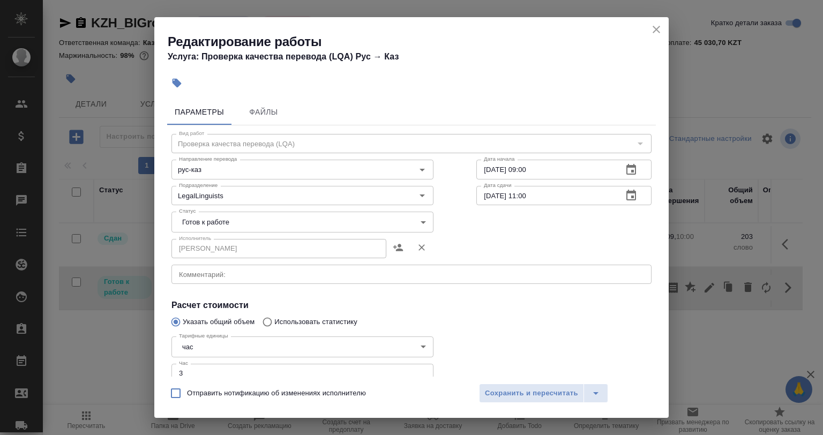
click at [192, 229] on body "🙏 .cls-1 fill:#fff; AWATERA Babkina Anastasiya Клиенты Спецификации Заказы 0 Ча…" at bounding box center [411, 217] width 823 height 435
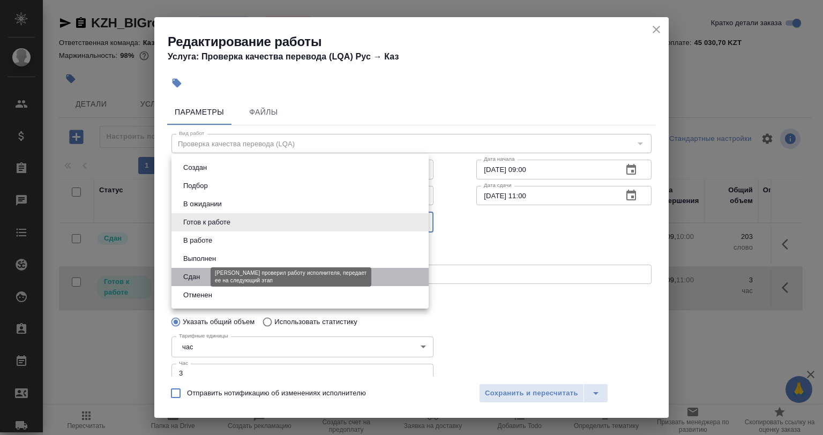
click at [197, 272] on button "Сдан" at bounding box center [191, 277] width 23 height 12
type input "closed"
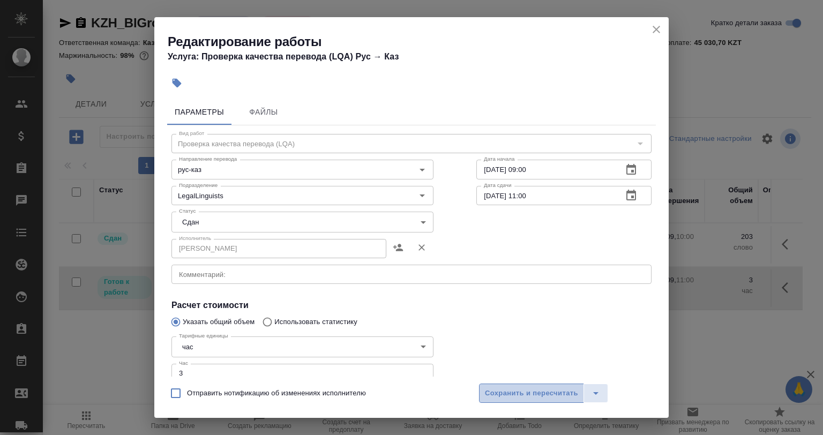
click at [508, 399] on button "Сохранить и пересчитать" at bounding box center [531, 393] width 105 height 19
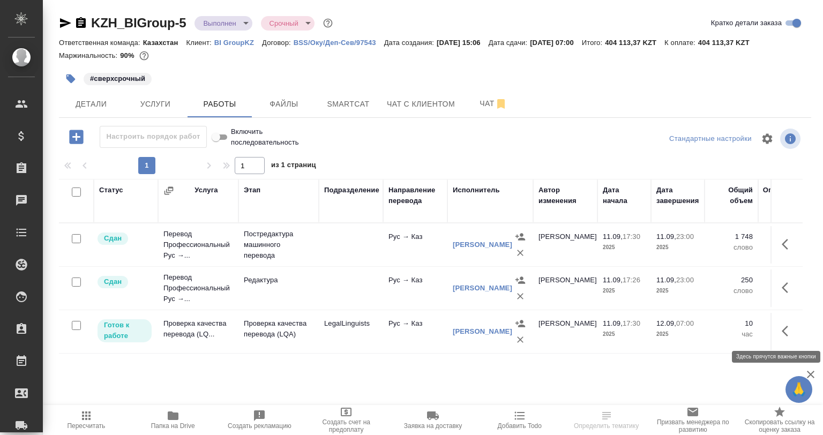
click at [794, 326] on icon "button" at bounding box center [788, 331] width 13 height 13
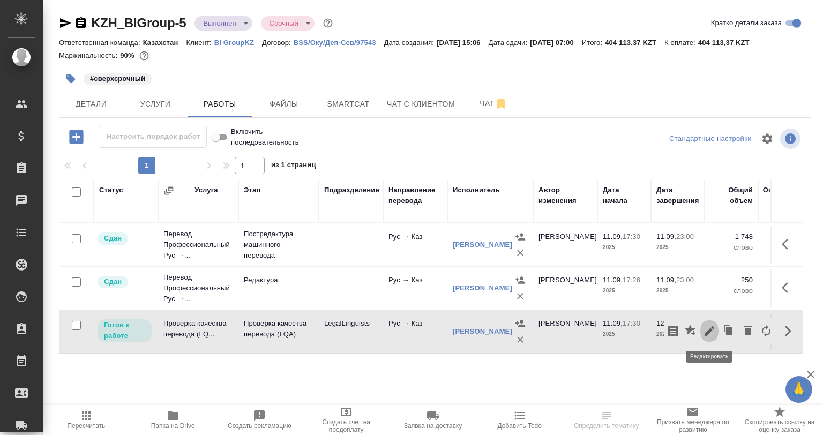
click at [712, 325] on icon "button" at bounding box center [709, 331] width 13 height 13
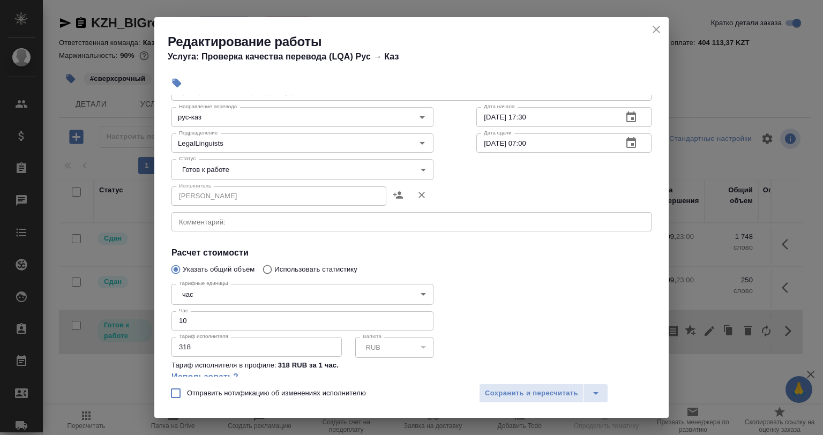
scroll to position [54, 0]
drag, startPoint x: 197, startPoint y: 323, endPoint x: 182, endPoint y: 321, distance: 15.1
click at [182, 321] on input "10" at bounding box center [302, 319] width 262 height 19
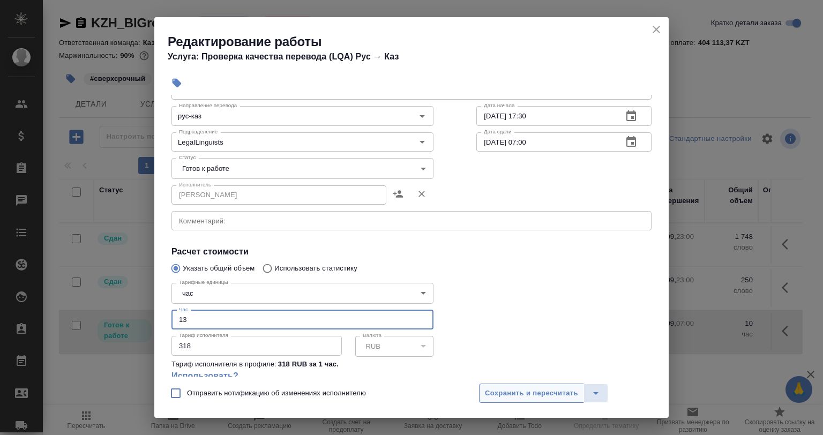
type input "13"
drag, startPoint x: 525, startPoint y: 384, endPoint x: 526, endPoint y: 390, distance: 5.9
click at [526, 385] on button "Сохранить и пересчитать" at bounding box center [531, 393] width 105 height 19
click at [526, 393] on span "Сохранить и пересчитать" at bounding box center [531, 393] width 93 height 12
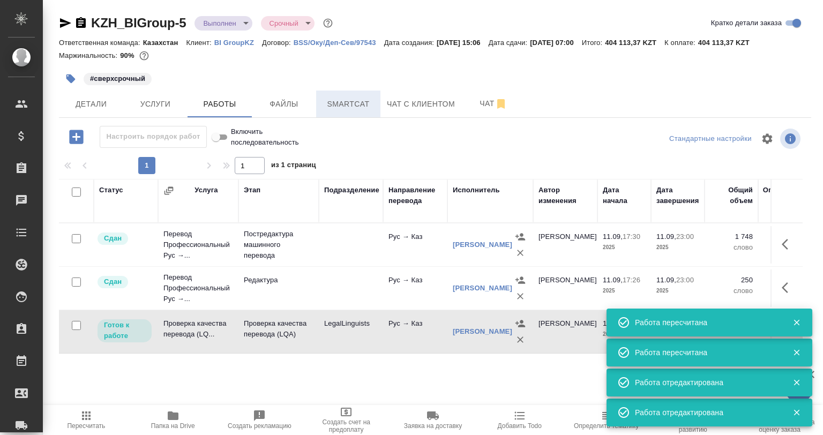
click at [332, 106] on span "Smartcat" at bounding box center [348, 104] width 51 height 13
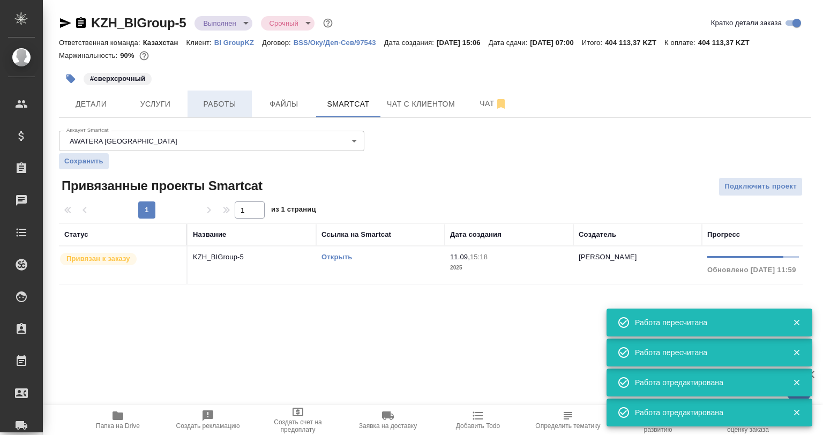
click at [243, 105] on span "Работы" at bounding box center [219, 104] width 51 height 13
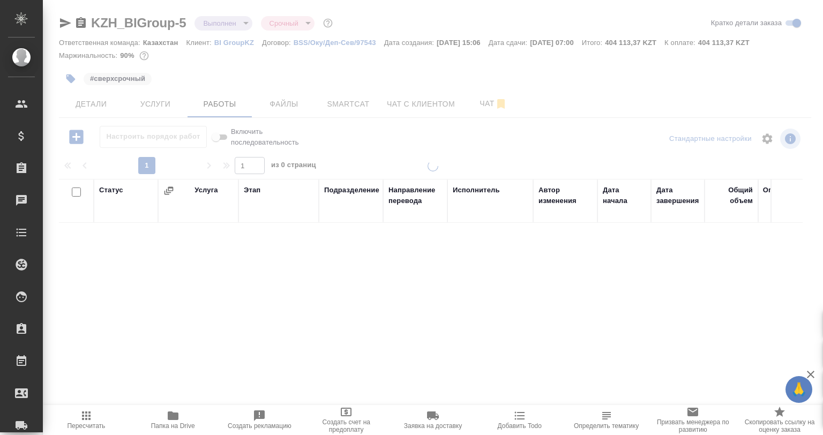
click at [553, 91] on div "Детали Услуги Работы Файлы Smartcat Чат с клиентом Чат" at bounding box center [435, 104] width 752 height 27
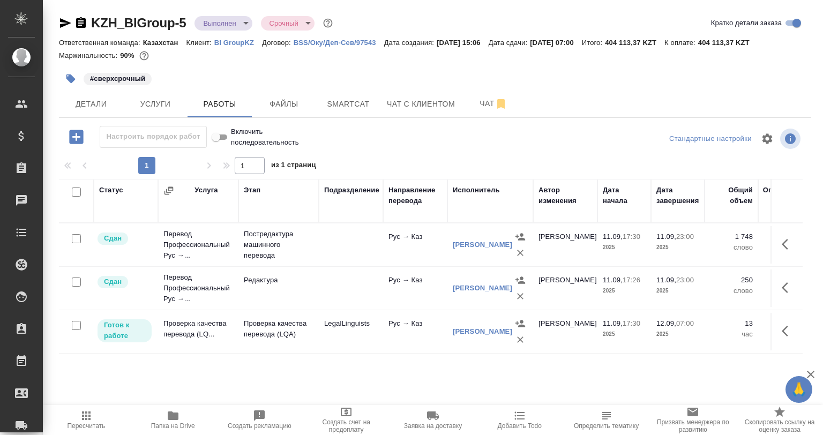
click at [803, 338] on div "Статус Услуга Этап Подразделение Направление перевода Исполнитель Автор изменен…" at bounding box center [435, 299] width 752 height 241
click at [797, 337] on button "button" at bounding box center [788, 331] width 26 height 26
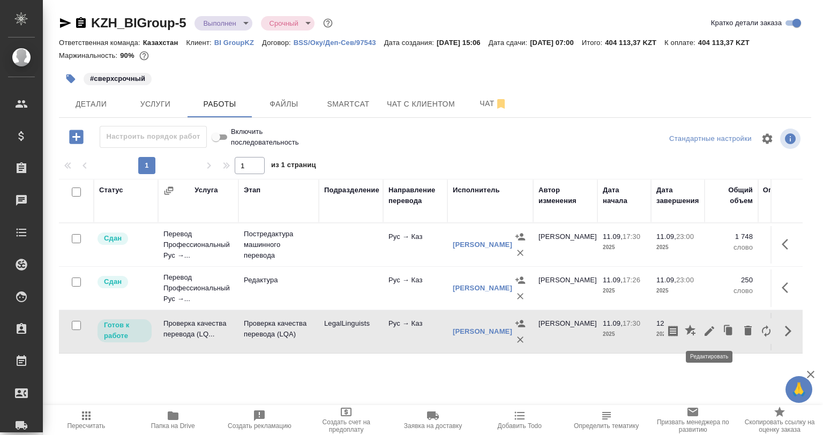
click at [711, 334] on icon "button" at bounding box center [709, 331] width 13 height 13
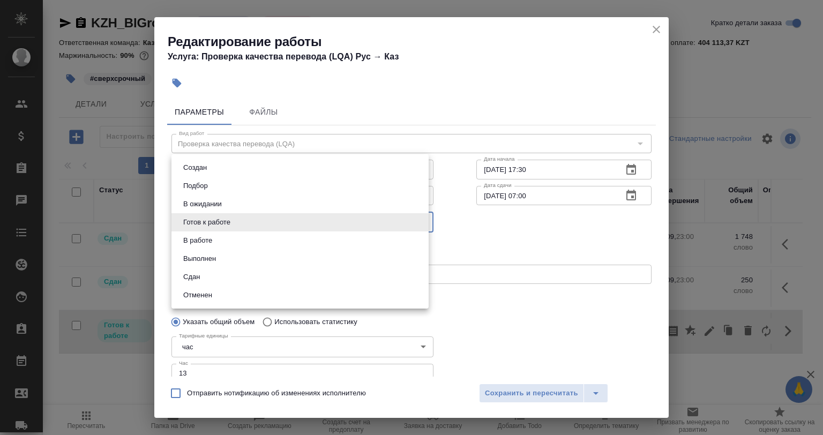
click at [230, 228] on body "🙏 .cls-1 fill:#fff; AWATERA Babkina Anastasiya Клиенты Спецификации Заказы 0 Ча…" at bounding box center [411, 217] width 823 height 435
click at [214, 274] on li "Сдан" at bounding box center [299, 277] width 257 height 18
type input "closed"
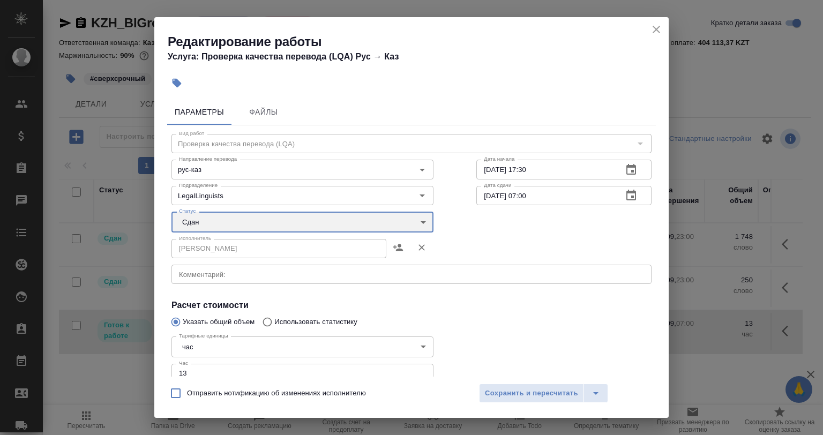
scroll to position [137, 0]
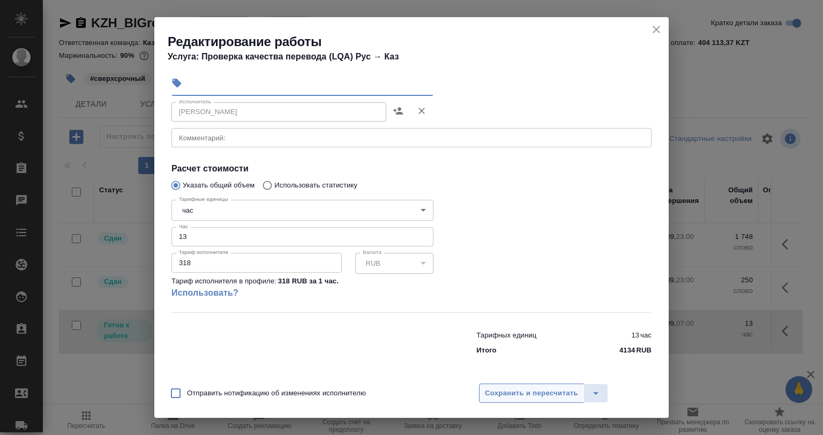
click at [511, 395] on span "Сохранить и пересчитать" at bounding box center [531, 393] width 93 height 12
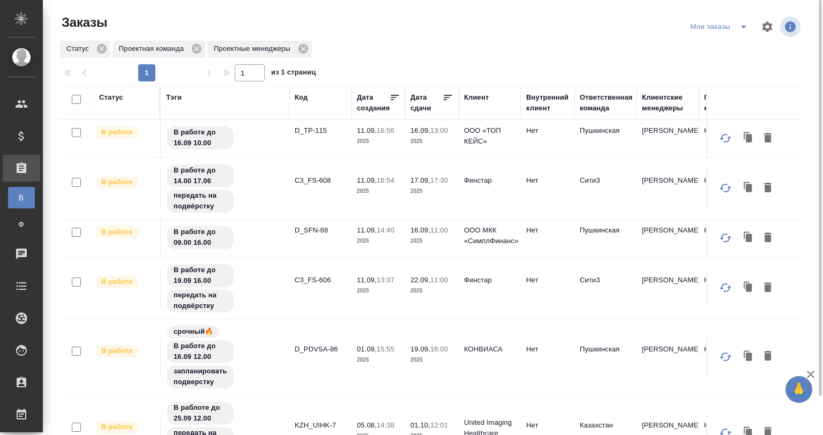
scroll to position [6, 0]
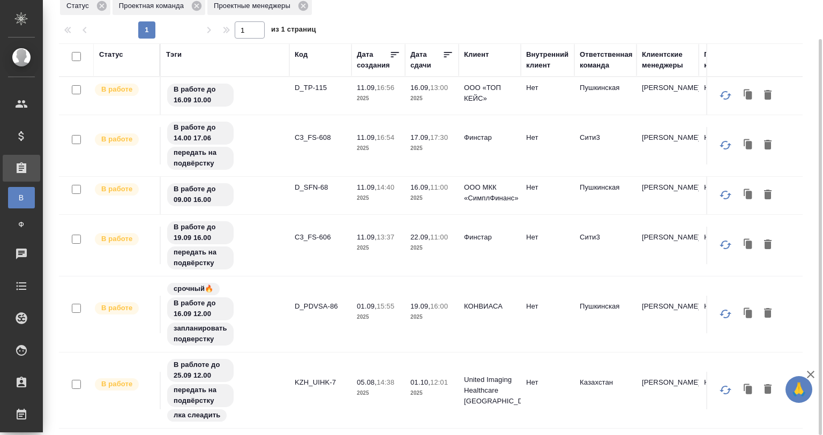
click at [343, 296] on td "D_PDVSA-86" at bounding box center [320, 315] width 62 height 38
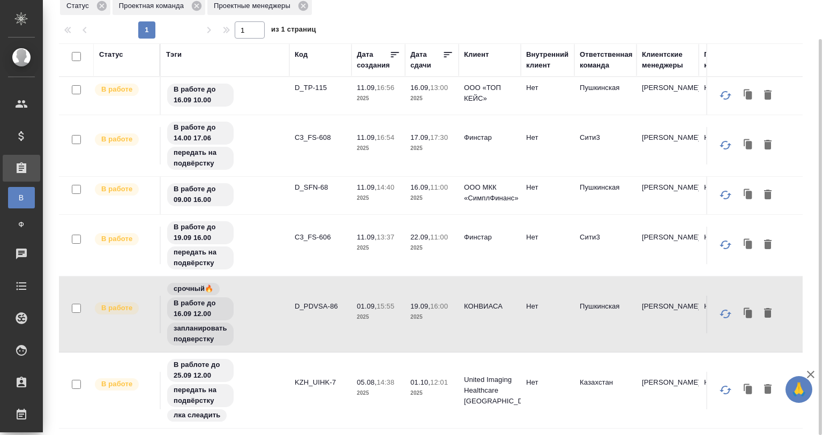
click at [343, 296] on td "D_PDVSA-86" at bounding box center [320, 315] width 62 height 38
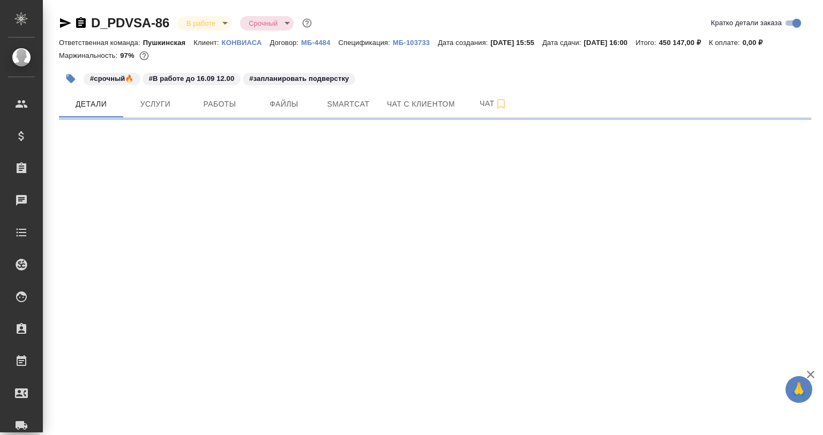
select select "RU"
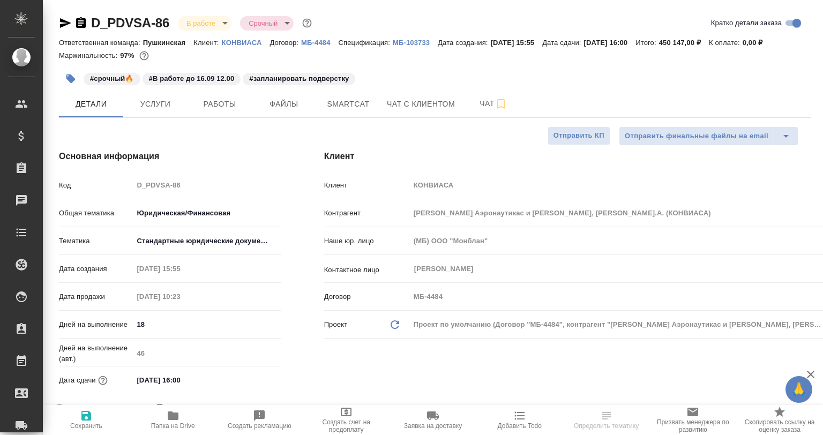
type textarea "x"
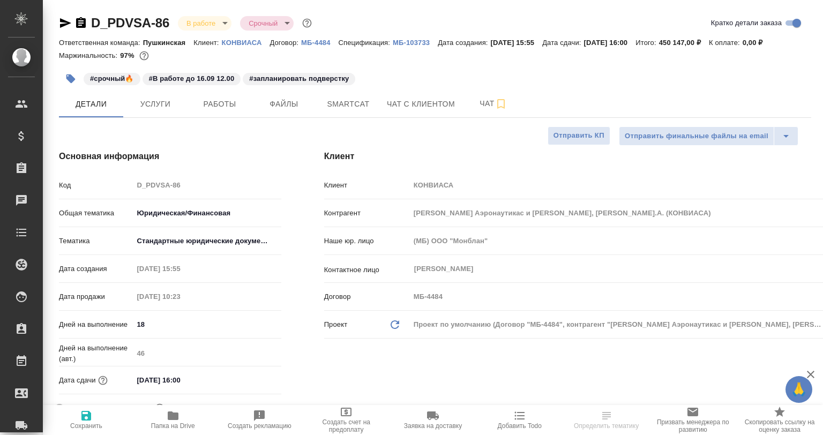
type textarea "x"
click at [240, 109] on span "Работы" at bounding box center [219, 104] width 51 height 13
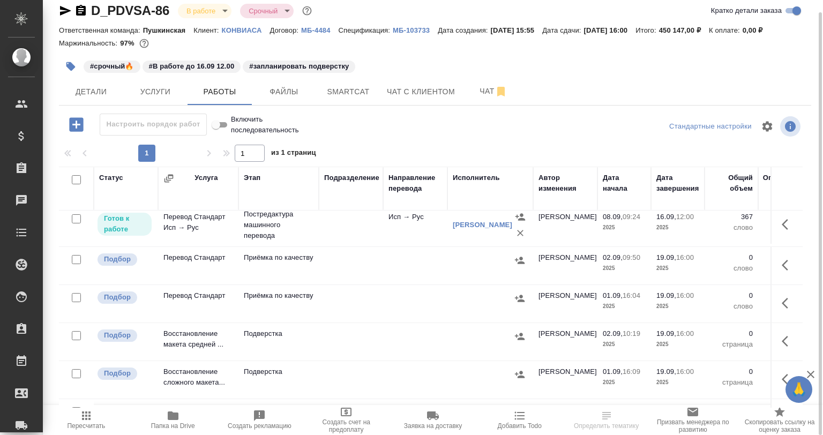
scroll to position [322, 0]
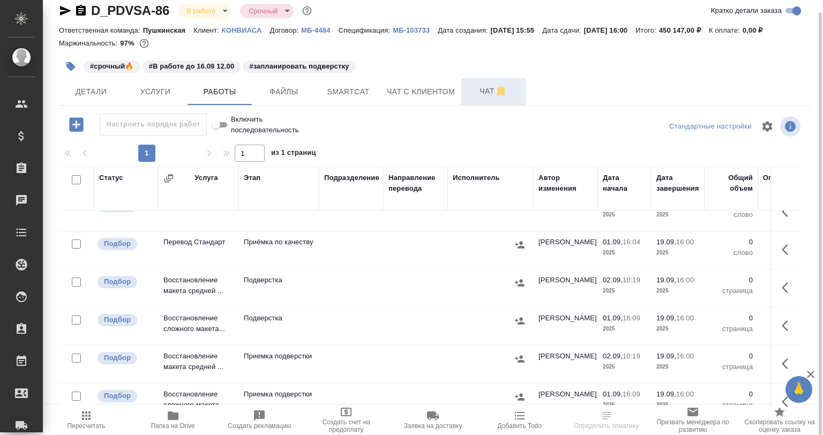
click at [474, 101] on button "Чат" at bounding box center [493, 91] width 64 height 27
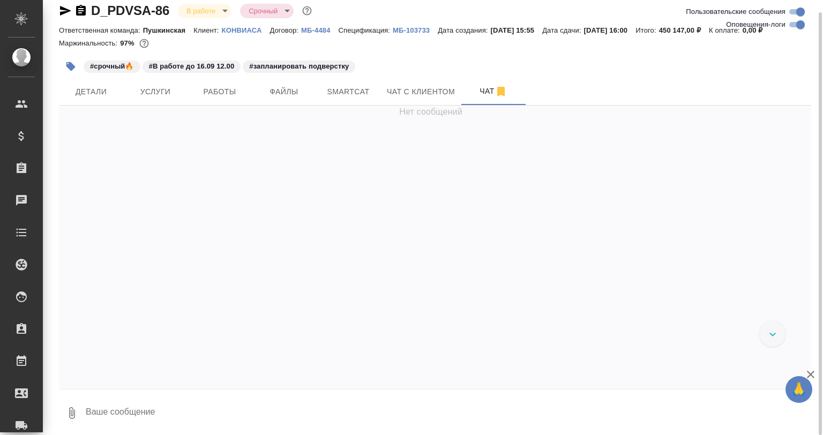
click at [789, 26] on input "Оповещения-логи" at bounding box center [800, 24] width 39 height 13
checkbox input "false"
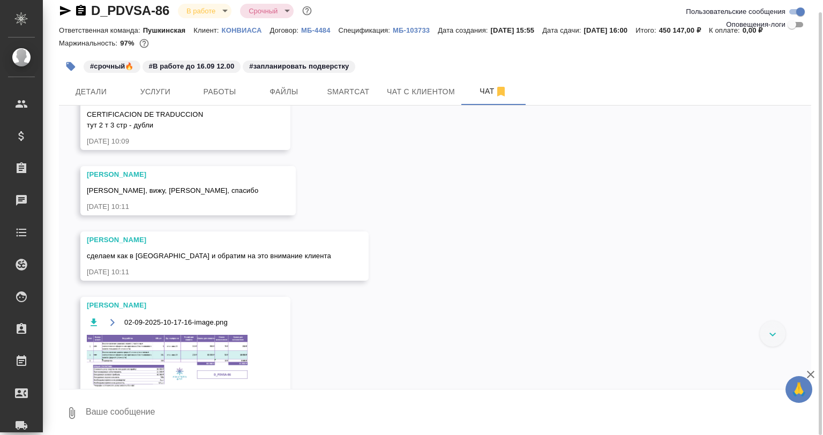
scroll to position [369, 0]
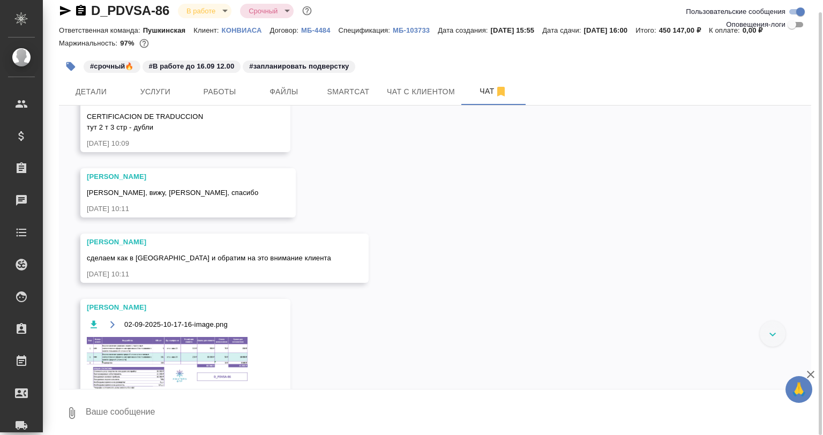
click at [213, 364] on img at bounding box center [167, 363] width 161 height 53
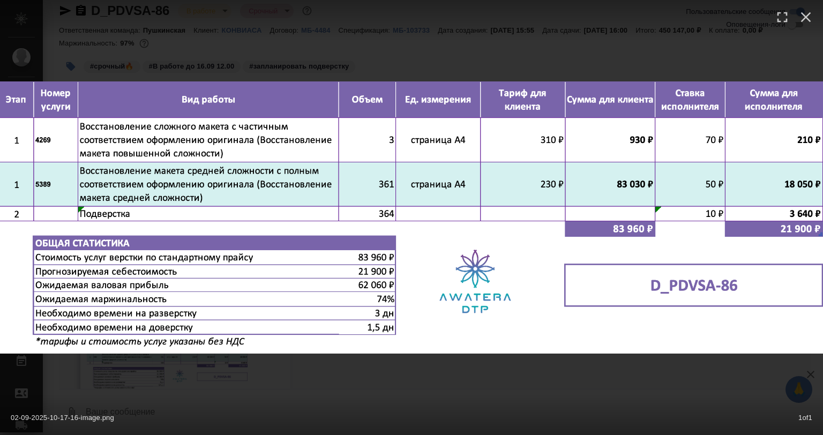
click at [412, 371] on div "02-09-2025-10-17-16-image.png 1 of 1" at bounding box center [411, 217] width 823 height 435
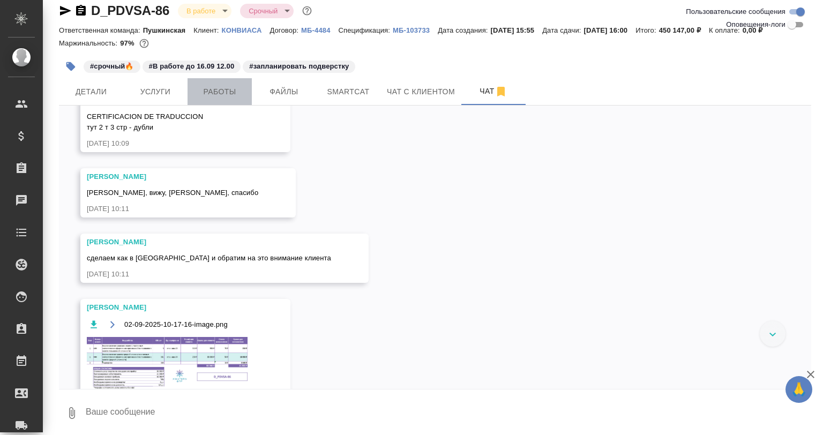
click at [236, 105] on button "Работы" at bounding box center [220, 91] width 64 height 27
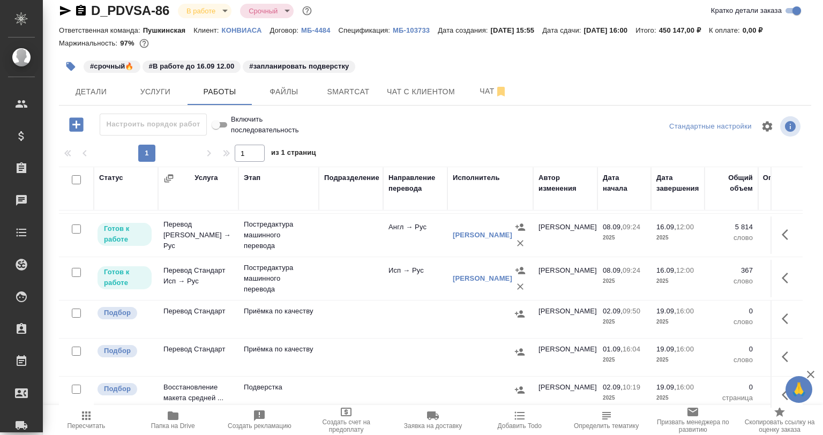
scroll to position [214, 0]
click at [141, 91] on span "Услуги" at bounding box center [155, 91] width 51 height 13
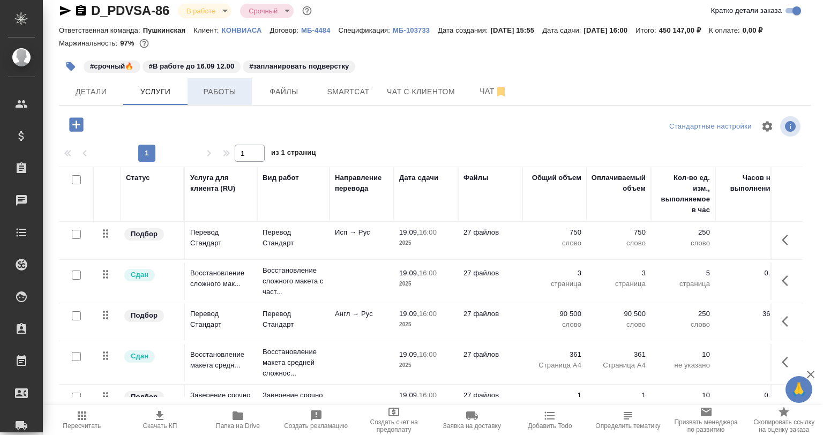
click at [209, 96] on span "Работы" at bounding box center [219, 91] width 51 height 13
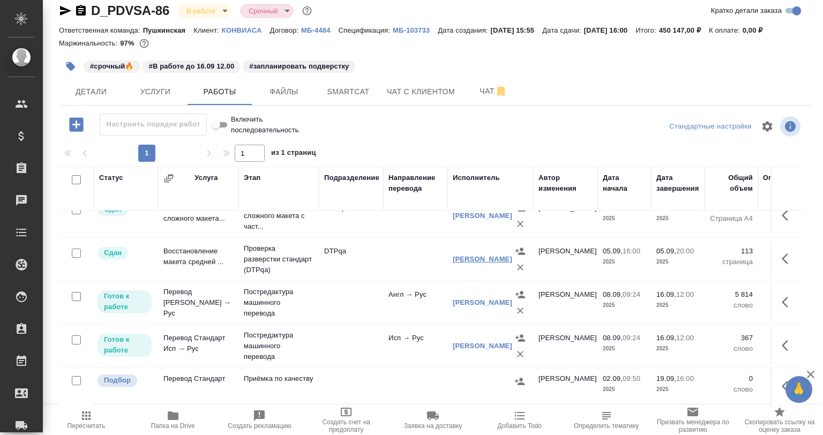
scroll to position [161, 0]
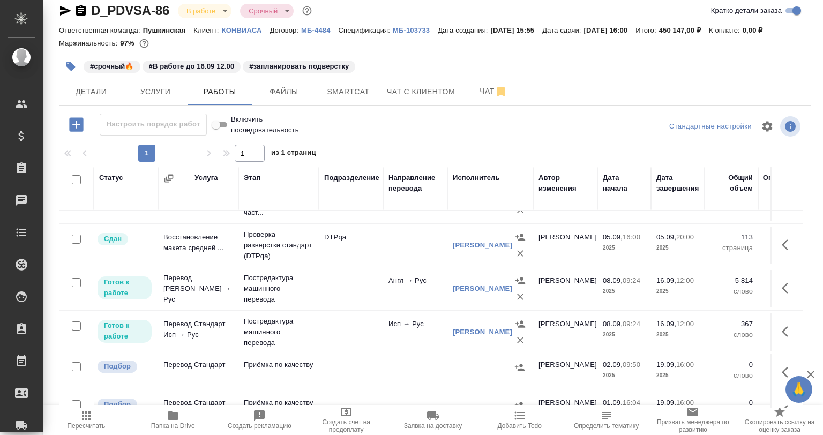
click at [782, 286] on icon "button" at bounding box center [788, 288] width 13 height 13
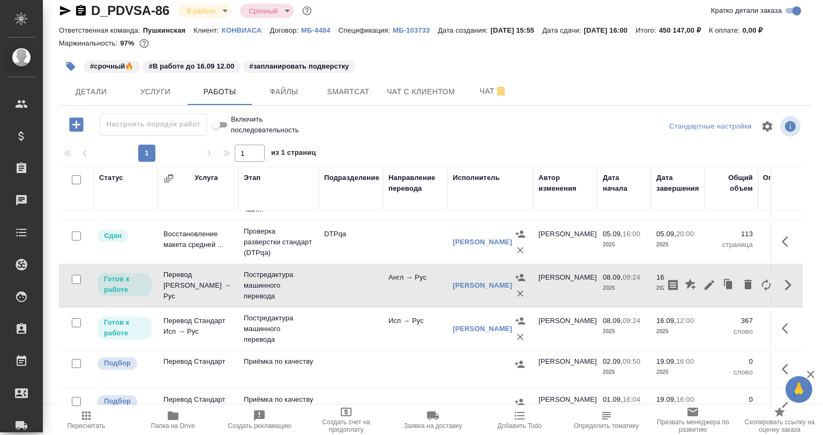
scroll to position [170, 0]
